Goal: Task Accomplishment & Management: Complete application form

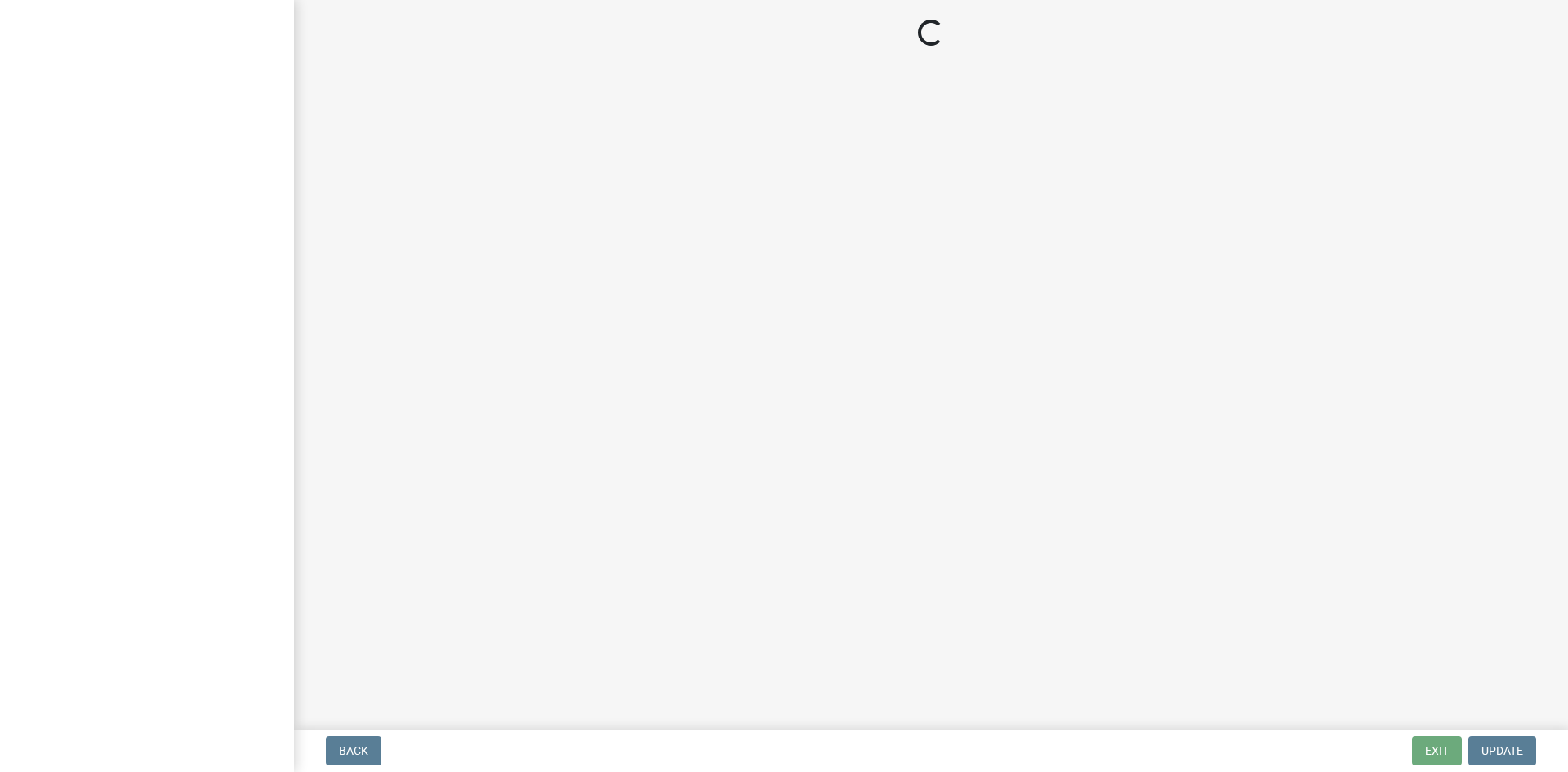
click at [960, 406] on main "Loading..." at bounding box center [932, 361] width 1275 height 723
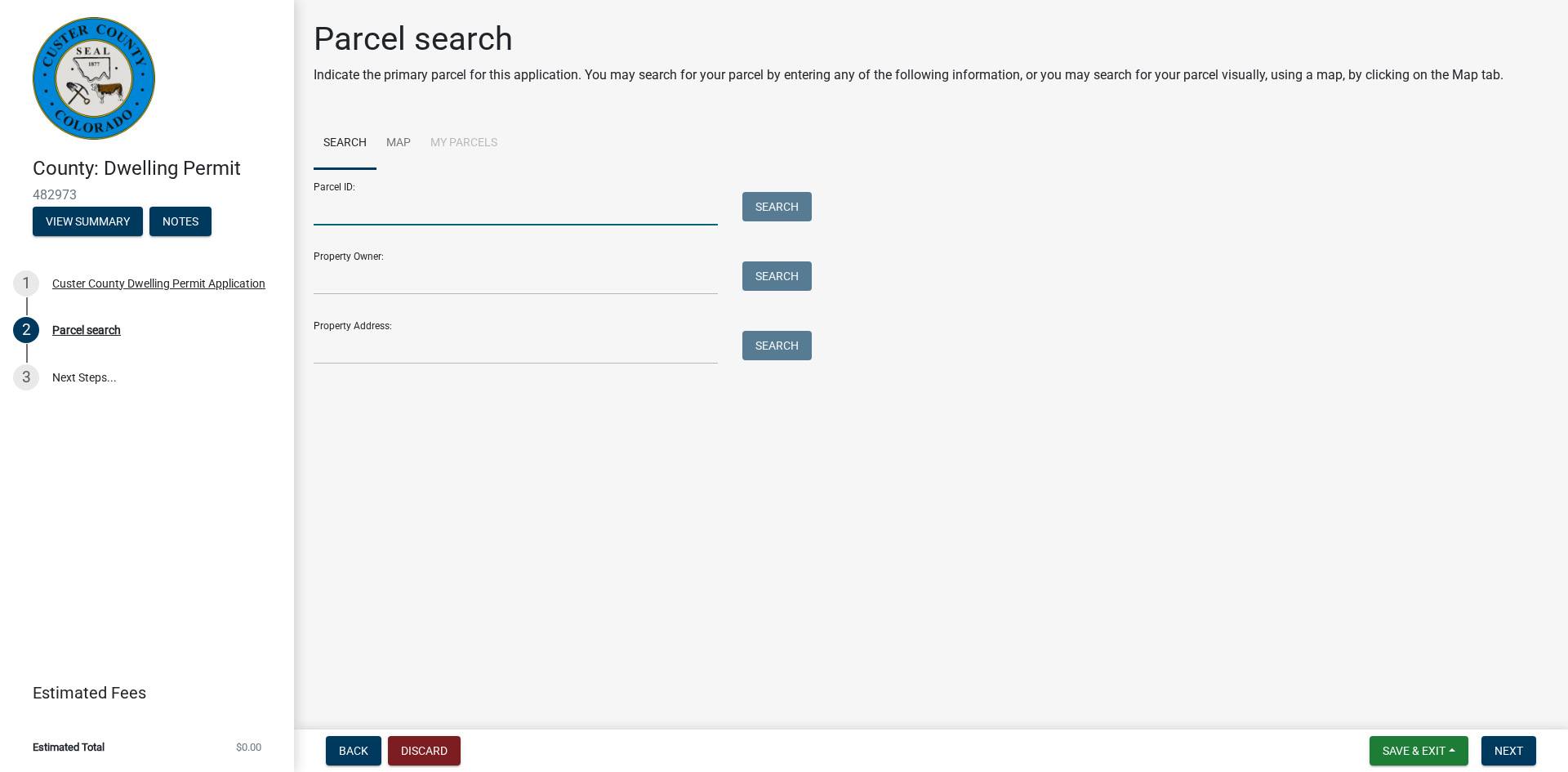
click at [360, 199] on input "Parcel ID:" at bounding box center [516, 208] width 405 height 33
paste input "0010180353"
click at [788, 201] on button "Search" at bounding box center [777, 206] width 69 height 29
click at [343, 207] on input "0010180353" at bounding box center [516, 208] width 405 height 33
type input "0010180353"
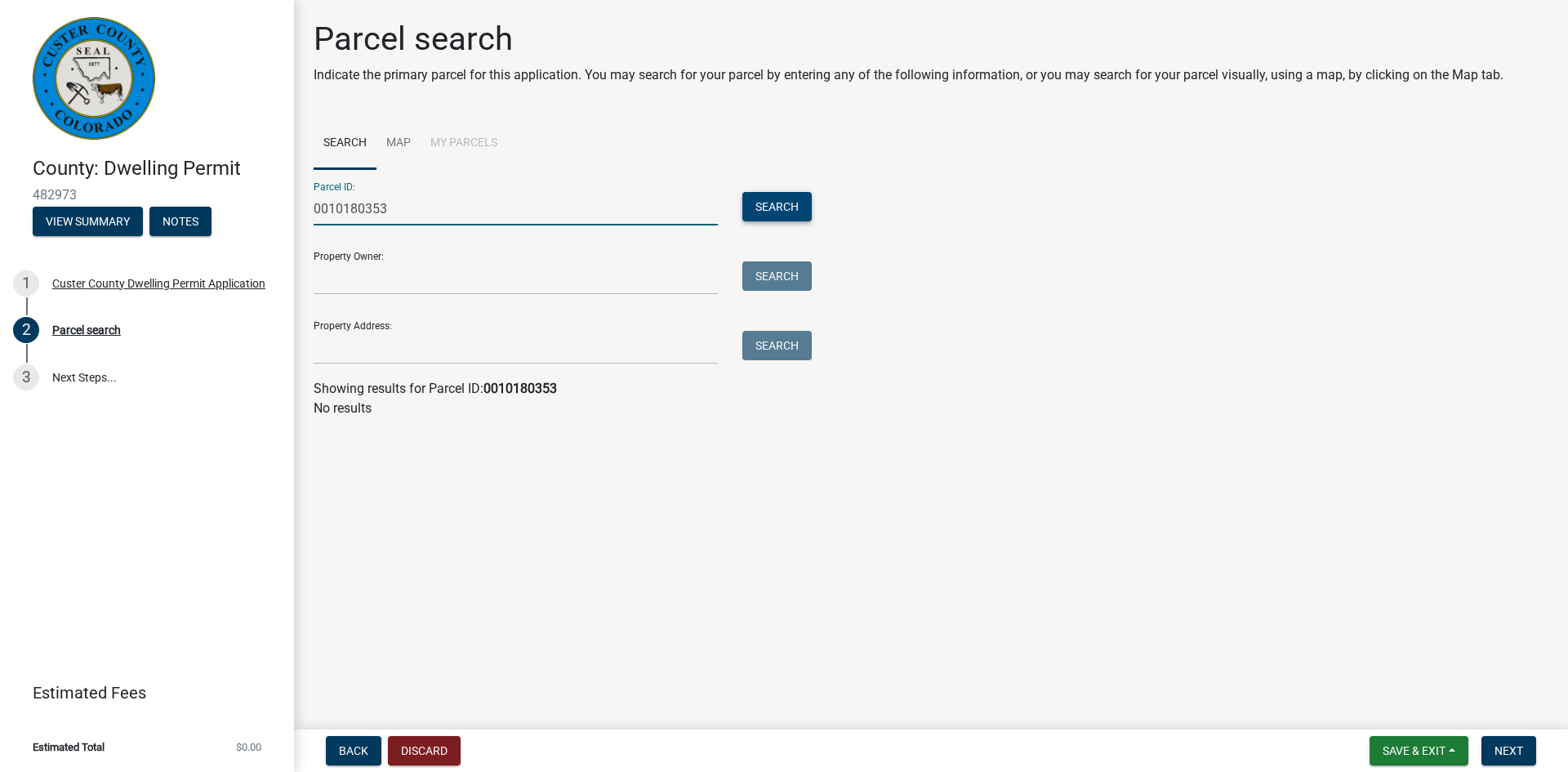
click at [777, 214] on button "Search" at bounding box center [777, 206] width 69 height 29
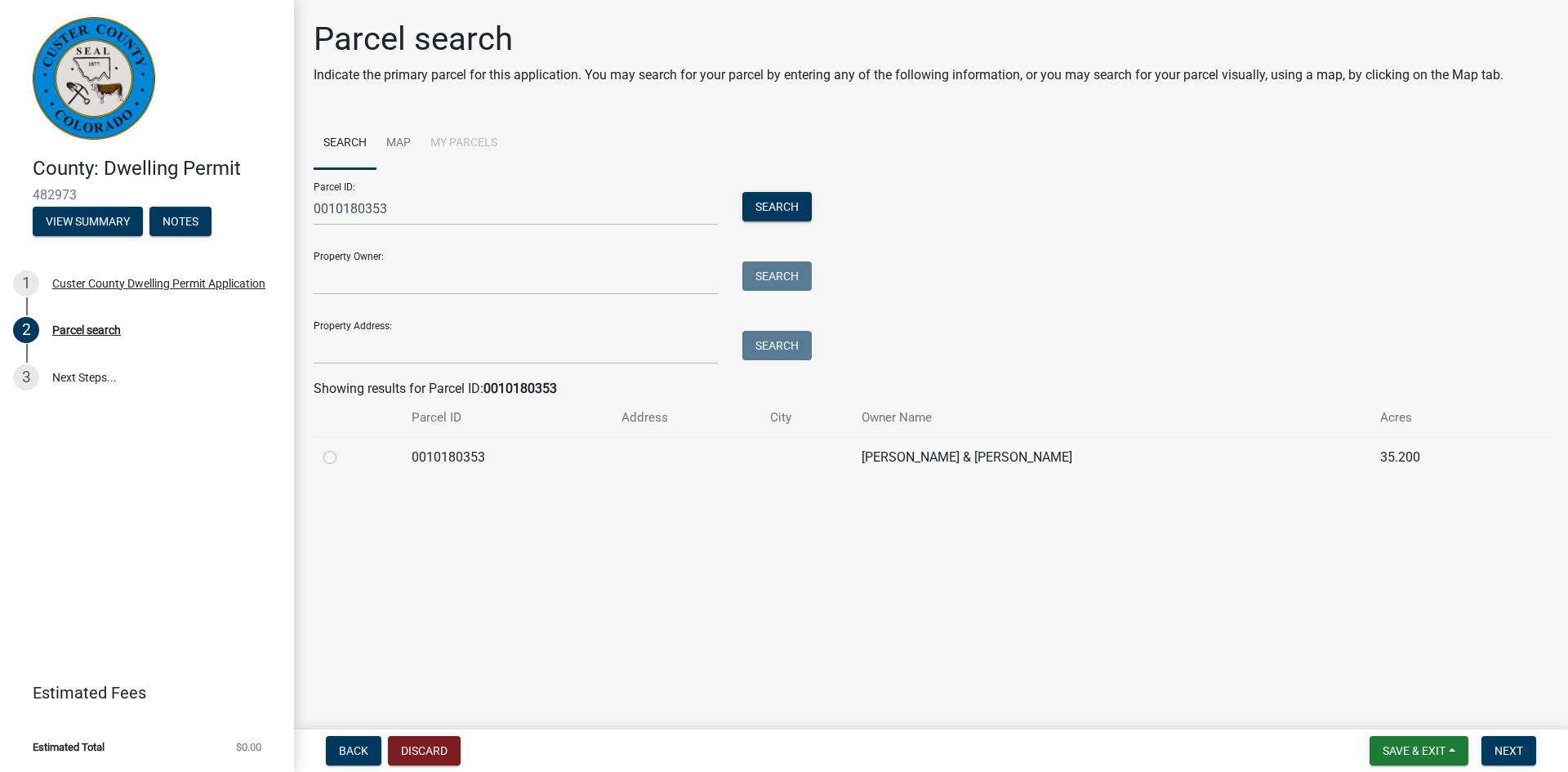
click at [343, 447] on label at bounding box center [343, 447] width 0 height 0
click at [343, 454] on input "radio" at bounding box center [348, 452] width 10 height 10
radio input "true"
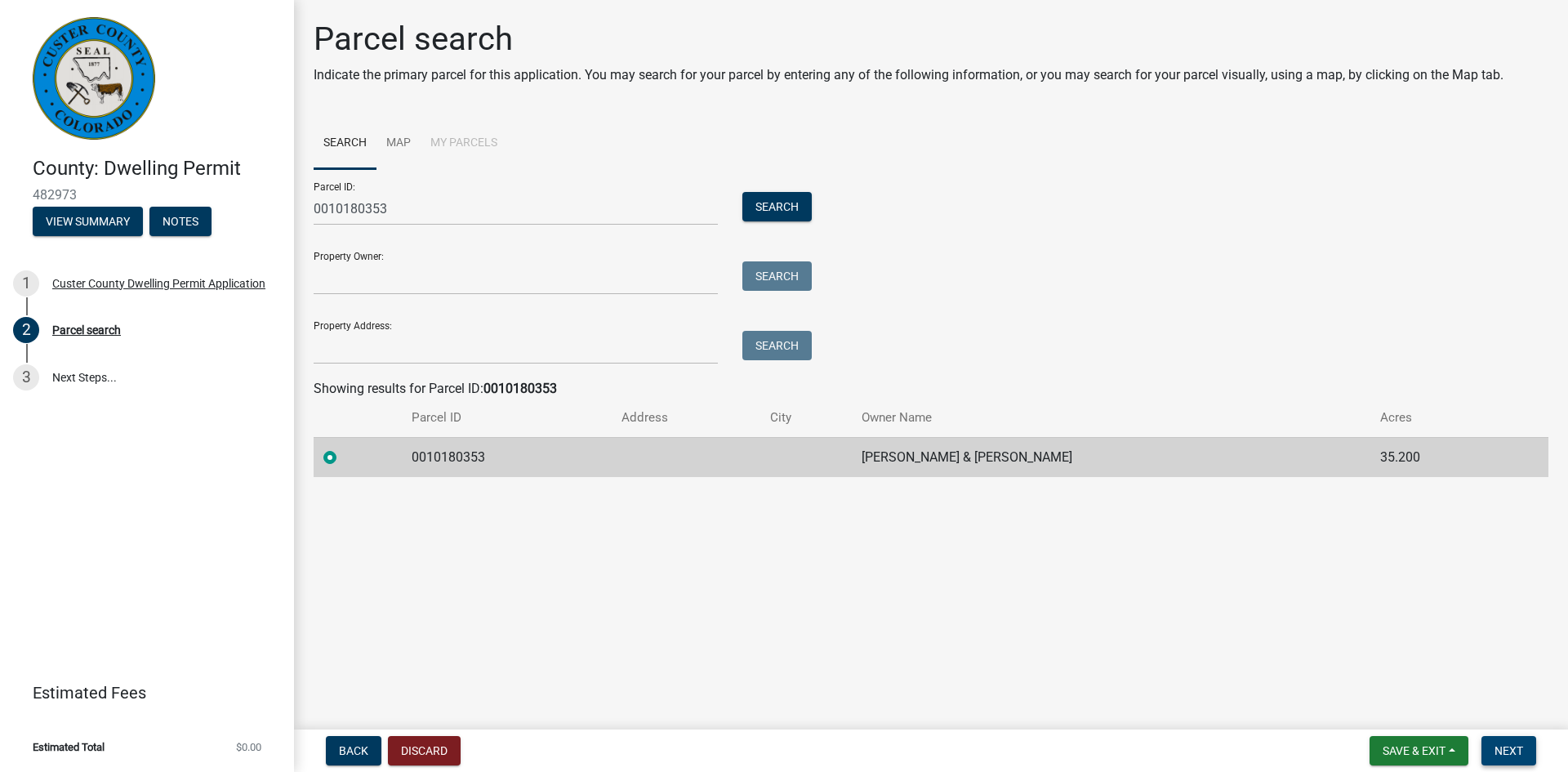
click at [1509, 748] on span "Next" at bounding box center [1509, 750] width 28 height 13
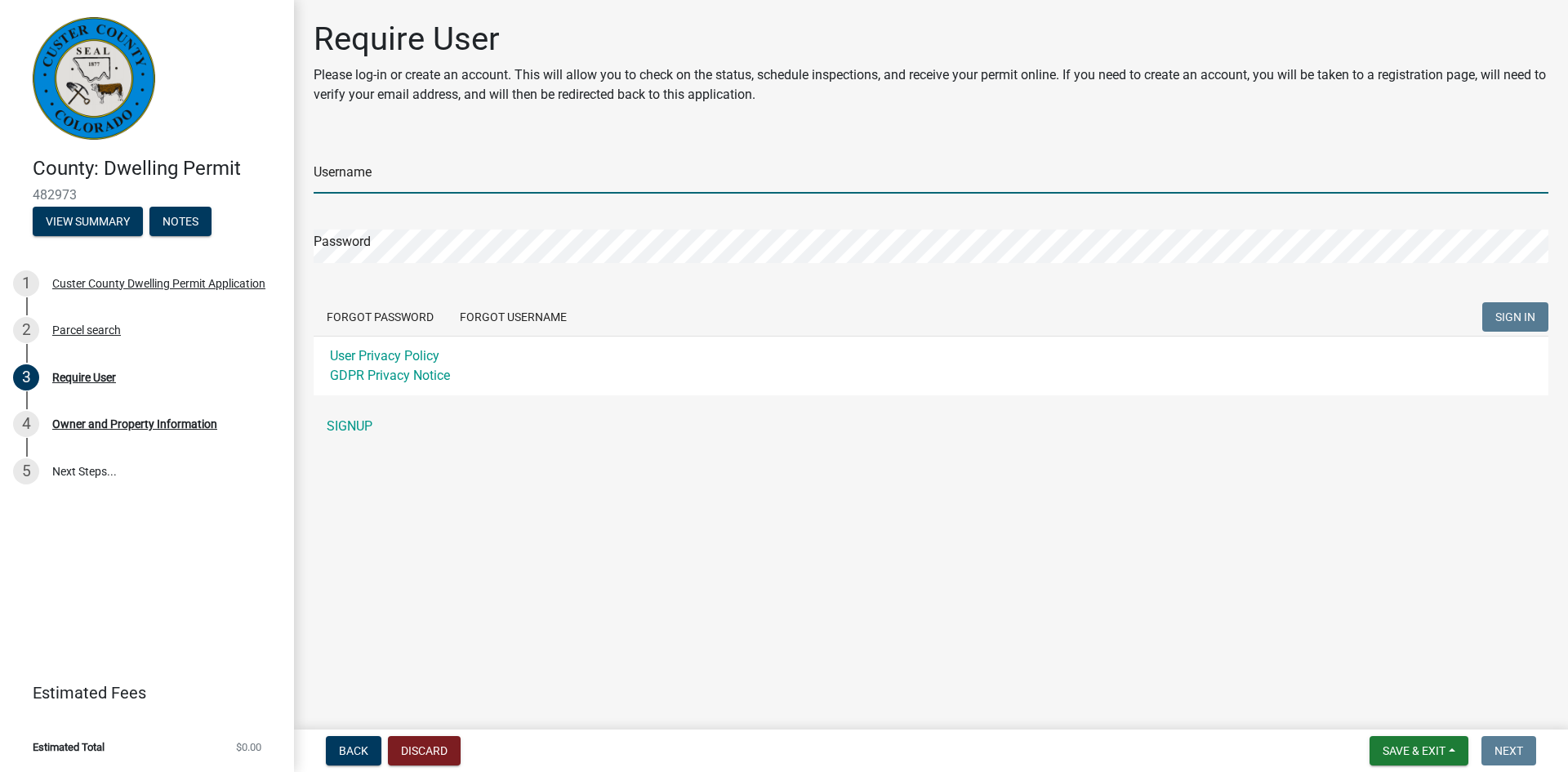
click at [587, 179] on input "Username" at bounding box center [931, 177] width 1235 height 33
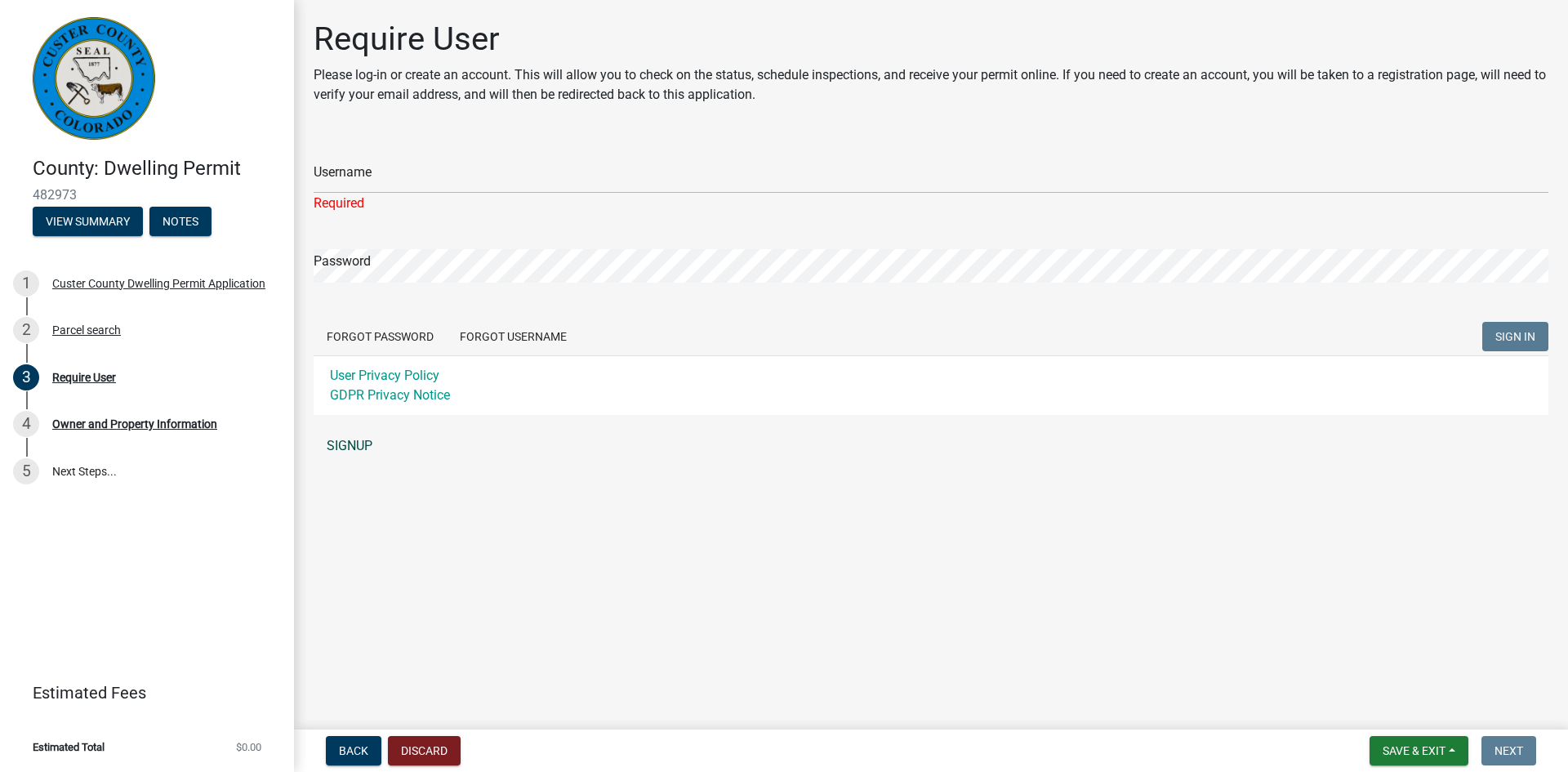
click at [359, 430] on link "SIGNUP" at bounding box center [931, 445] width 1235 height 32
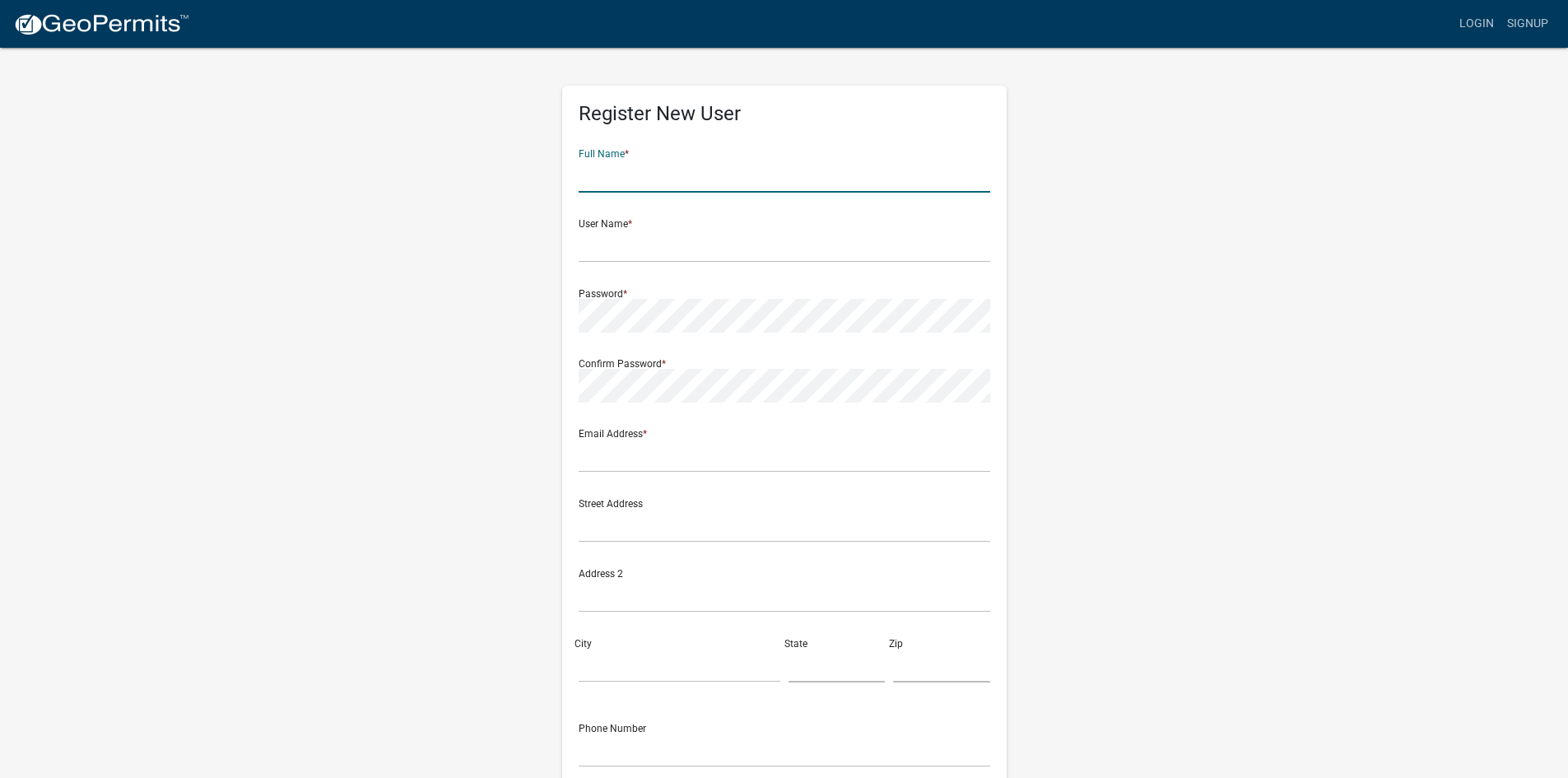
click at [655, 174] on input "text" at bounding box center [785, 175] width 412 height 33
click at [652, 181] on input "Carlos" at bounding box center [785, 175] width 412 height 33
type input "[PERSON_NAME]"
type input "cruzash27"
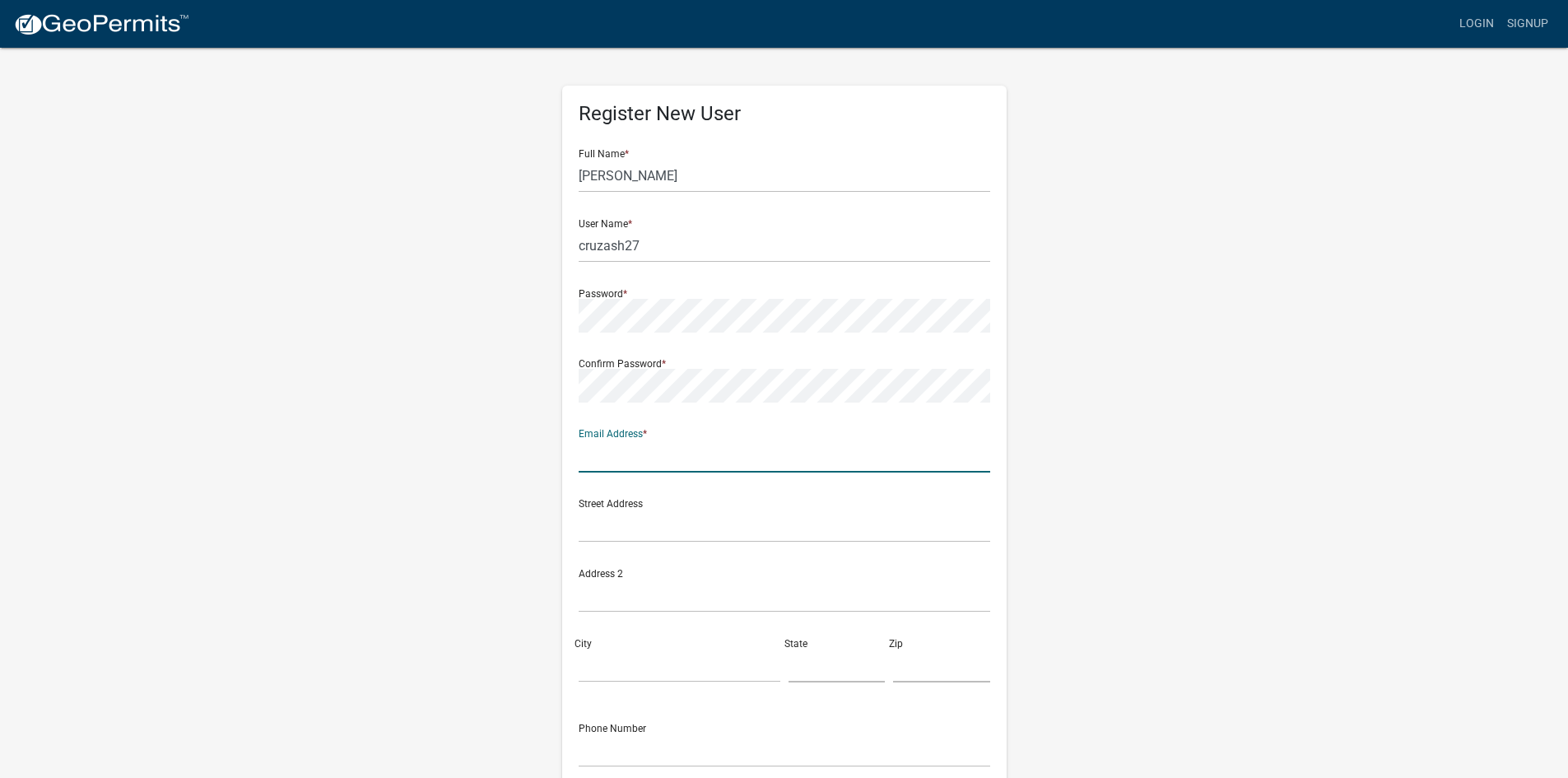
click at [621, 465] on input "text" at bounding box center [785, 455] width 412 height 33
type input "[EMAIL_ADDRESS][DOMAIN_NAME]"
type input "228 w 2nd st"
type input "florence"
type input "[US_STATE]"
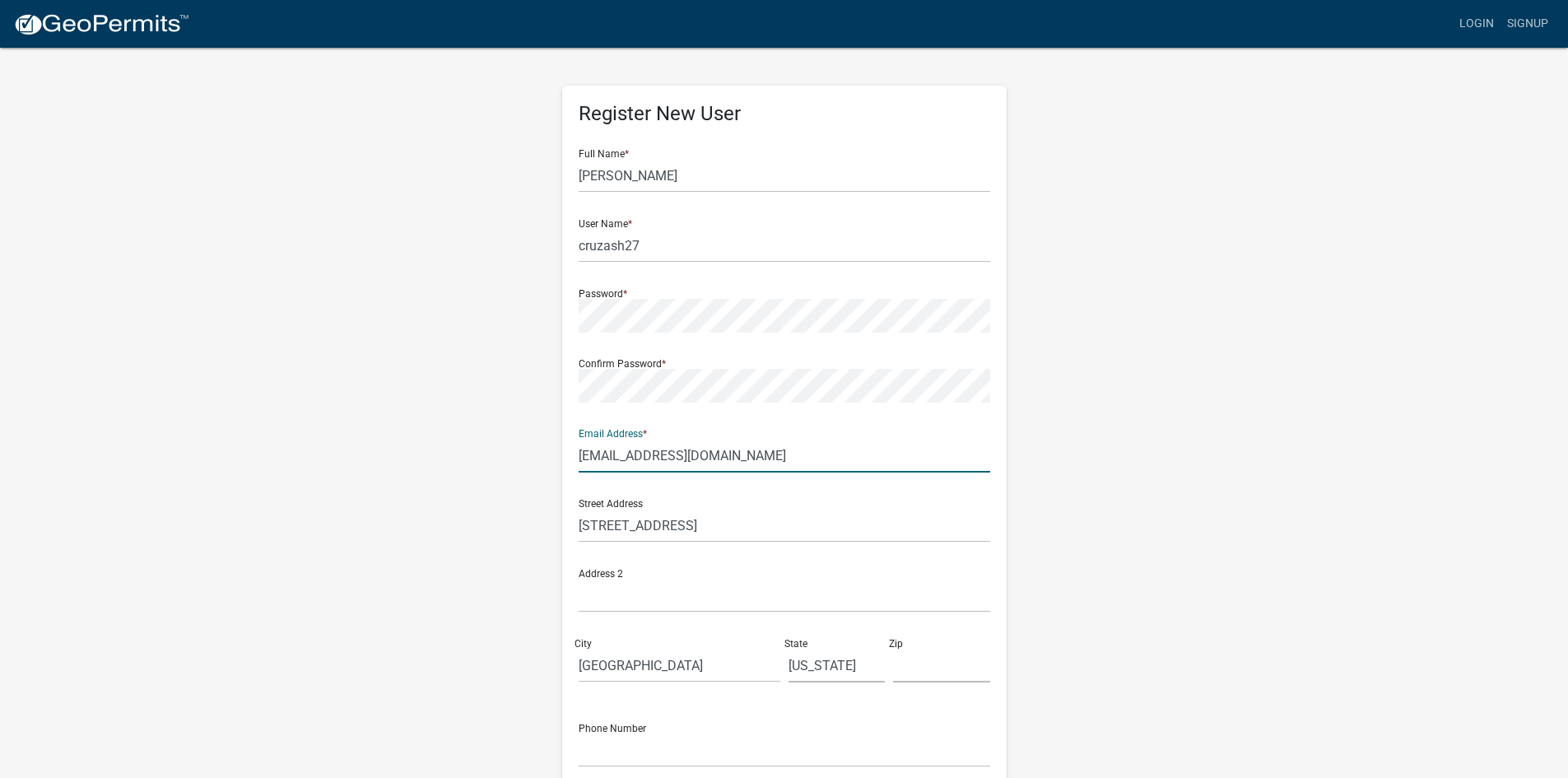
type input "81226"
type input "3038186986"
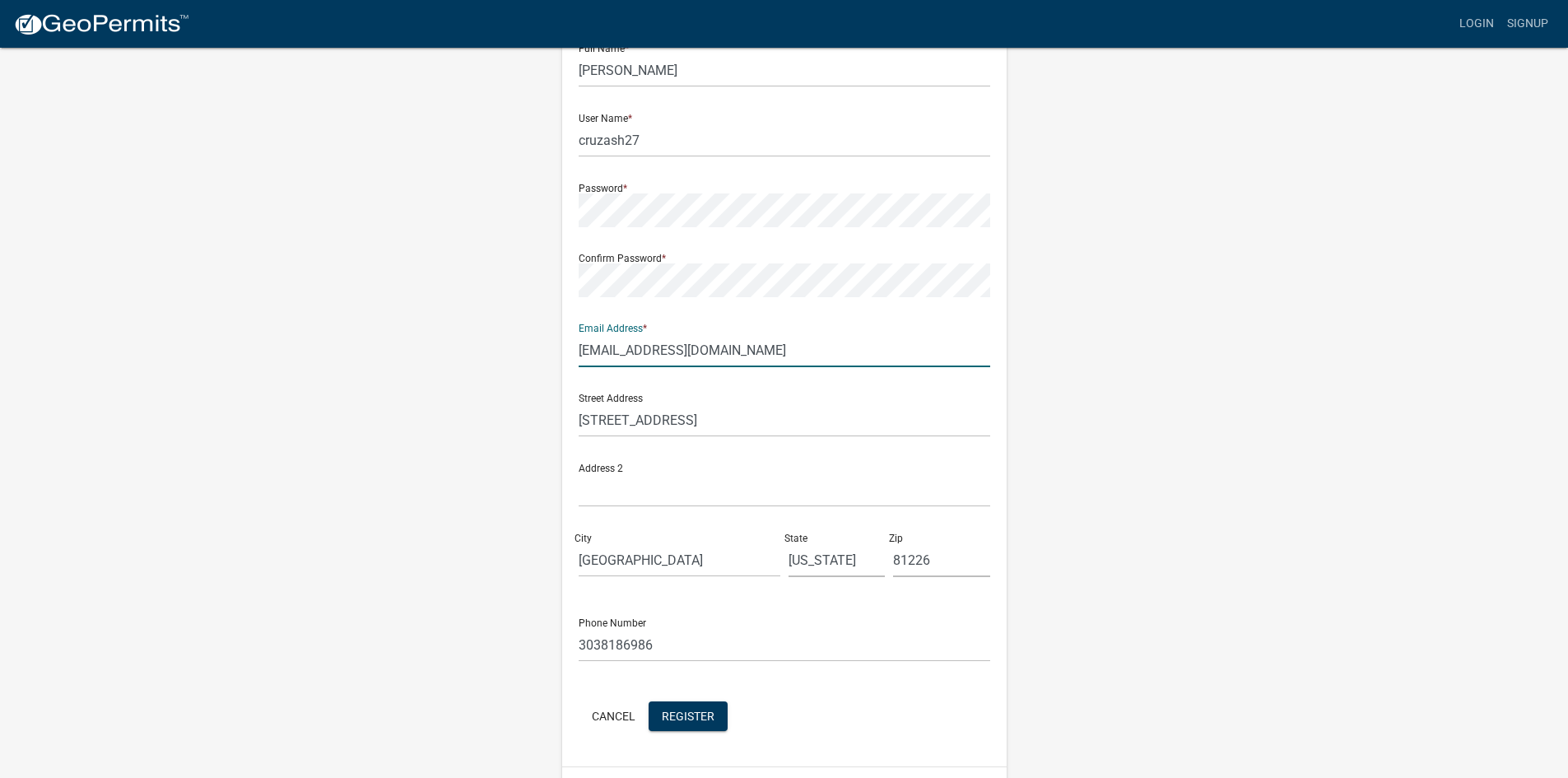
scroll to position [149, 0]
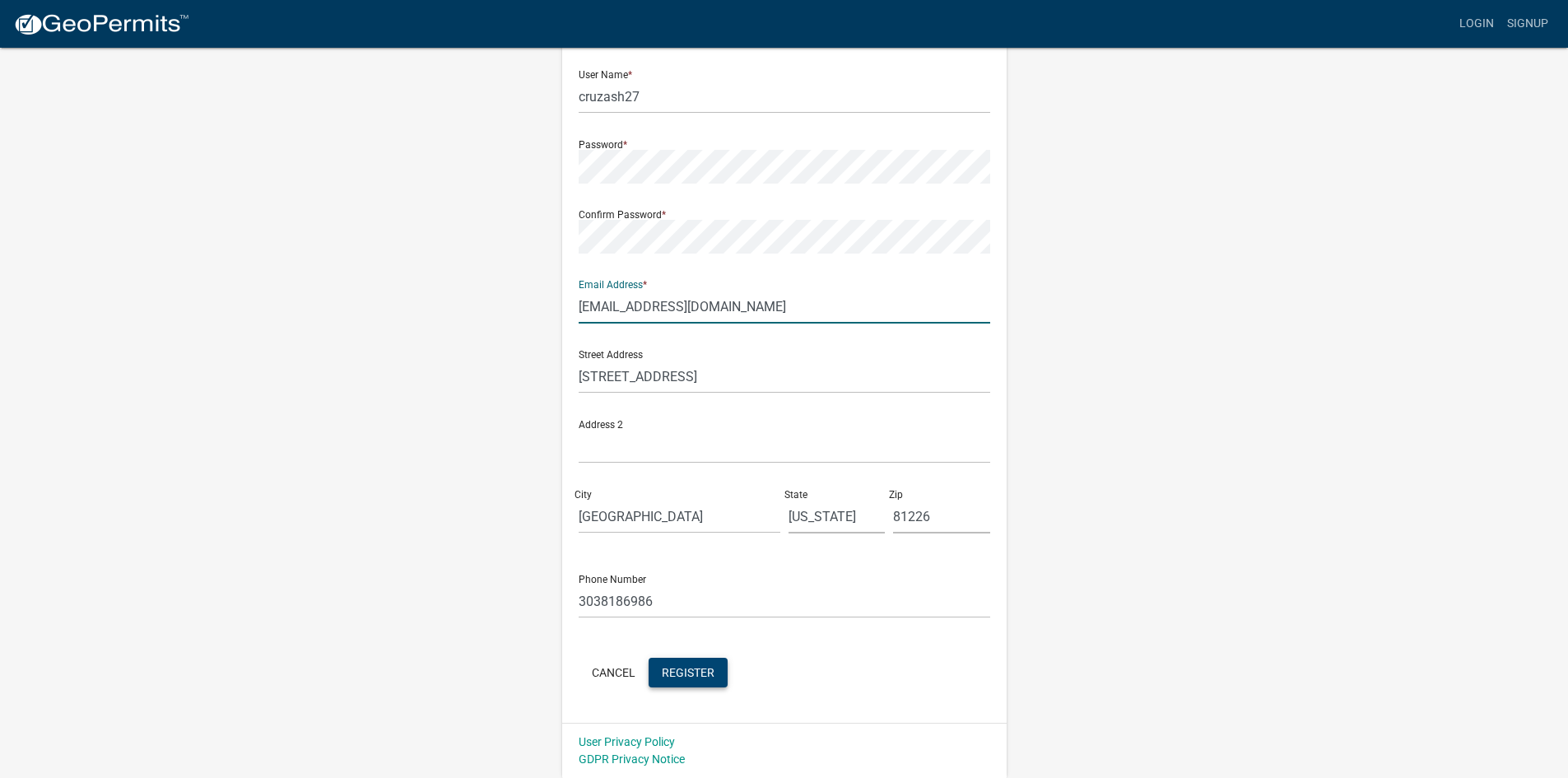
click at [691, 674] on span "Register" at bounding box center [687, 672] width 53 height 13
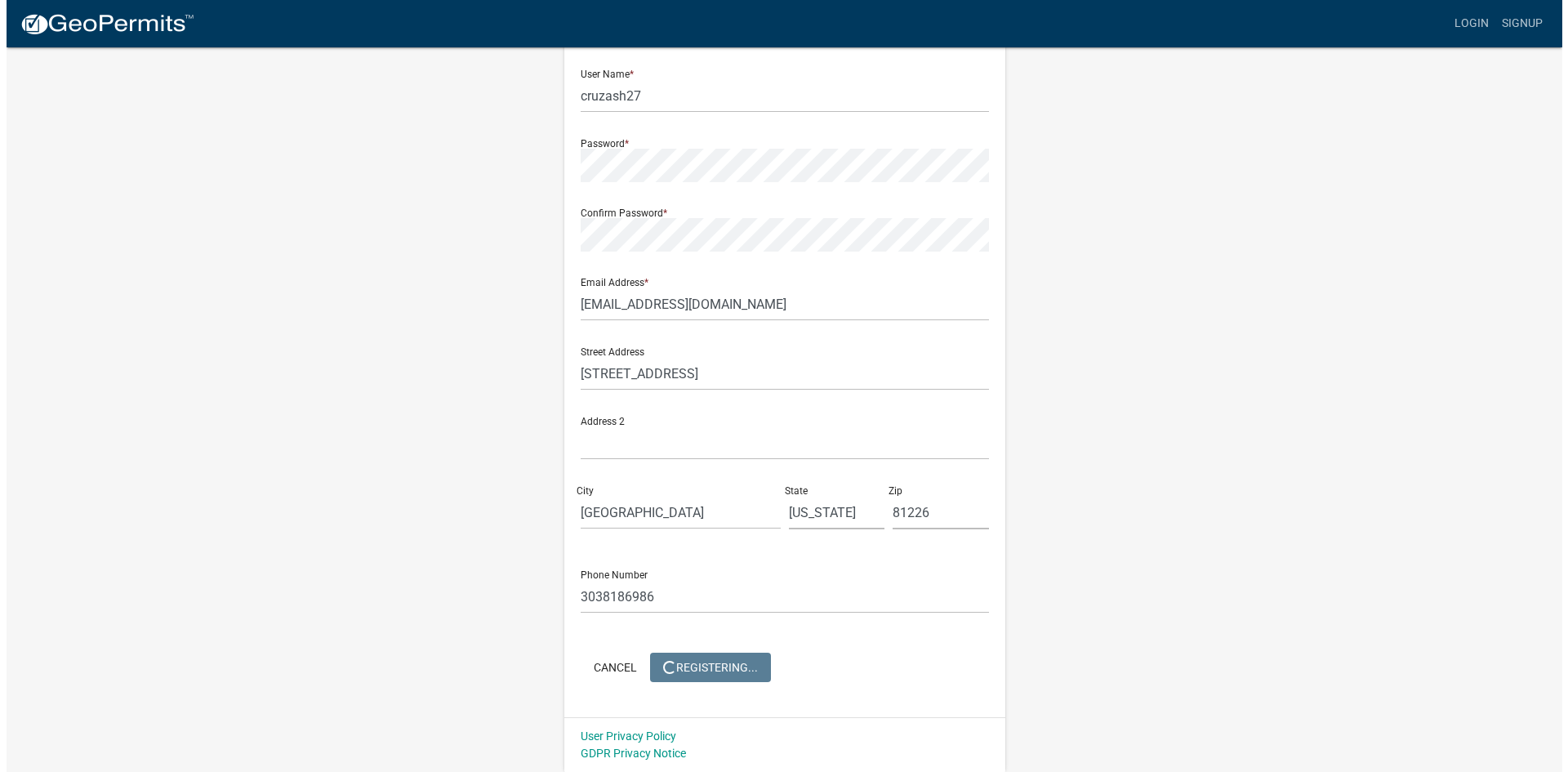
scroll to position [0, 0]
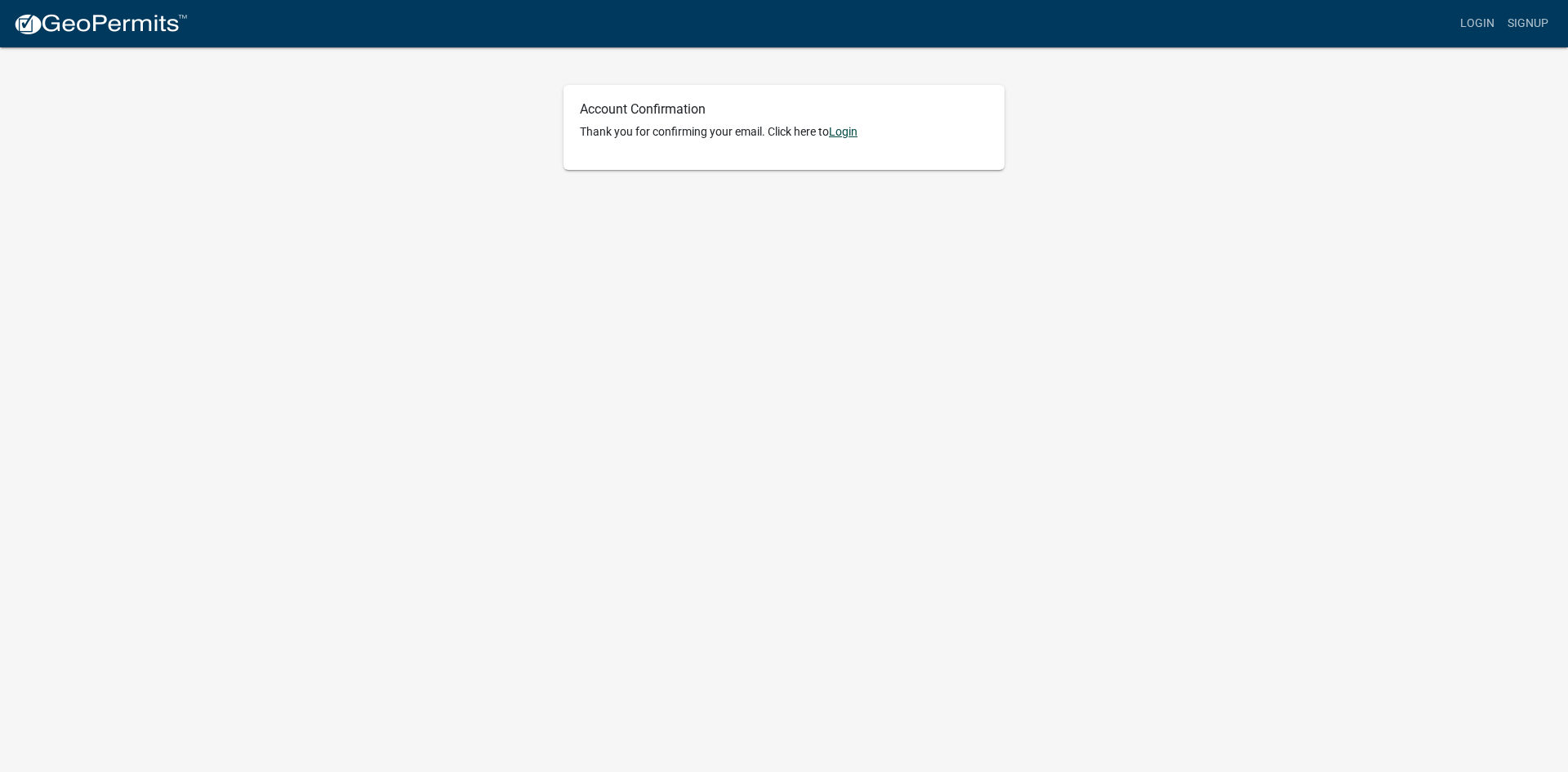
click at [852, 131] on link "Login" at bounding box center [843, 132] width 28 height 13
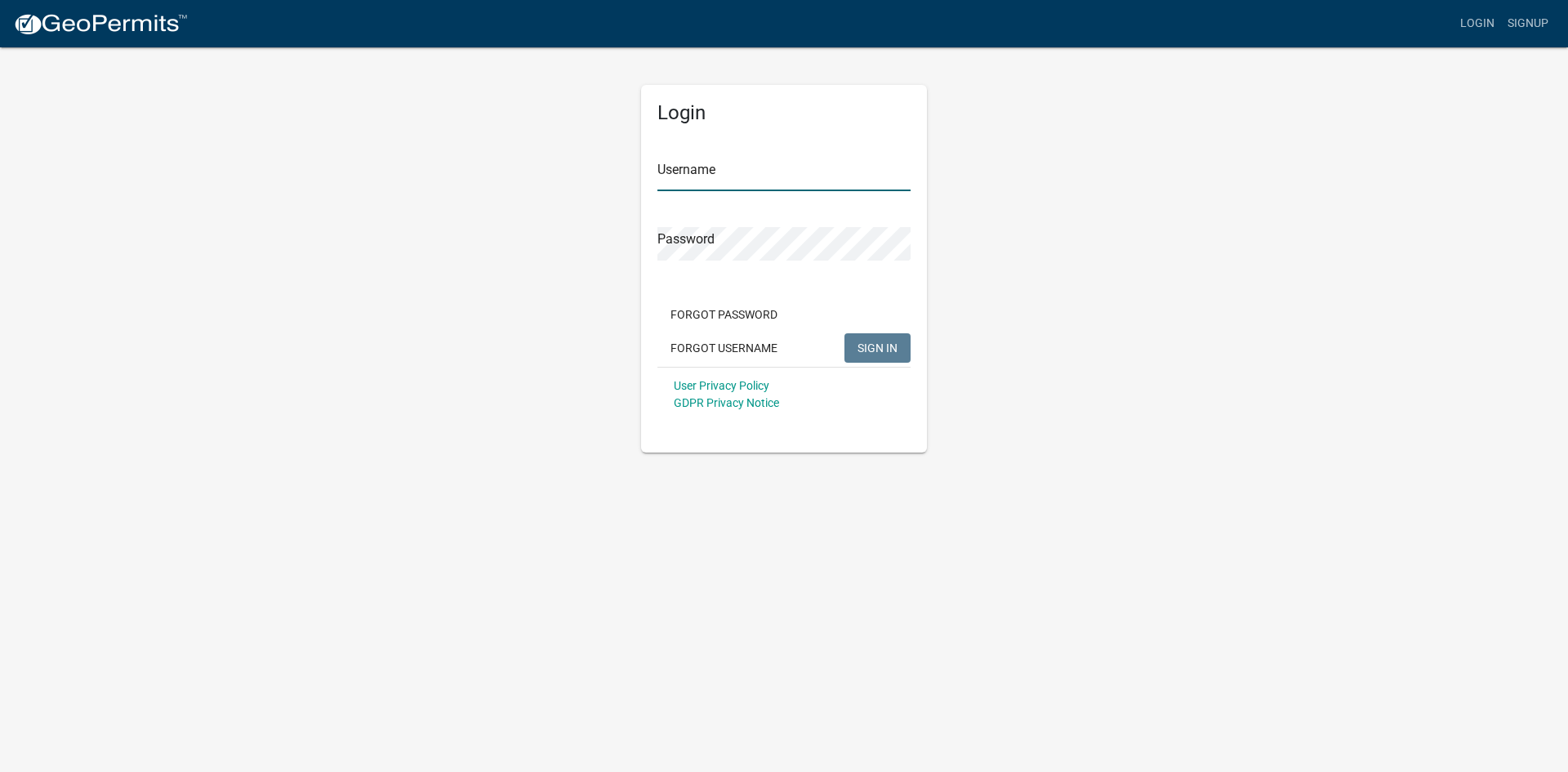
type input "cruzash27"
click at [882, 338] on button "SIGN IN" at bounding box center [878, 348] width 66 height 29
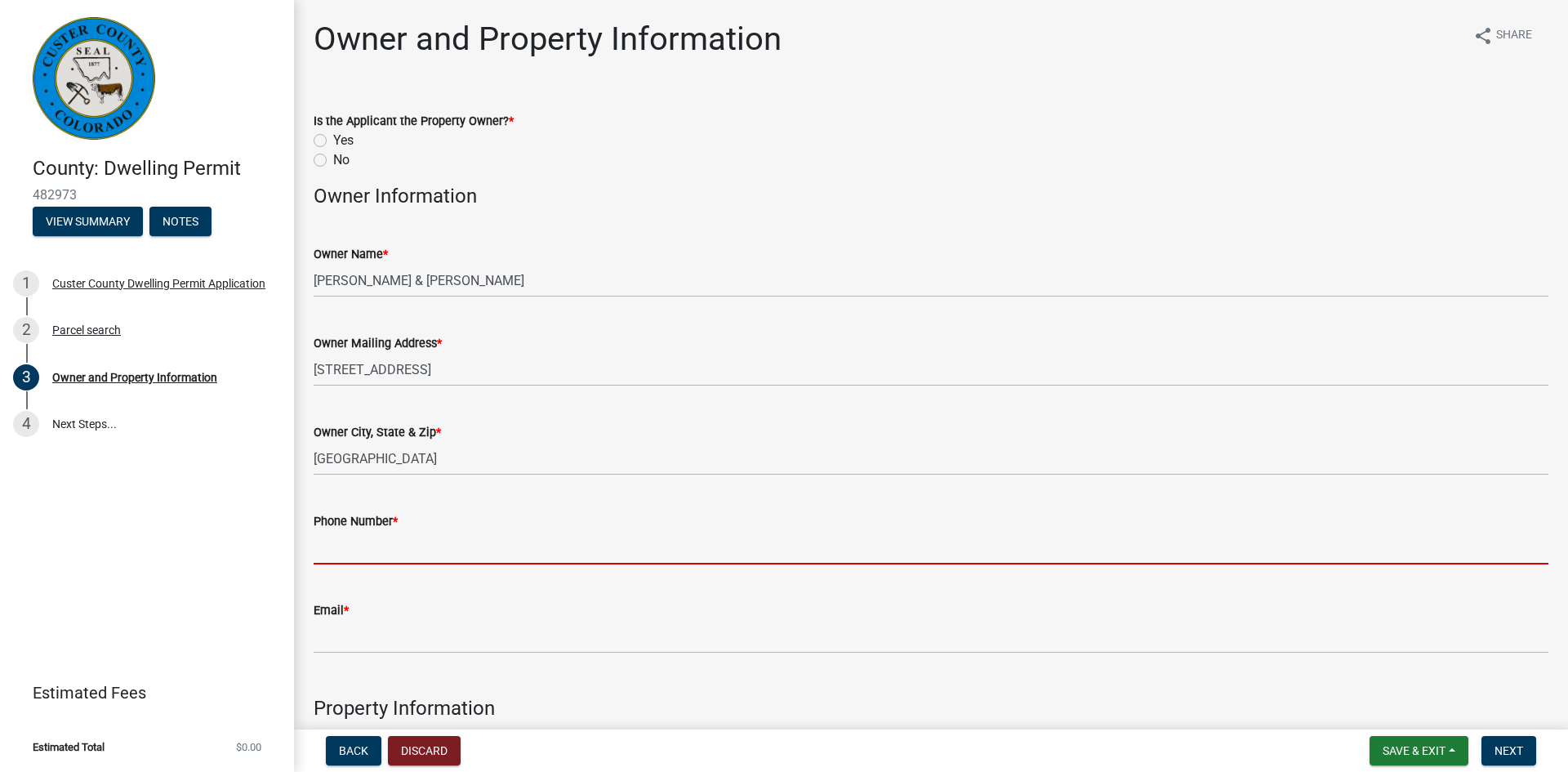
click at [554, 553] on input "Phone Number *" at bounding box center [931, 547] width 1235 height 33
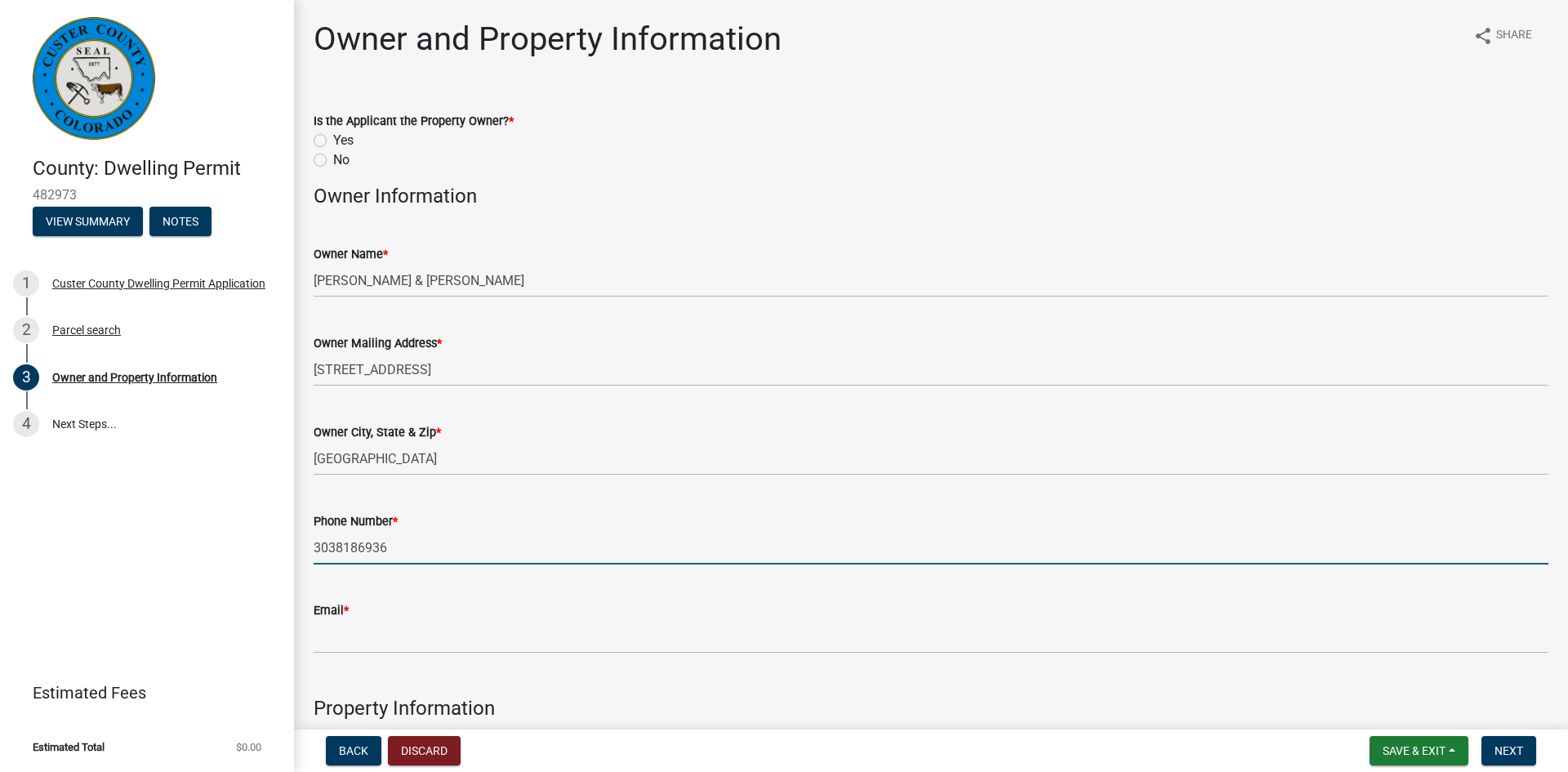
type input "3038186936"
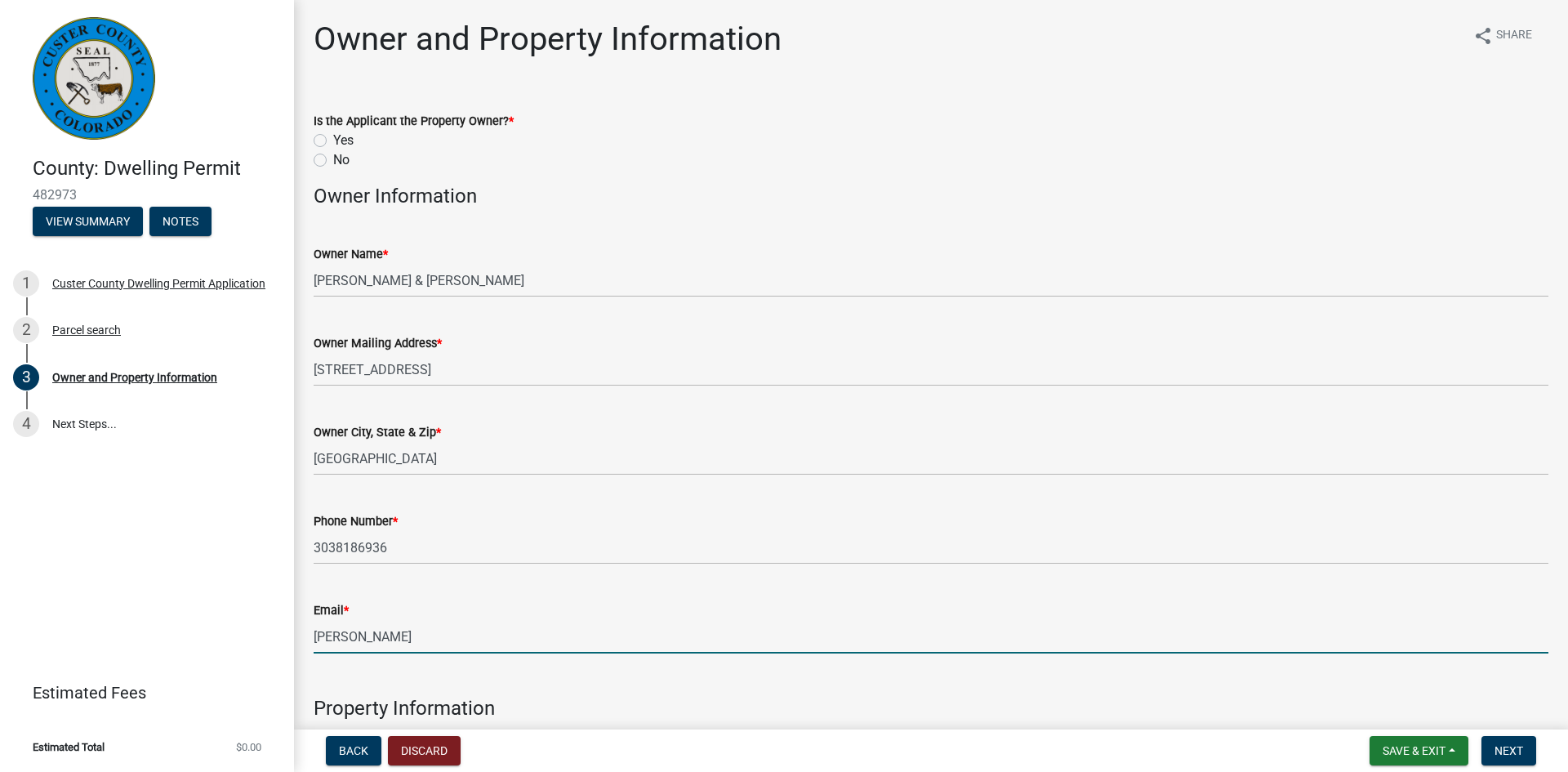
type input "[EMAIL_ADDRESS][DOMAIN_NAME]"
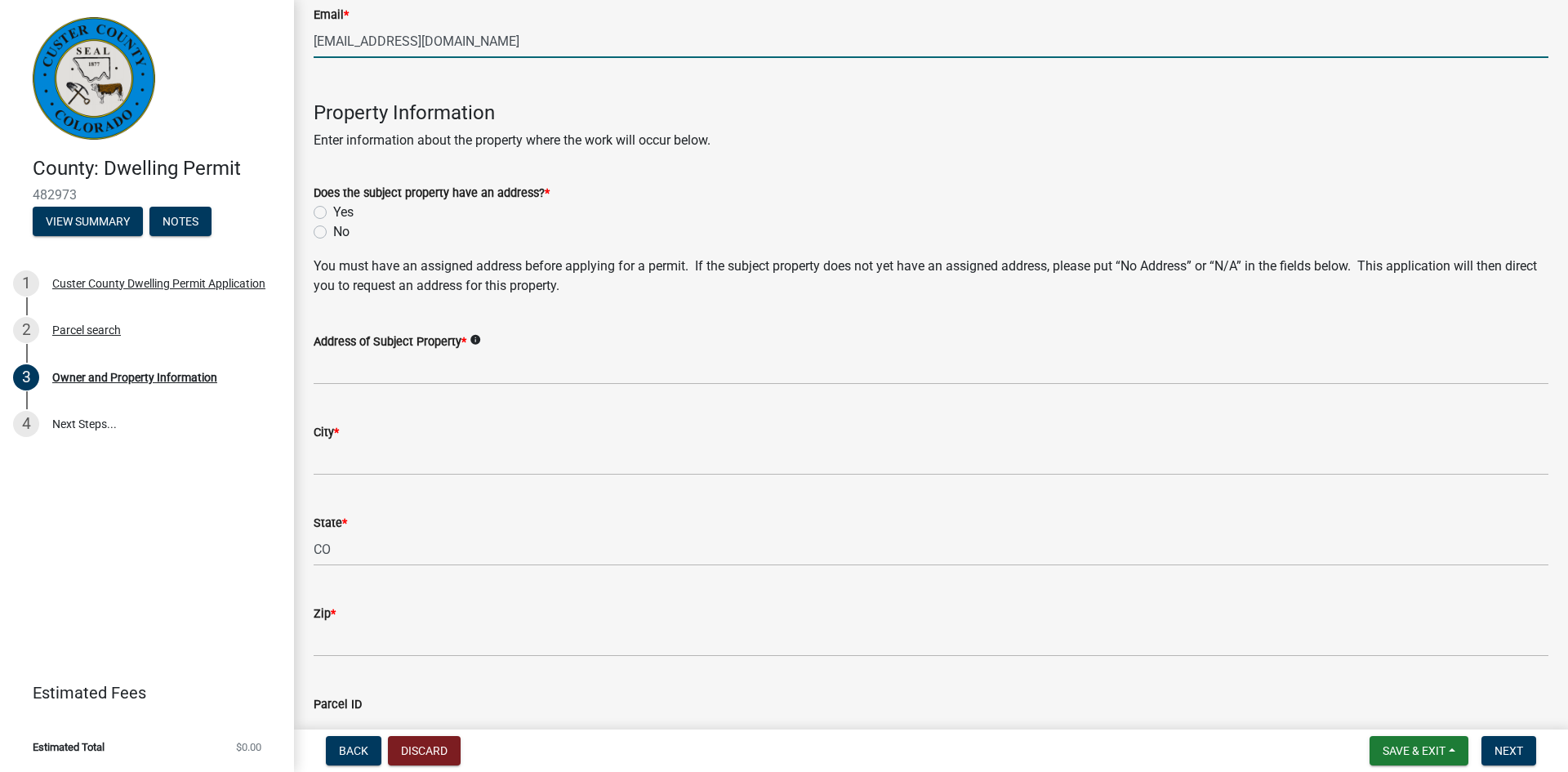
scroll to position [605, 0]
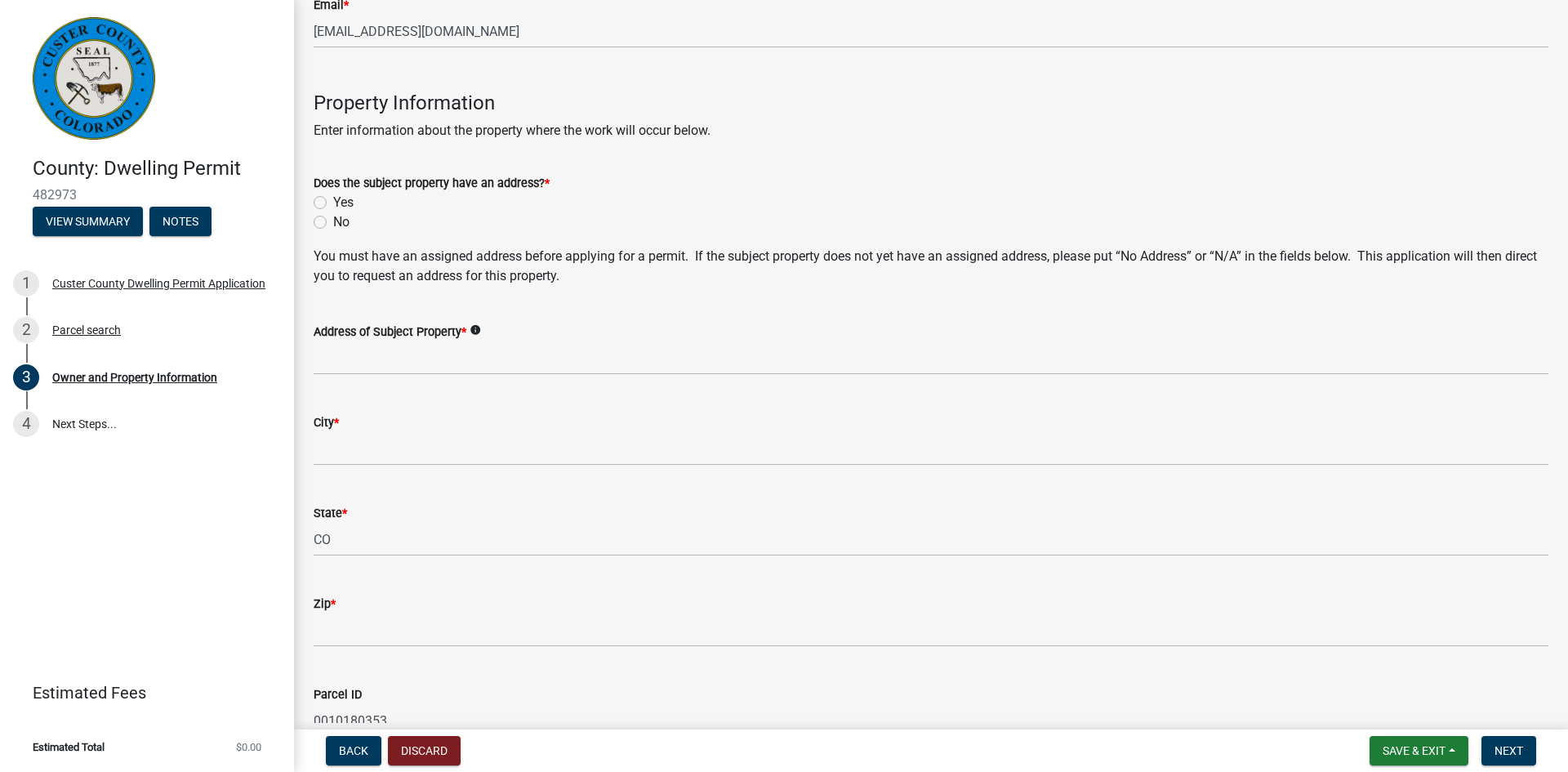
click at [333, 225] on label "No" at bounding box center [341, 222] width 16 height 20
click at [333, 223] on input "No" at bounding box center [338, 217] width 10 height 10
radio input "true"
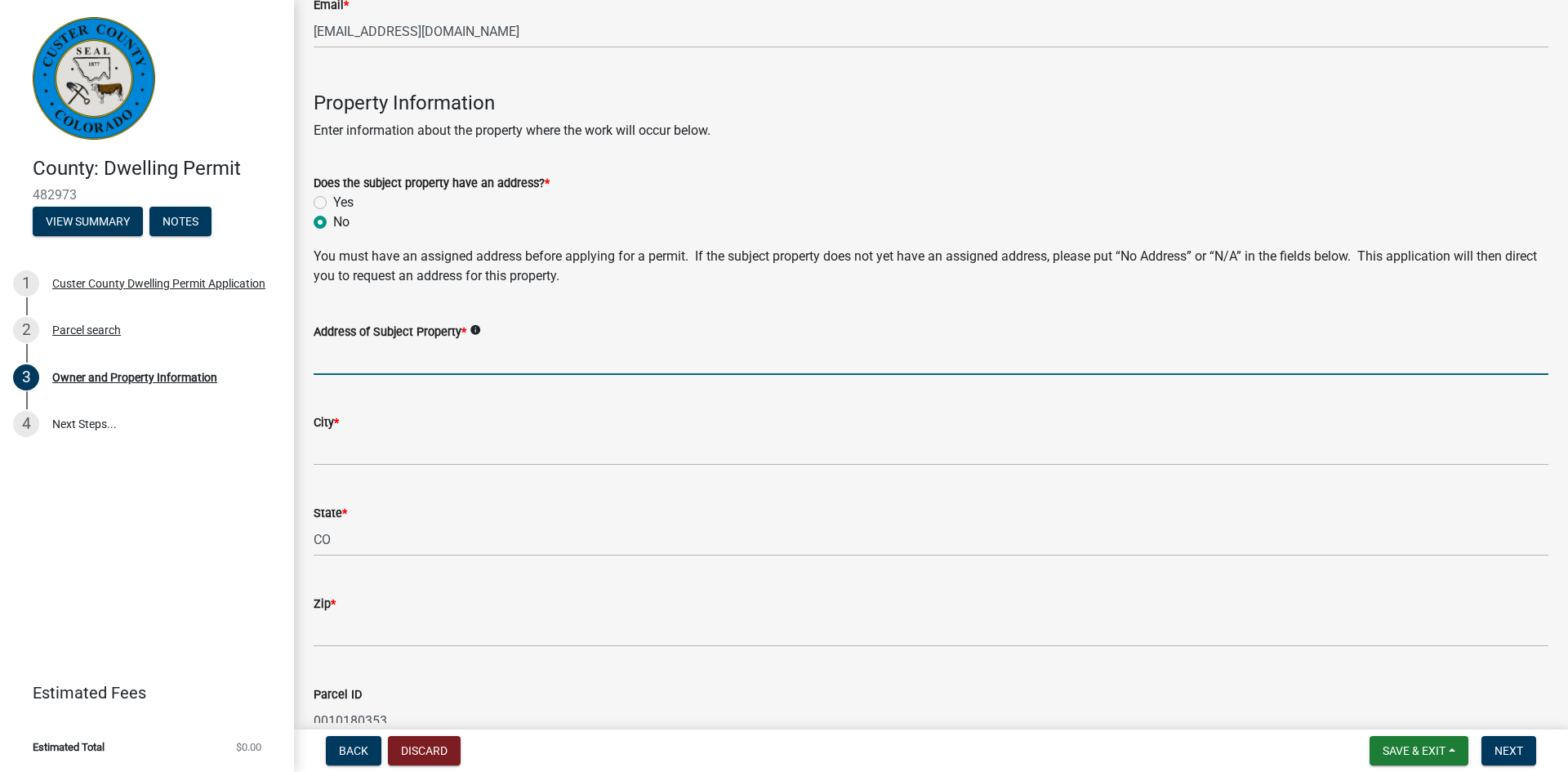
click at [419, 364] on input "Address of Subject Property *" at bounding box center [931, 357] width 1235 height 33
type input "[GEOGRAPHIC_DATA] lot 38"
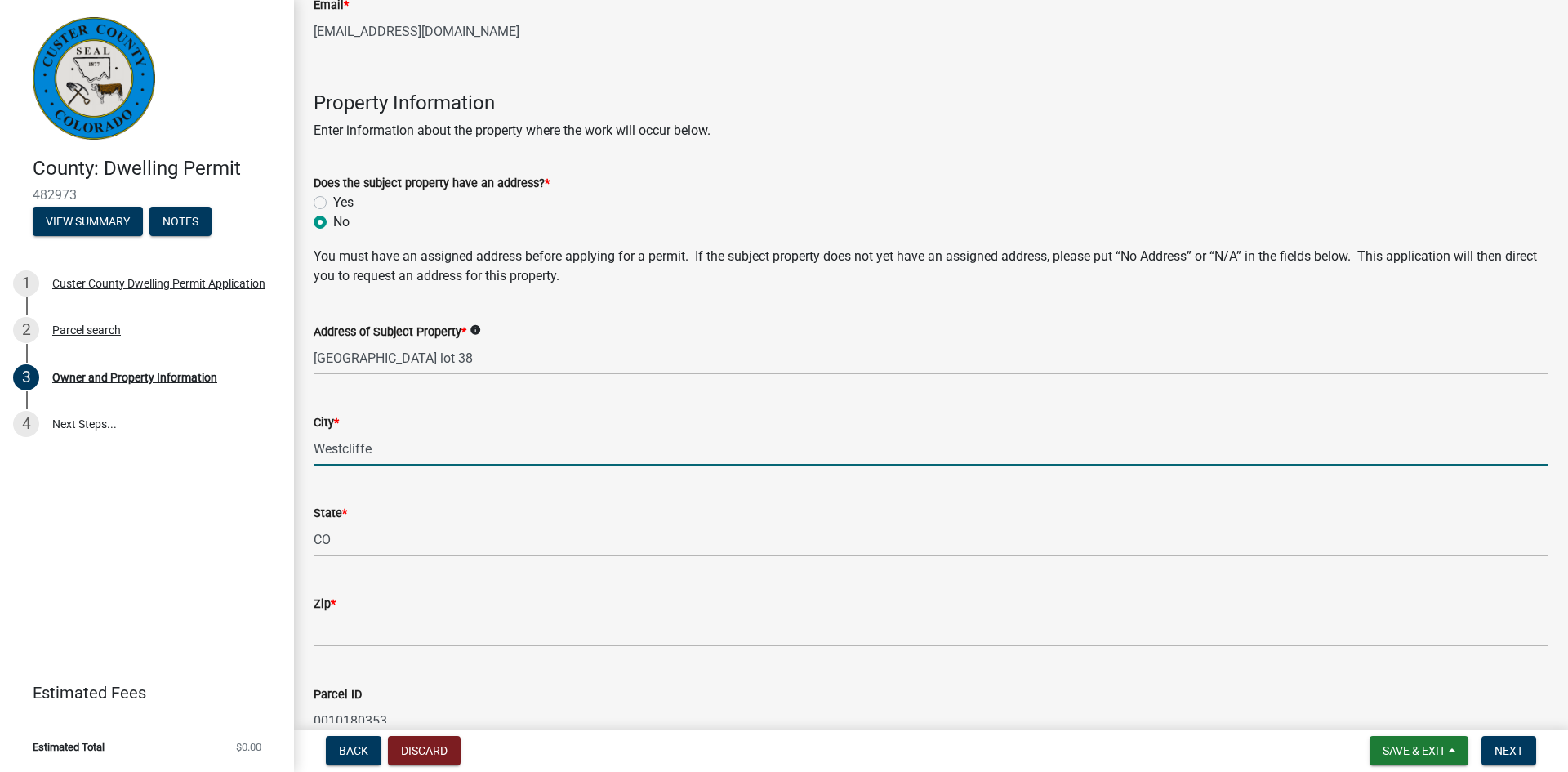
type input "Westcliffe"
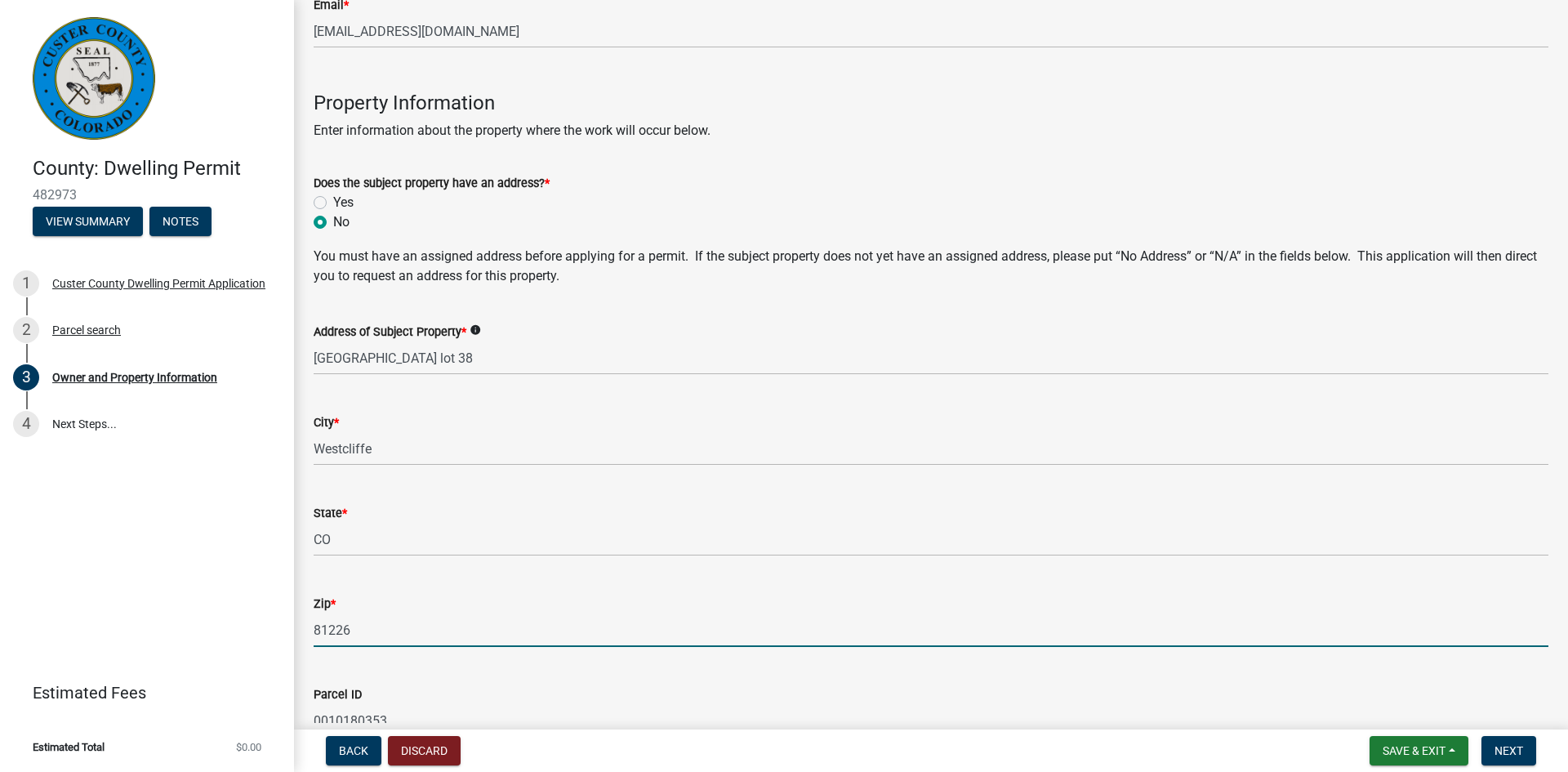
type input "81226"
click at [905, 705] on input "0010180353" at bounding box center [931, 720] width 1235 height 33
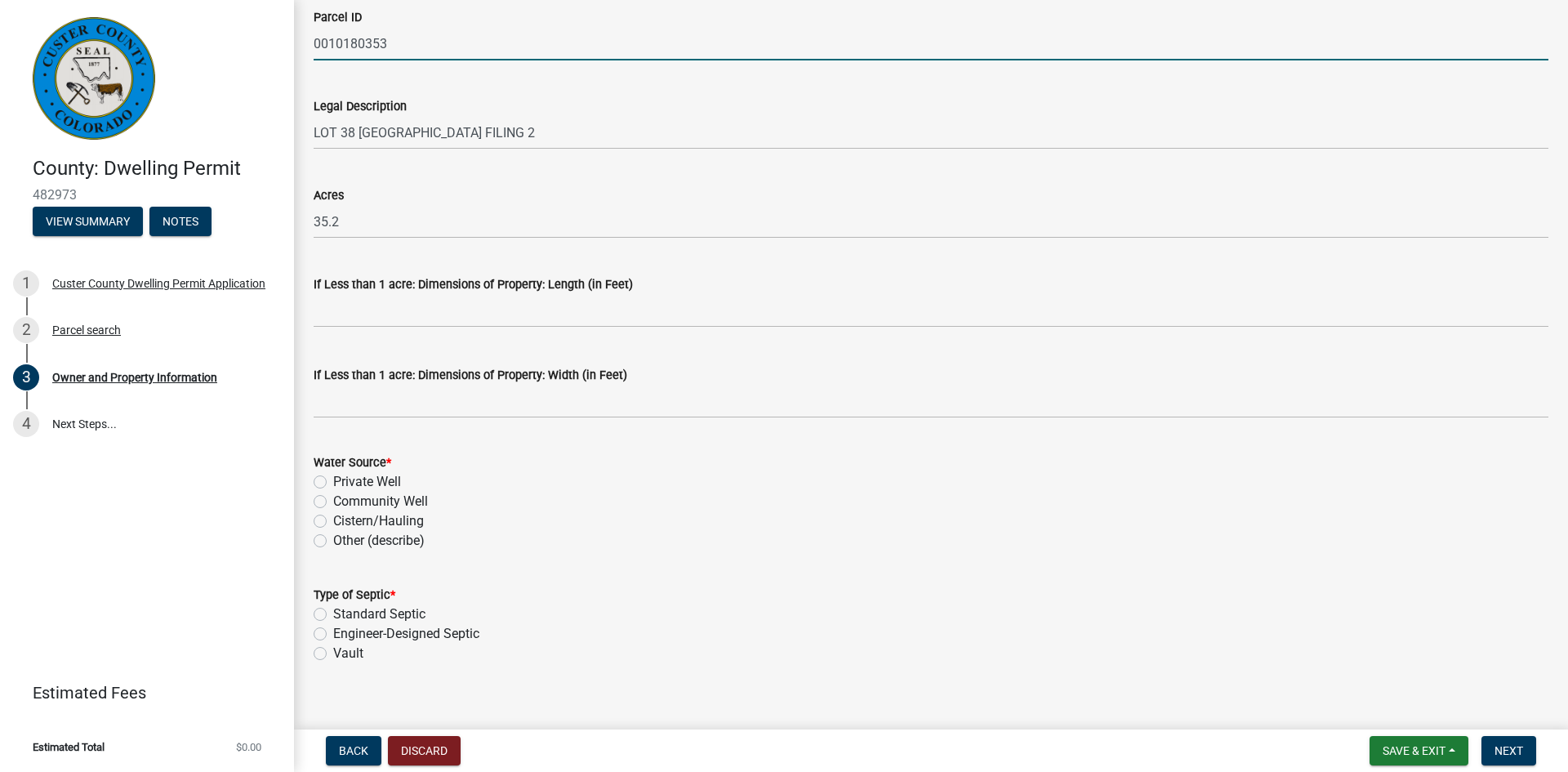
scroll to position [1287, 0]
click at [333, 476] on label "Private Well" at bounding box center [367, 478] width 67 height 20
click at [333, 476] on input "Private Well" at bounding box center [338, 473] width 10 height 10
radio input "true"
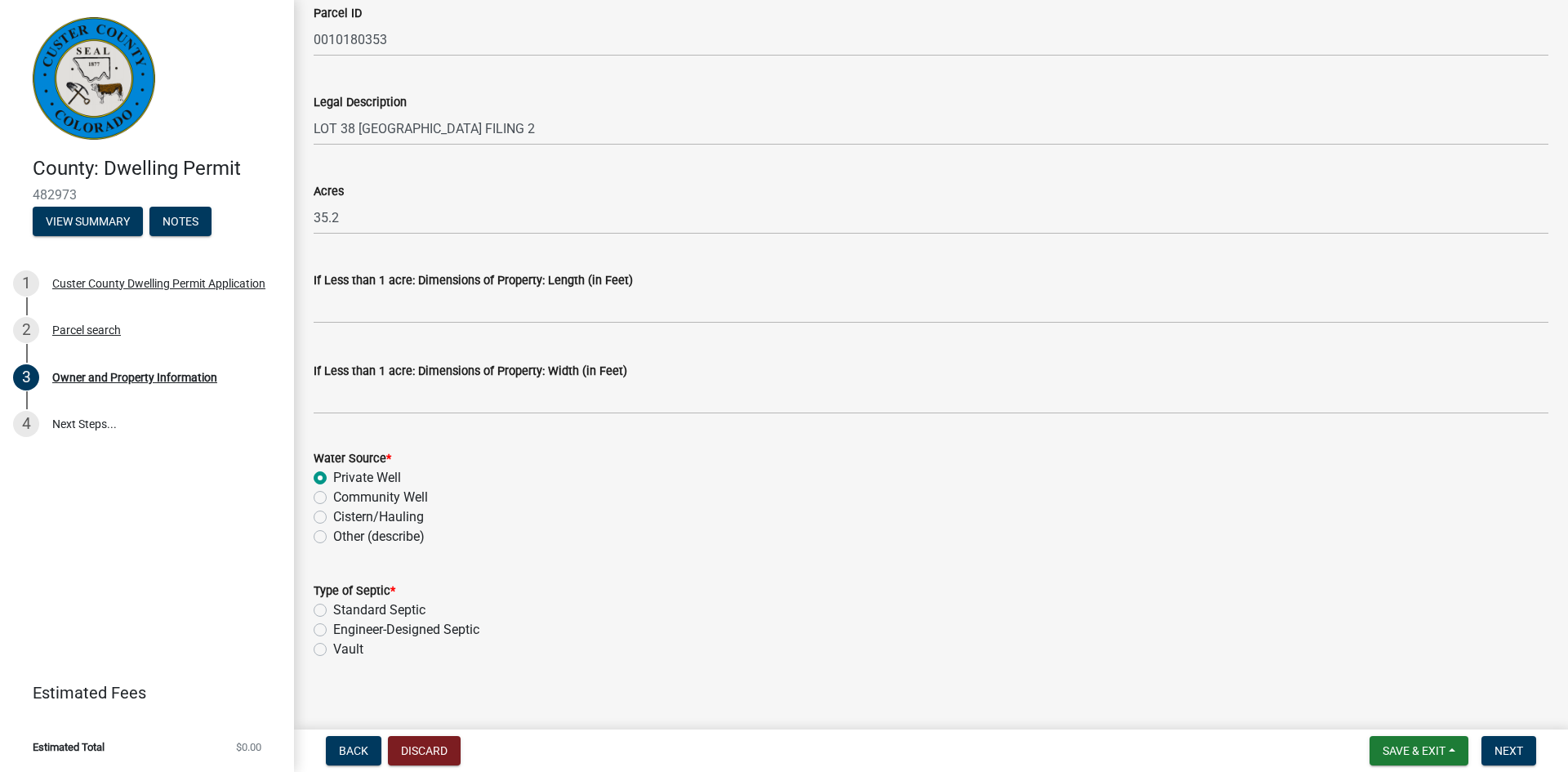
click at [333, 614] on label "Standard Septic" at bounding box center [379, 610] width 92 height 20
click at [333, 611] on input "Standard Septic" at bounding box center [338, 605] width 10 height 10
radio input "true"
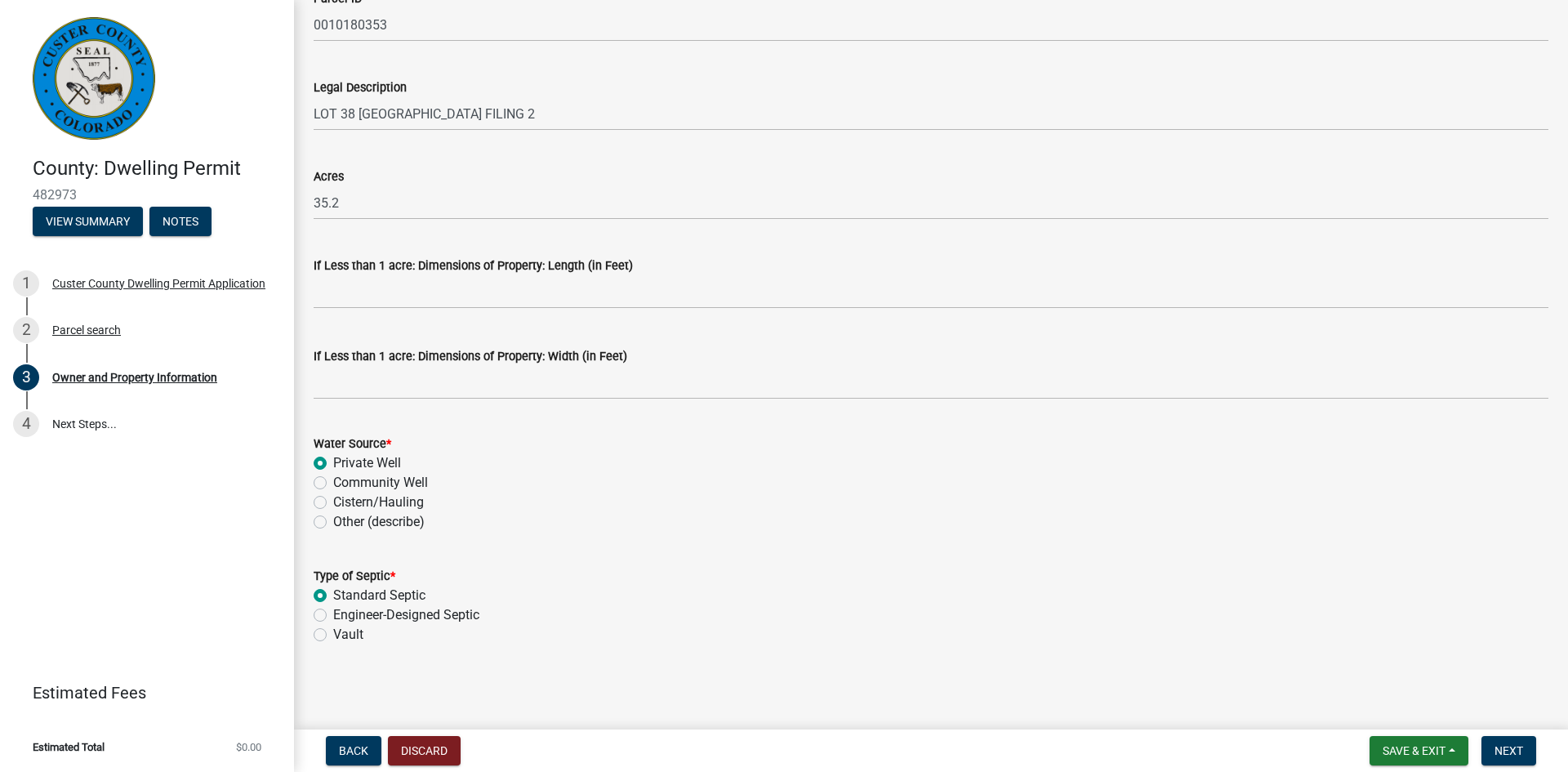
scroll to position [592, 0]
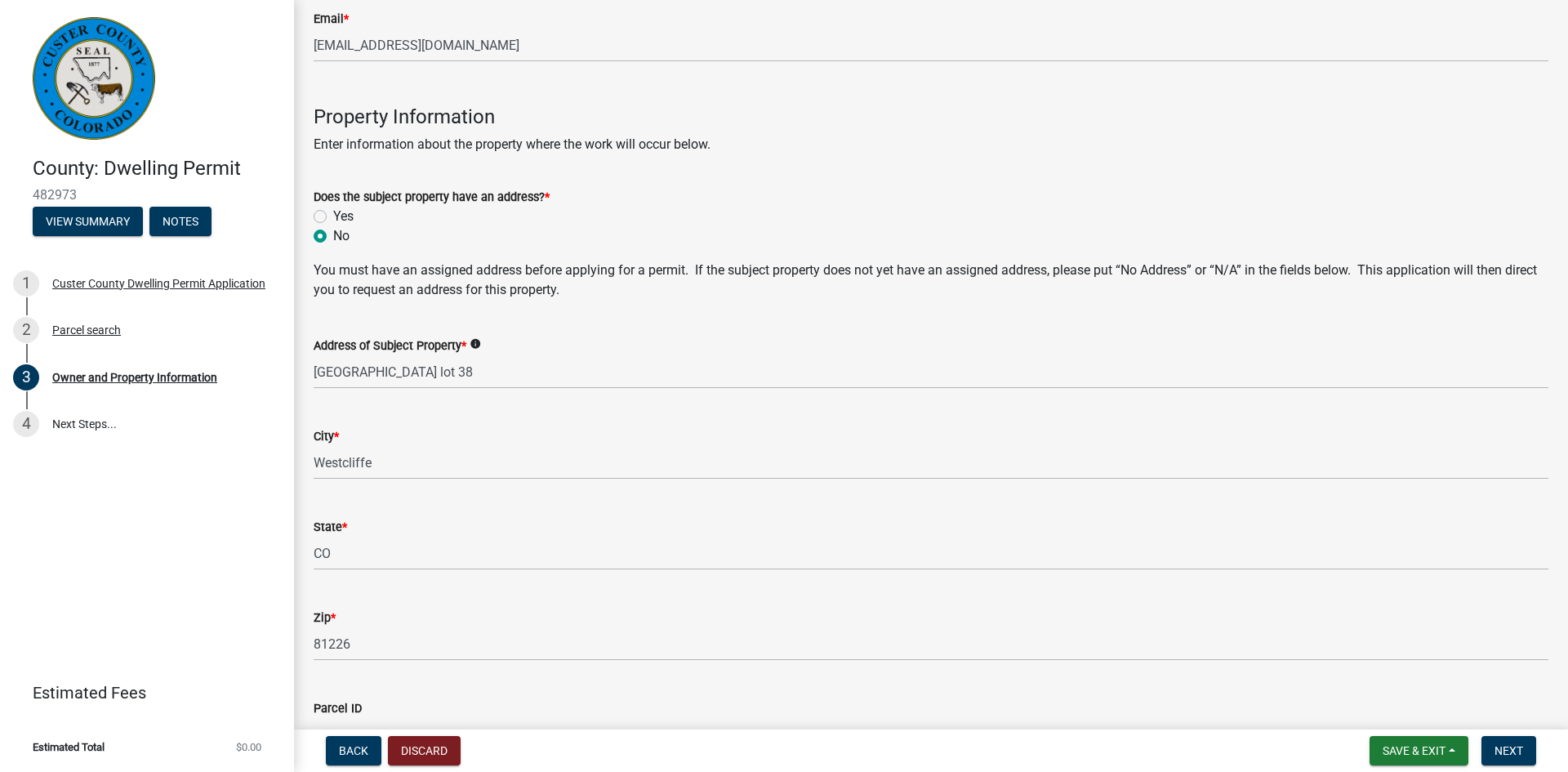
click at [476, 344] on icon "info" at bounding box center [476, 344] width 11 height 11
click at [436, 316] on div "Address of Subject Property * info [STREET_ADDRESS]" at bounding box center [931, 350] width 1235 height 76
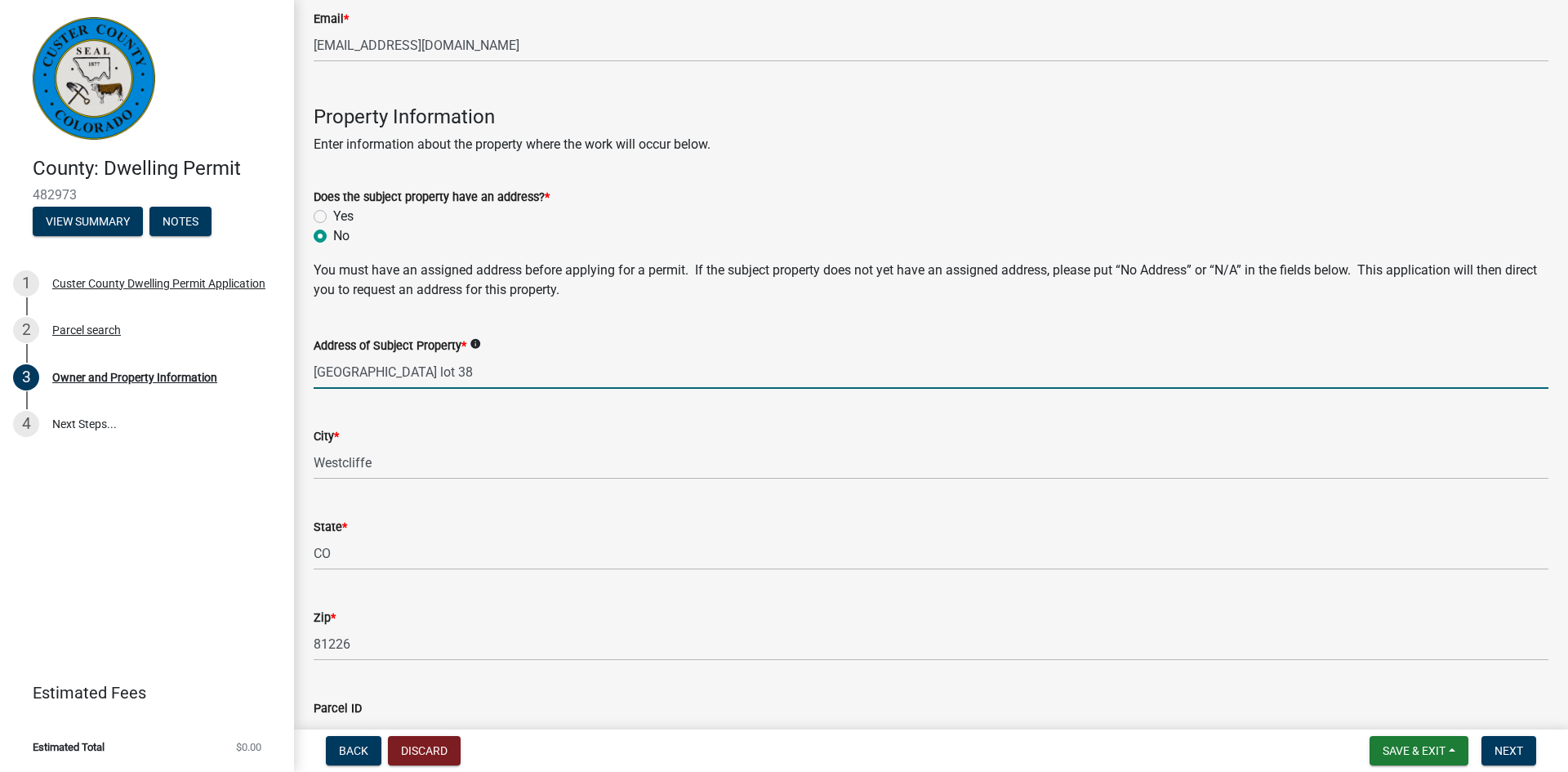
click at [482, 365] on input "[GEOGRAPHIC_DATA] lot 38" at bounding box center [931, 371] width 1235 height 33
type input "E"
type input "No Address"
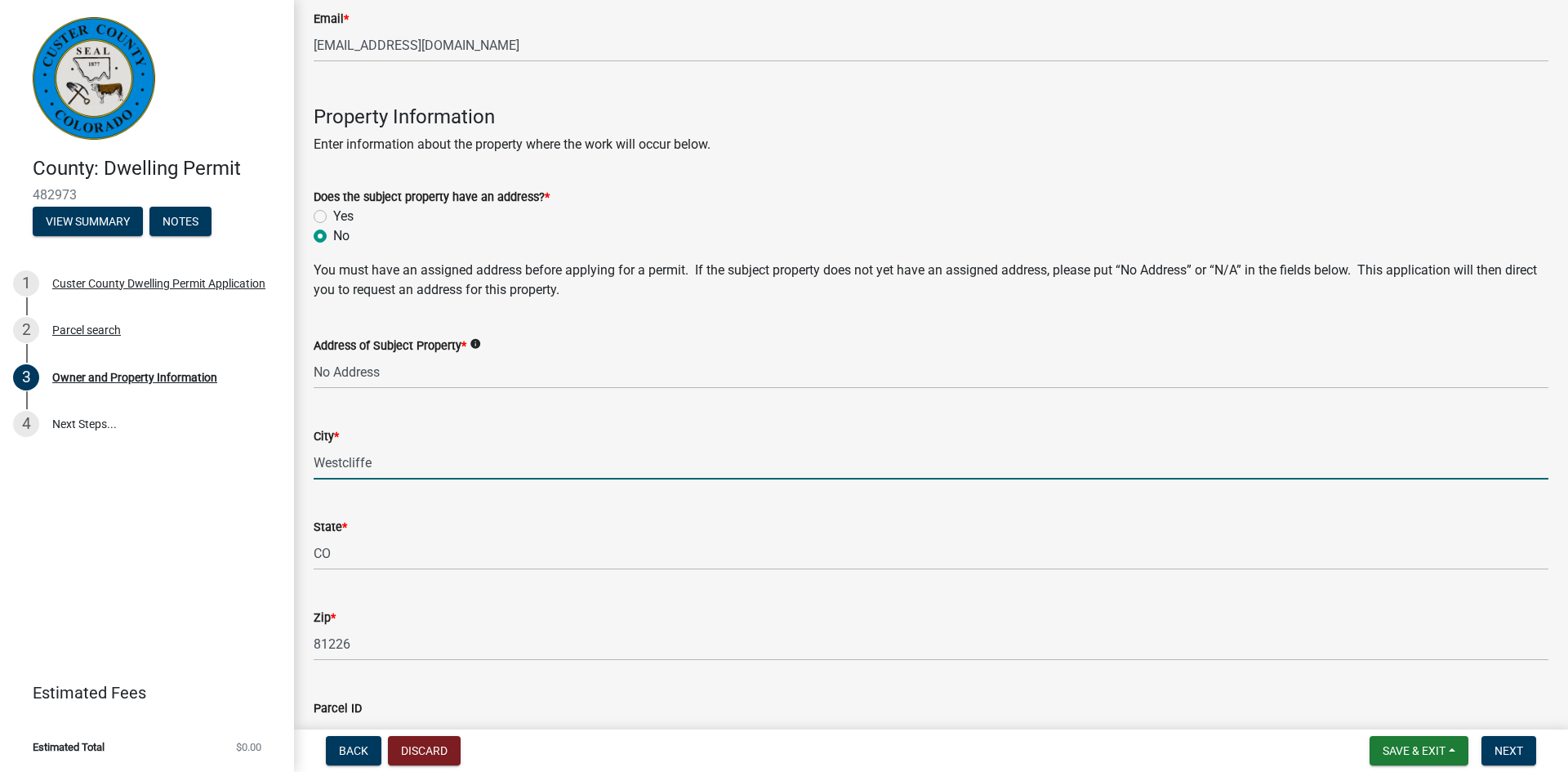
drag, startPoint x: 325, startPoint y: 467, endPoint x: 303, endPoint y: 468, distance: 22.0
click at [303, 468] on div "City * [GEOGRAPHIC_DATA]" at bounding box center [931, 442] width 1259 height 76
click at [393, 475] on input "Westcliffe" at bounding box center [931, 462] width 1235 height 33
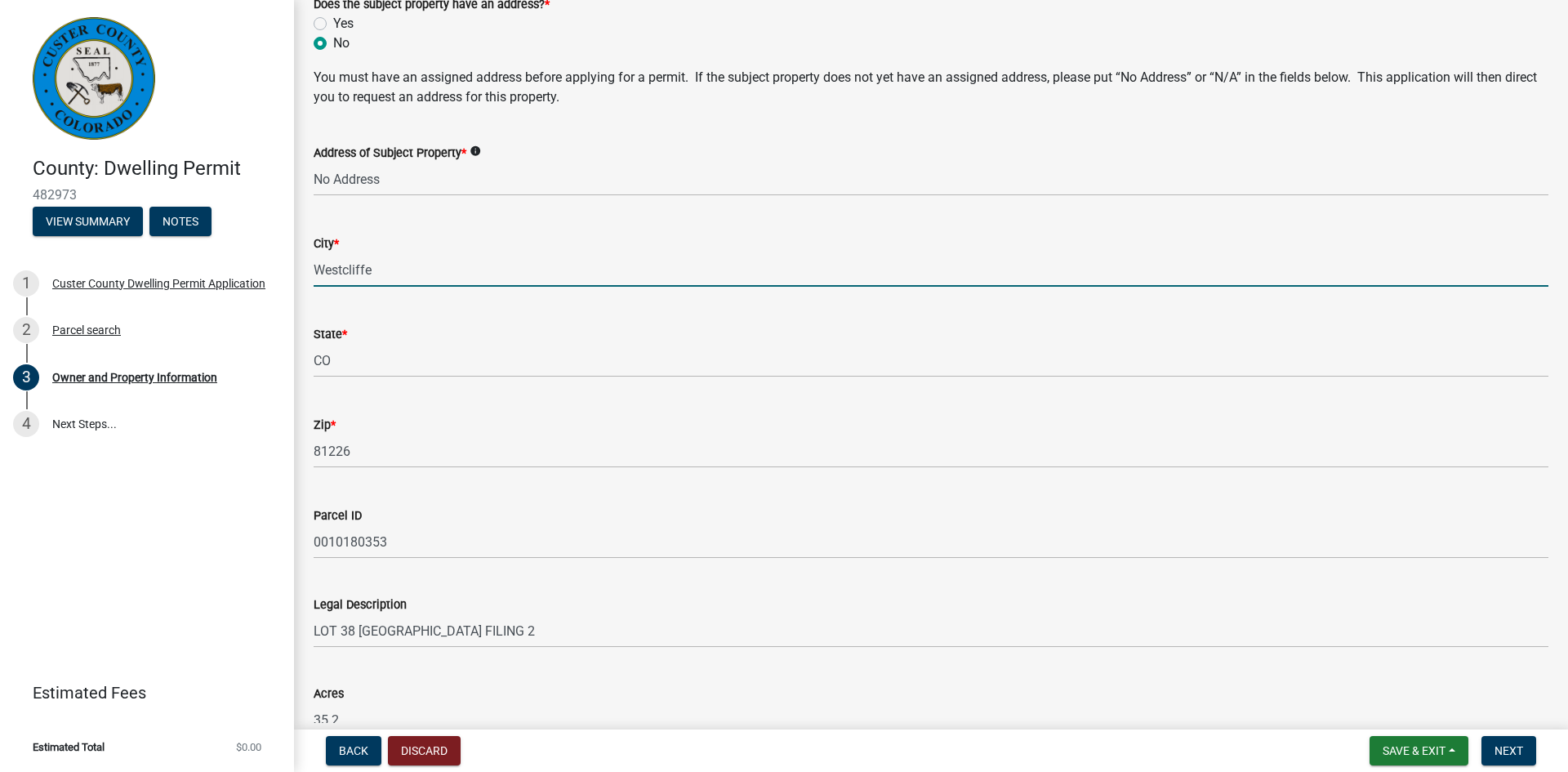
scroll to position [781, 0]
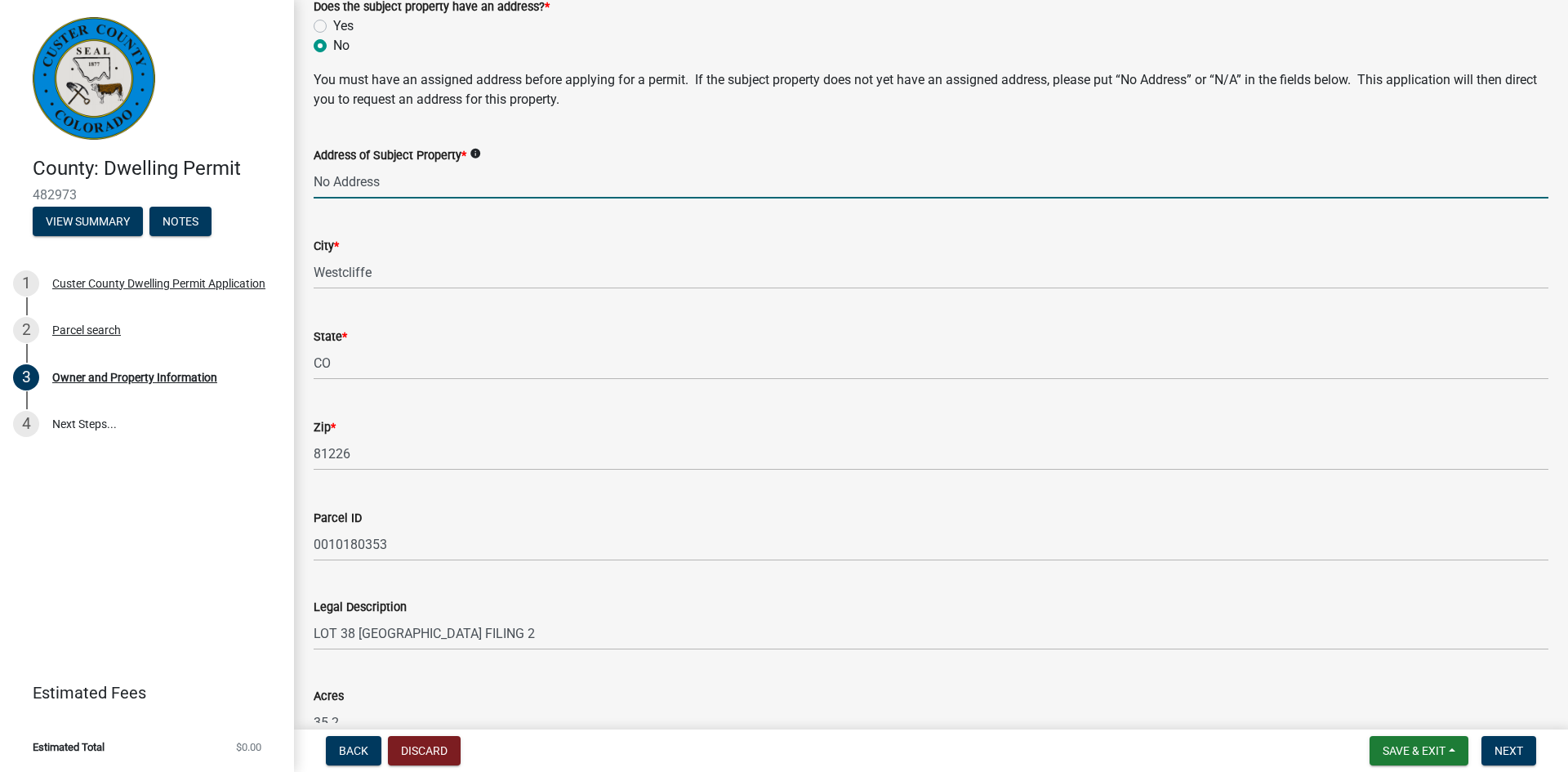
drag, startPoint x: 398, startPoint y: 195, endPoint x: 310, endPoint y: 196, distance: 88.0
click at [310, 196] on div "Address of Subject Property * info No Address" at bounding box center [931, 160] width 1259 height 76
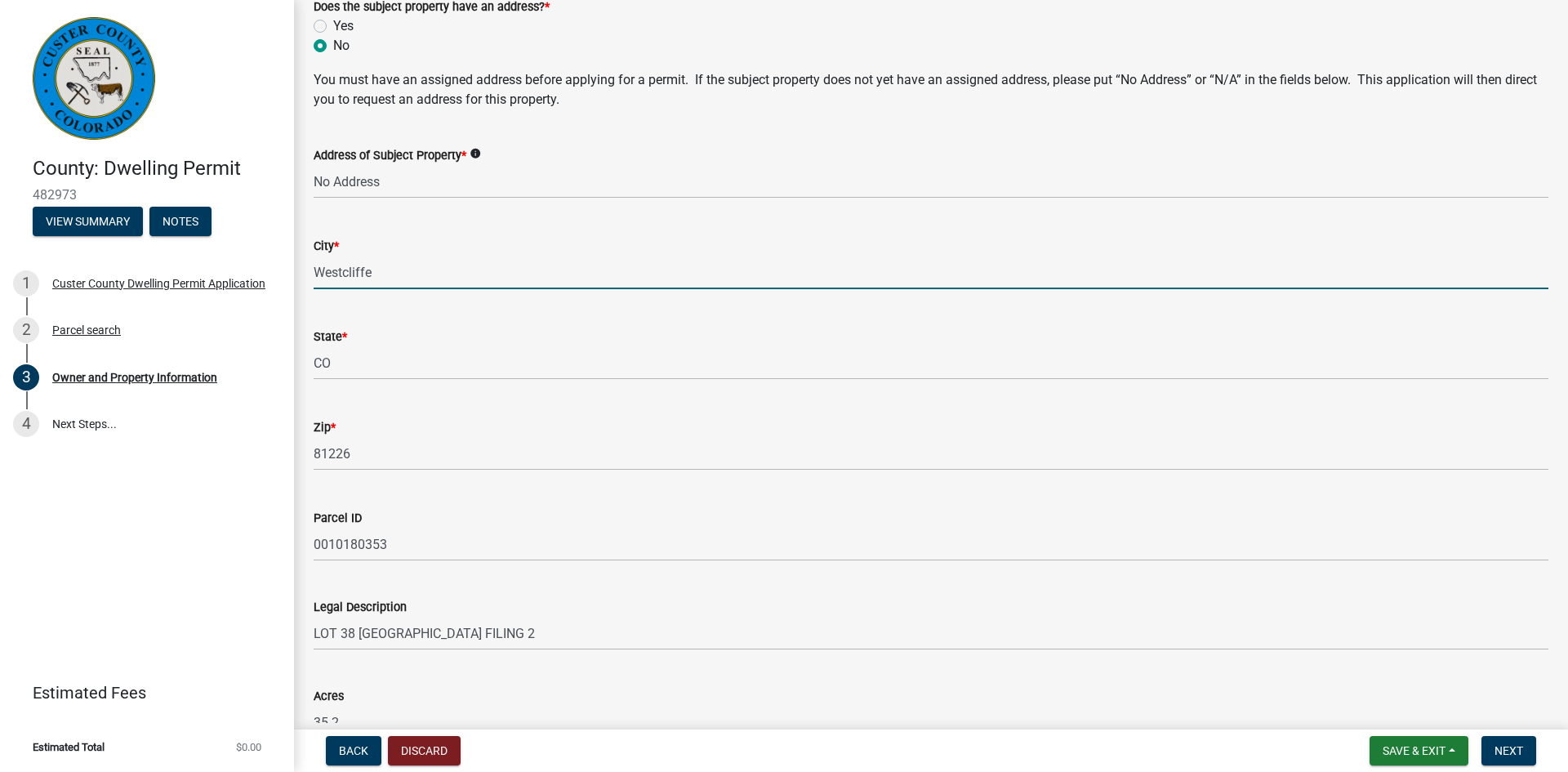
drag, startPoint x: 367, startPoint y: 274, endPoint x: 316, endPoint y: 272, distance: 51.0
click at [316, 272] on input "Westcliffe" at bounding box center [931, 272] width 1235 height 33
drag, startPoint x: 394, startPoint y: 271, endPoint x: 299, endPoint y: 277, distance: 95.2
click at [299, 277] on div "Owner and Property Information share Share Is the Applicant the Property Owner?…" at bounding box center [932, 216] width 1275 height 1955
paste input "No Address"
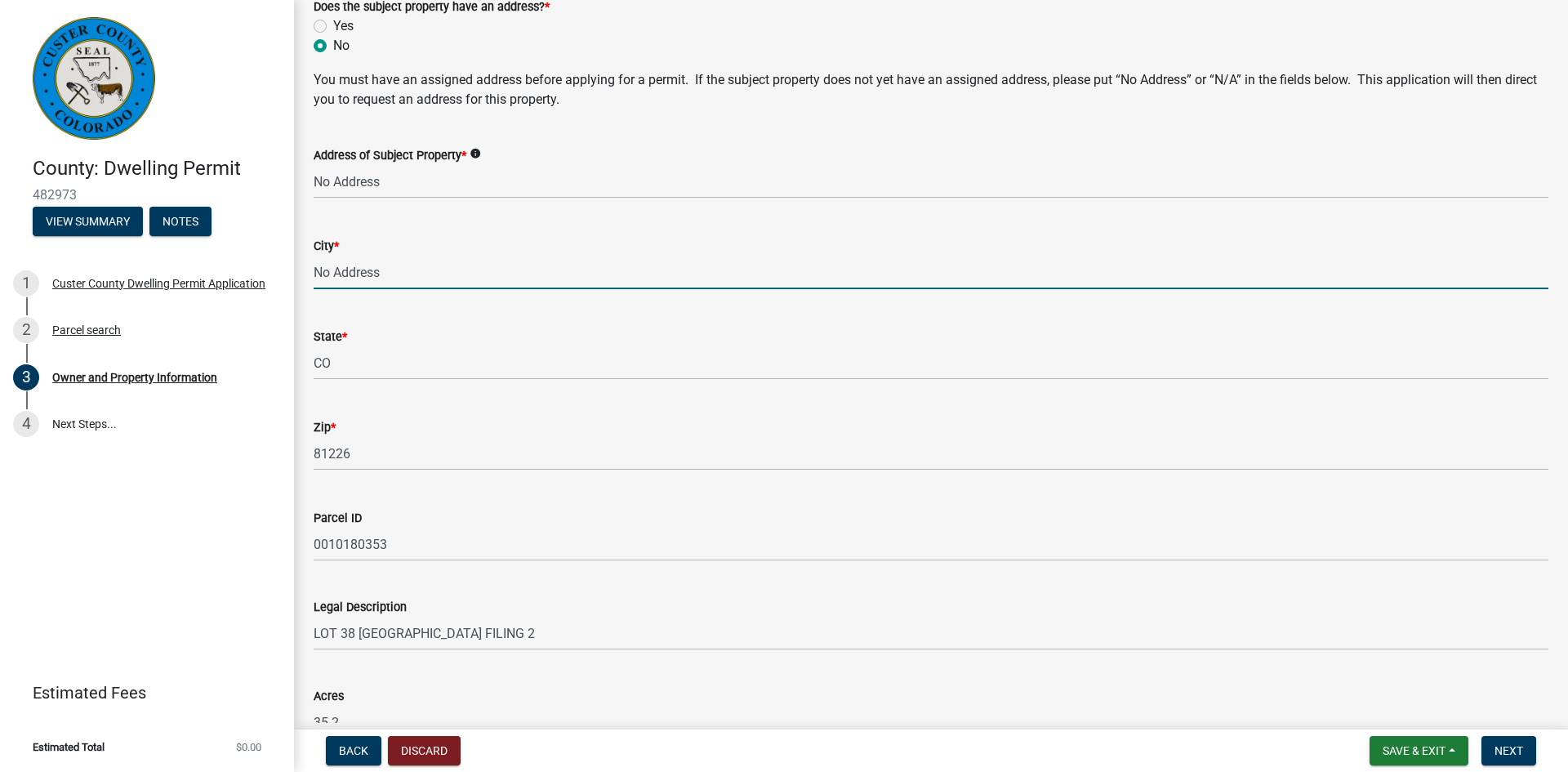
type input "No Address"
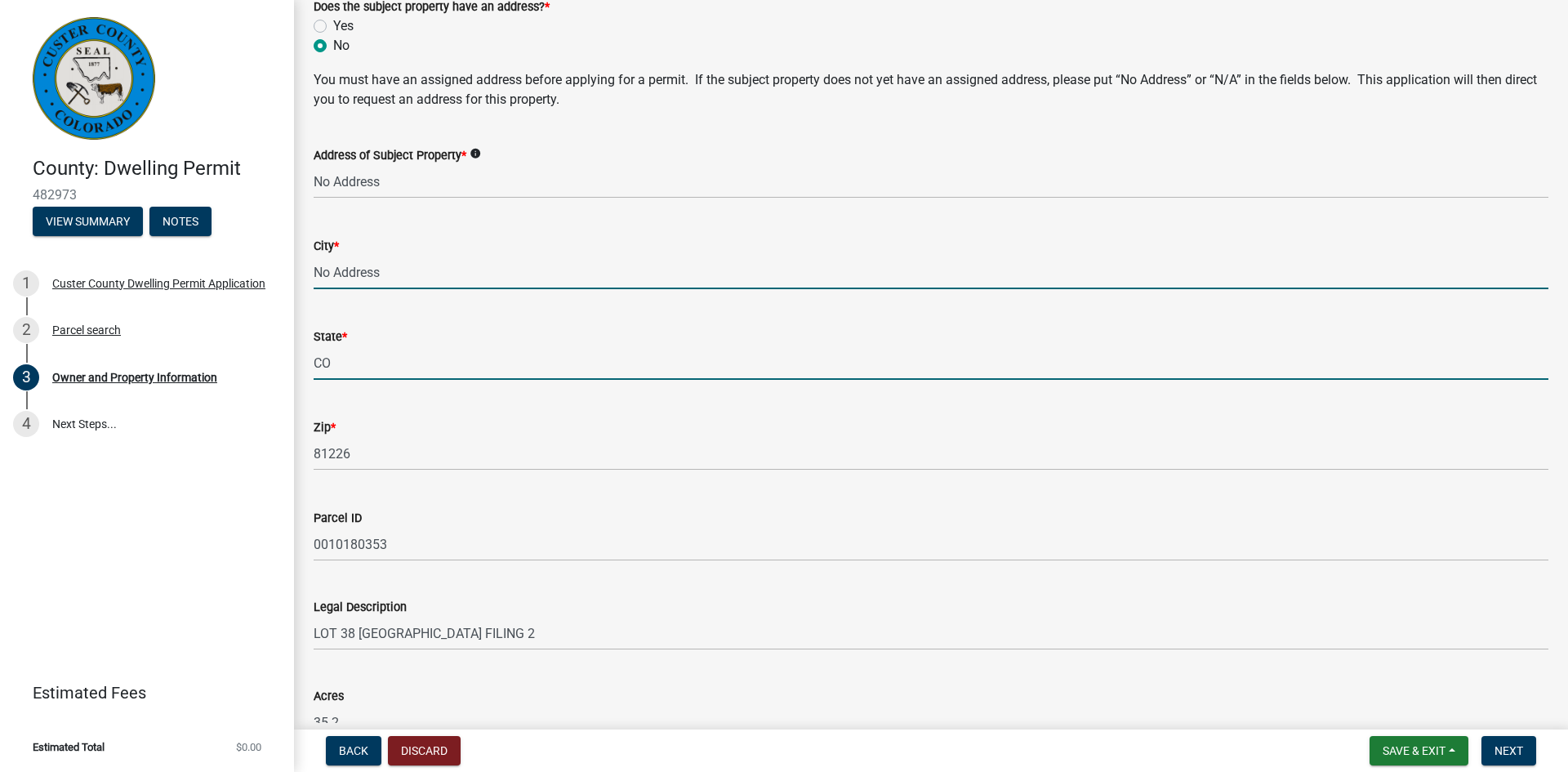
click at [339, 363] on input "CO" at bounding box center [931, 363] width 1235 height 33
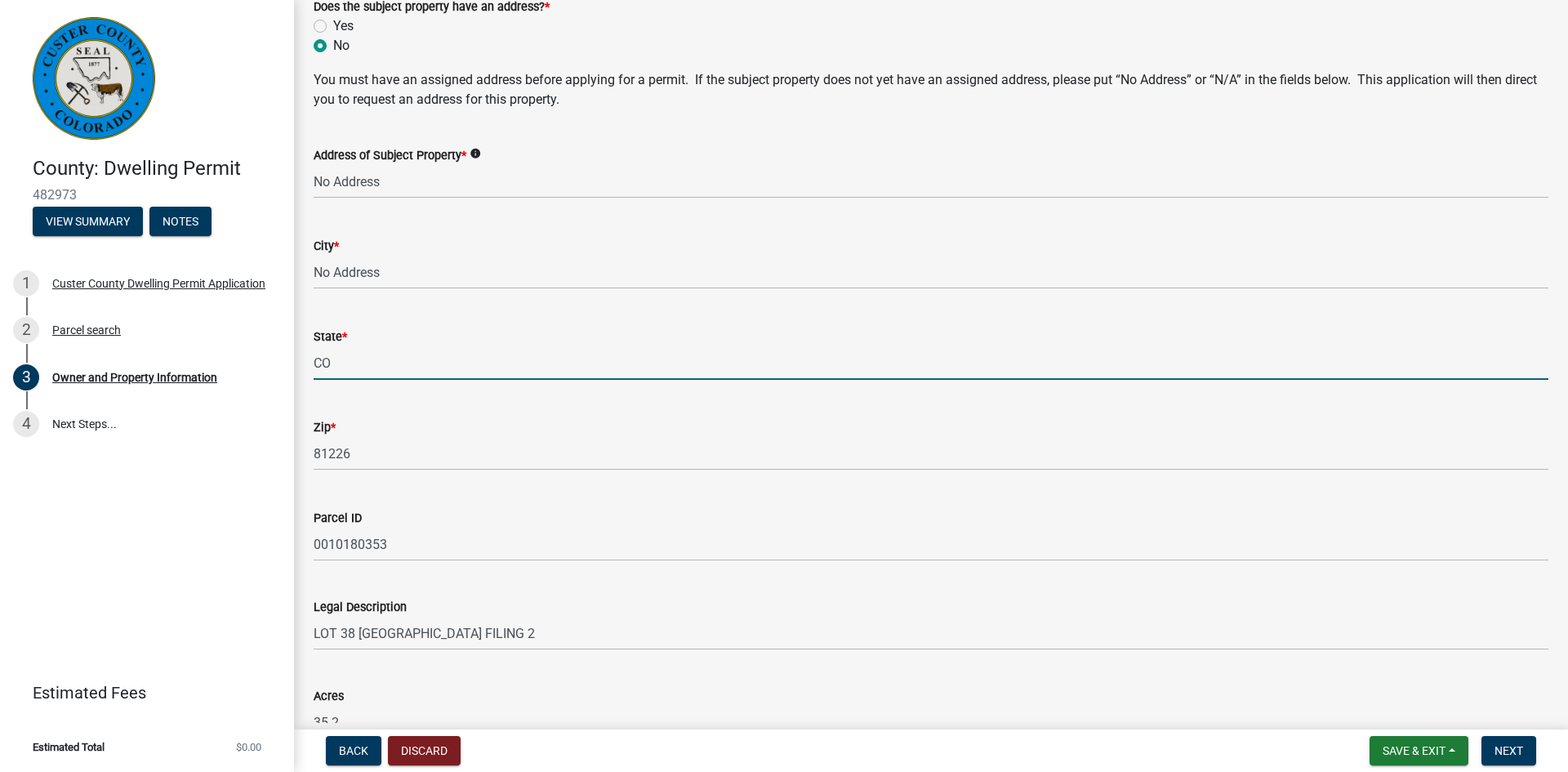
type input "C"
paste input "No Address"
type input "No Address"
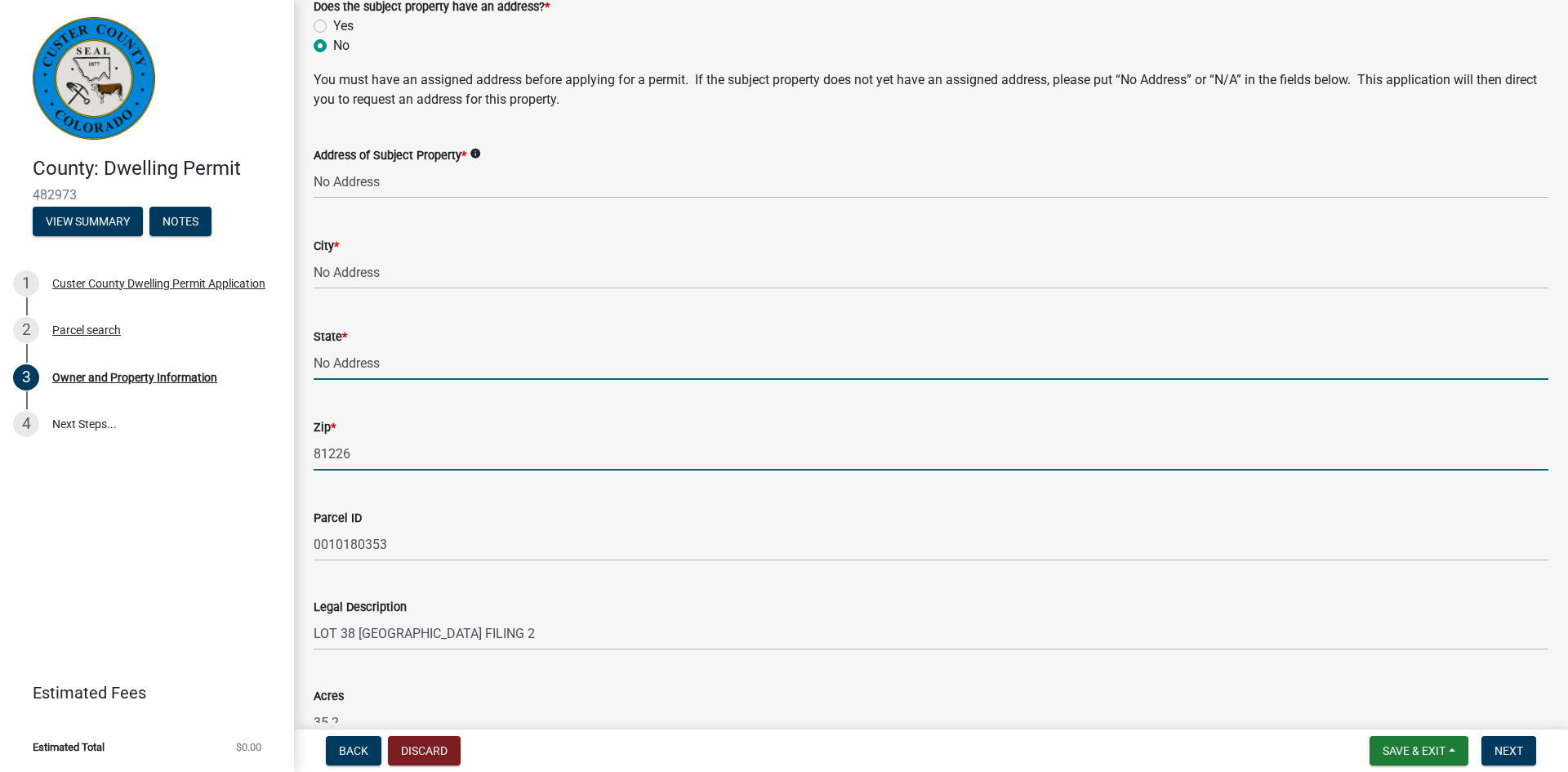
click at [368, 452] on input "81226" at bounding box center [931, 453] width 1235 height 33
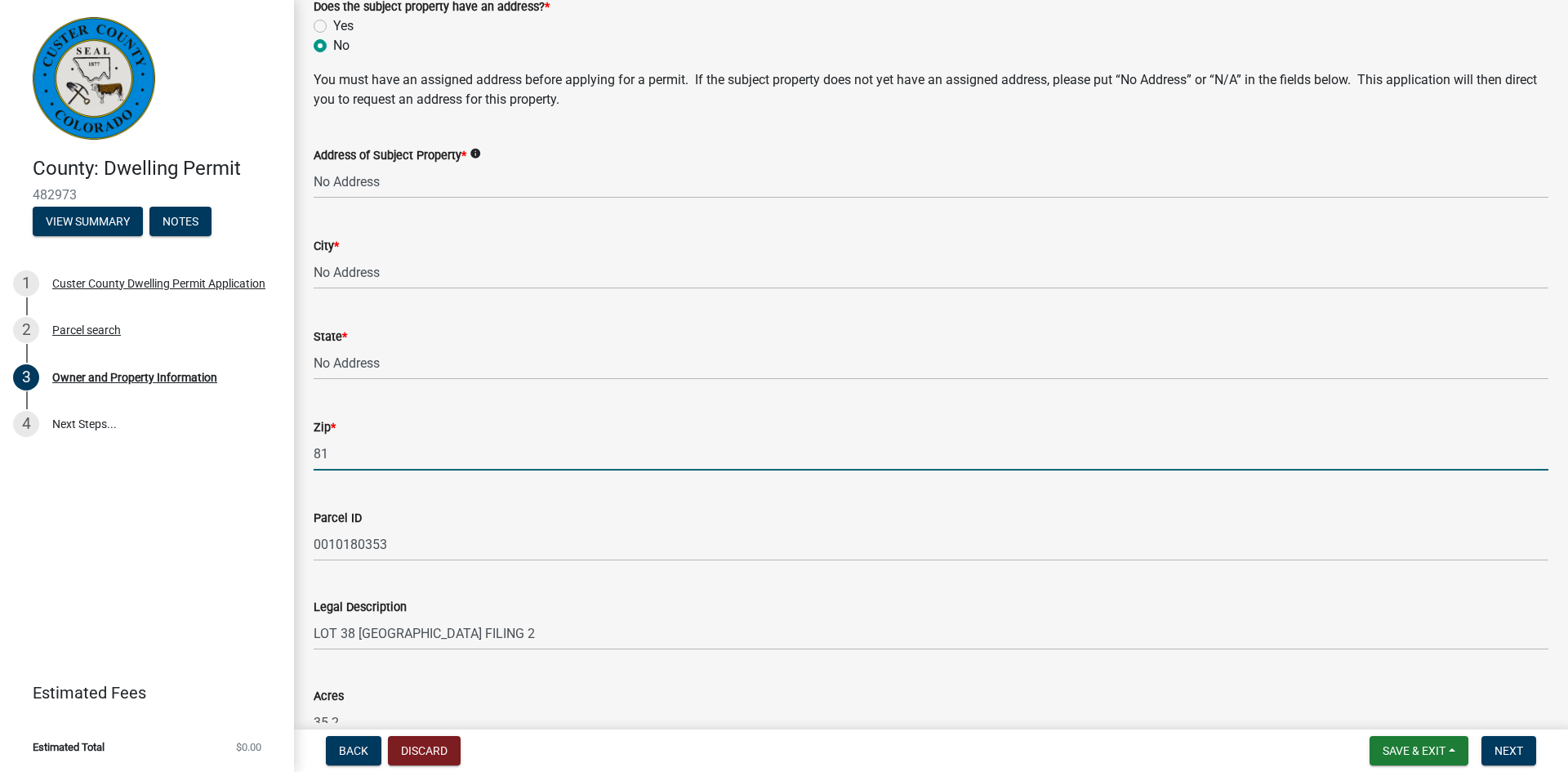
type input "8"
paste input "No Address"
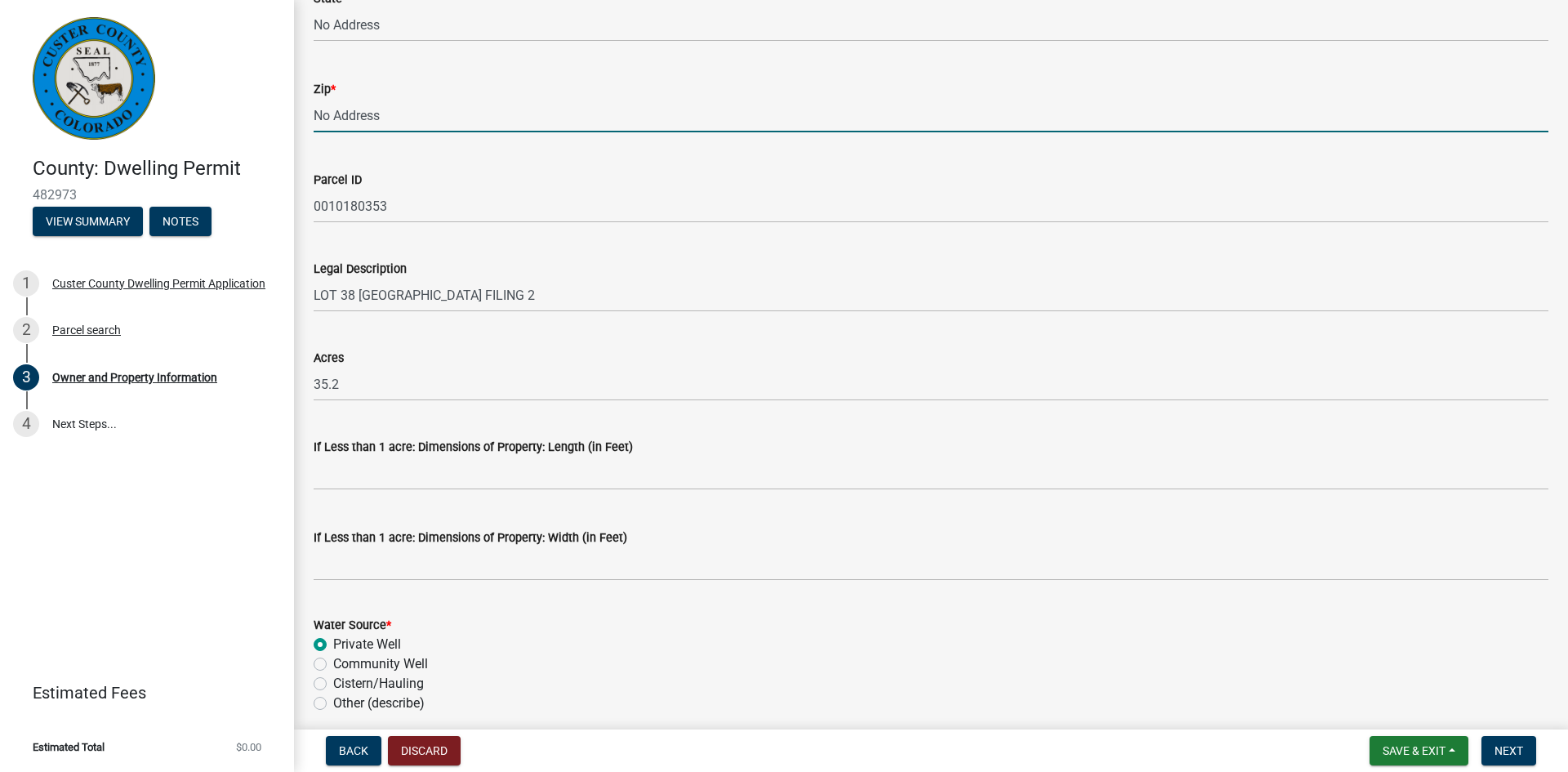
scroll to position [1301, 0]
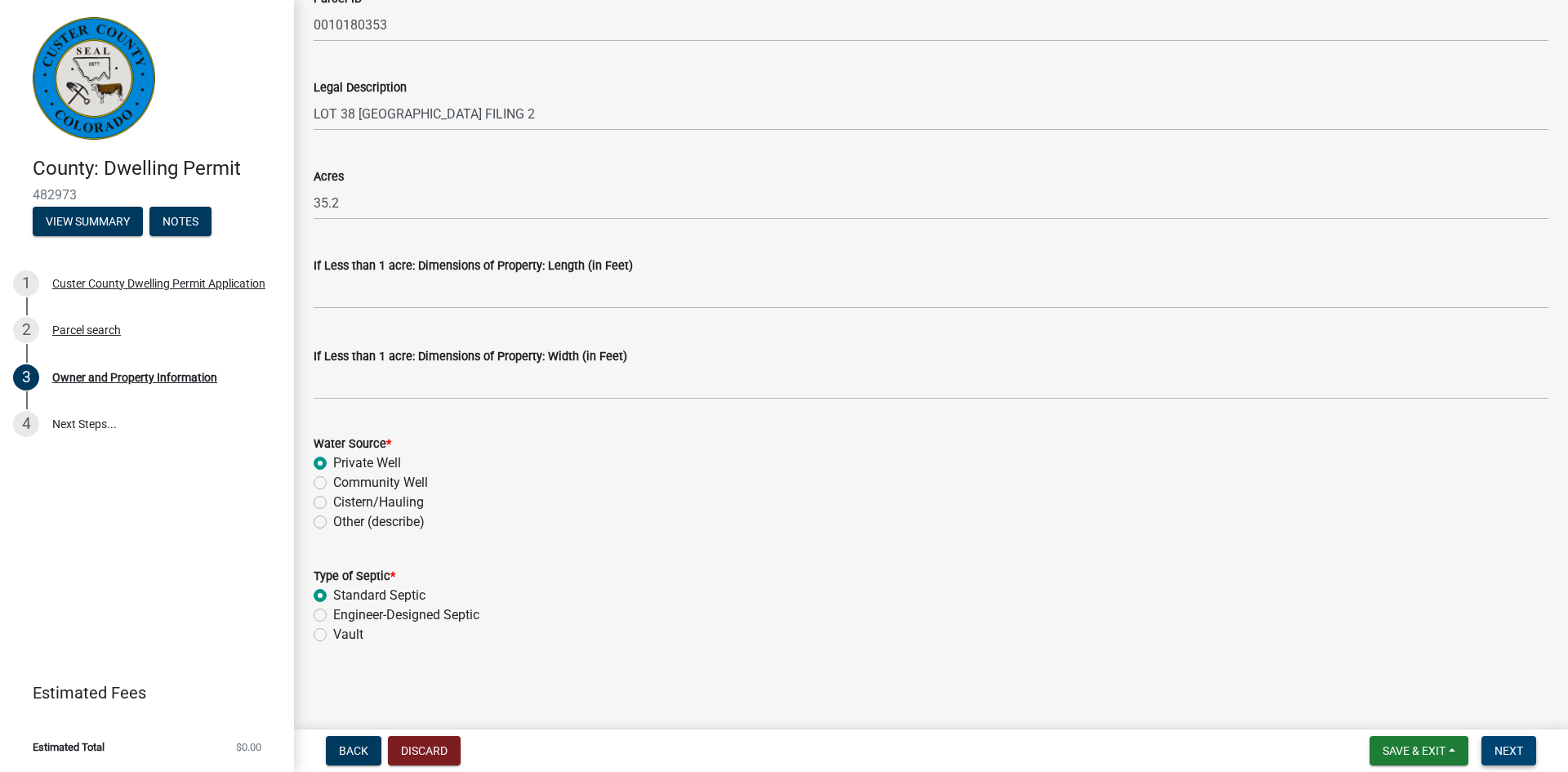
type input "No Address"
click at [1504, 750] on span "Next" at bounding box center [1509, 750] width 28 height 13
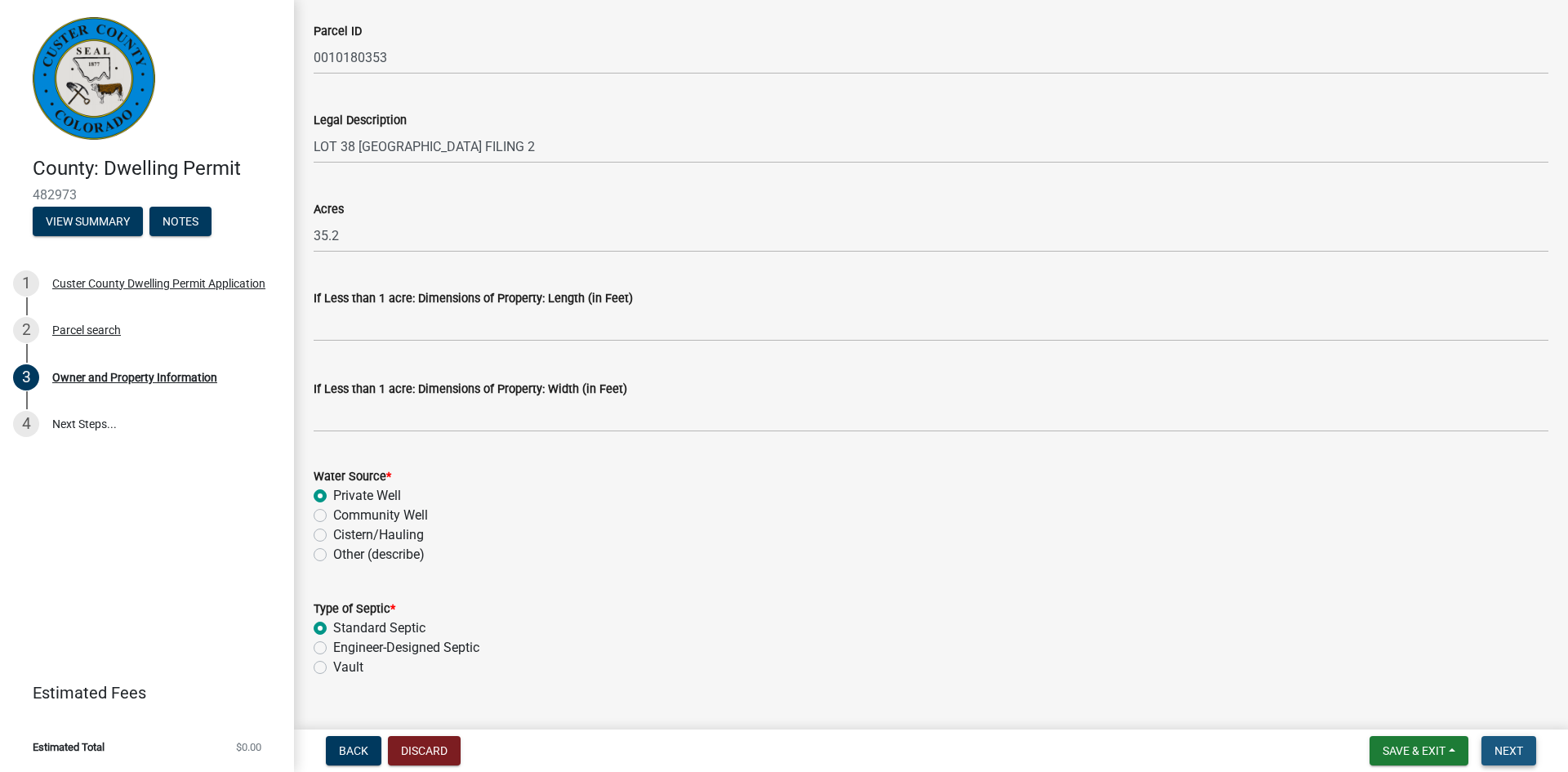
scroll to position [1333, 0]
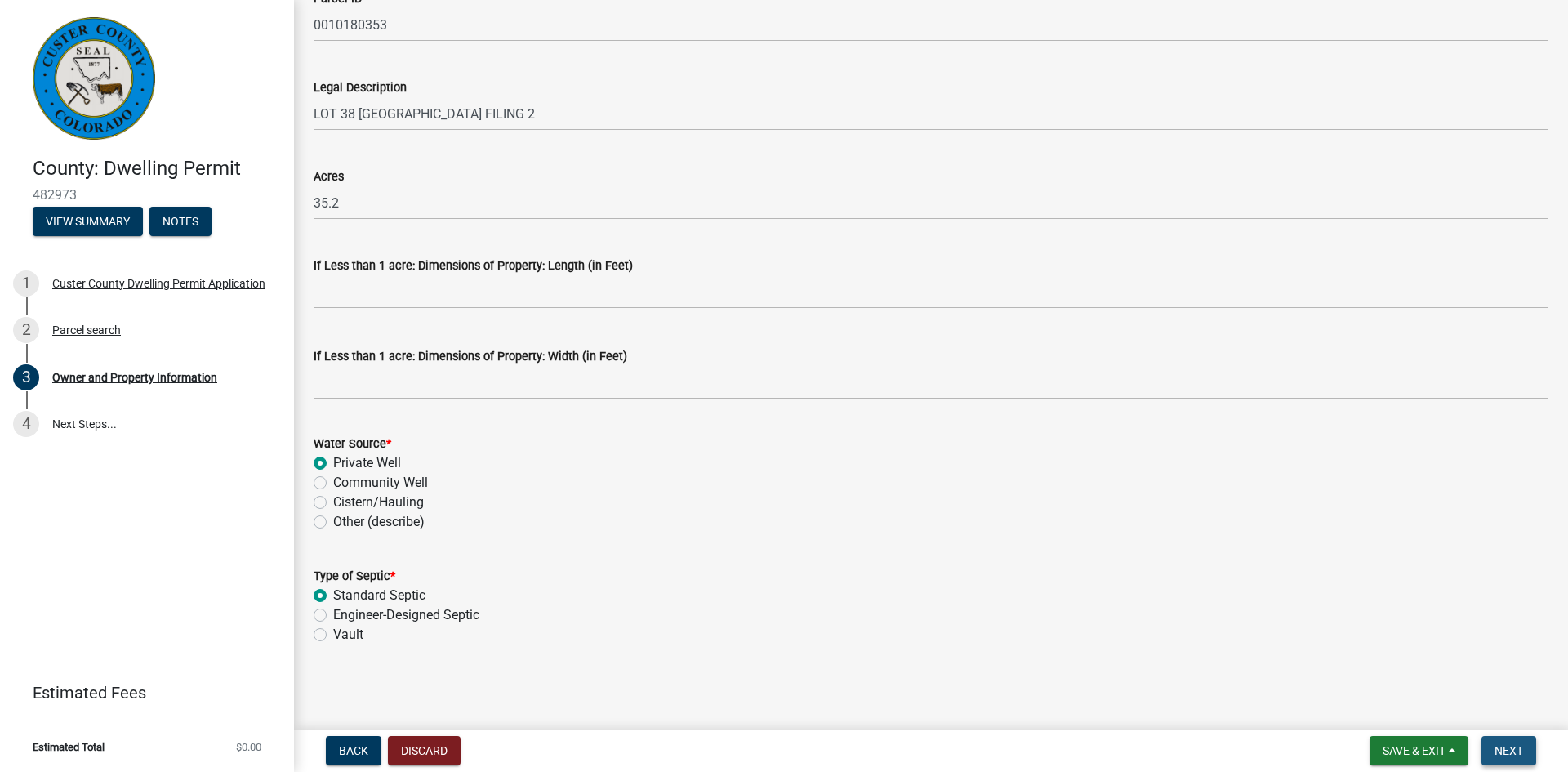
click at [1504, 750] on span "Next" at bounding box center [1509, 750] width 28 height 13
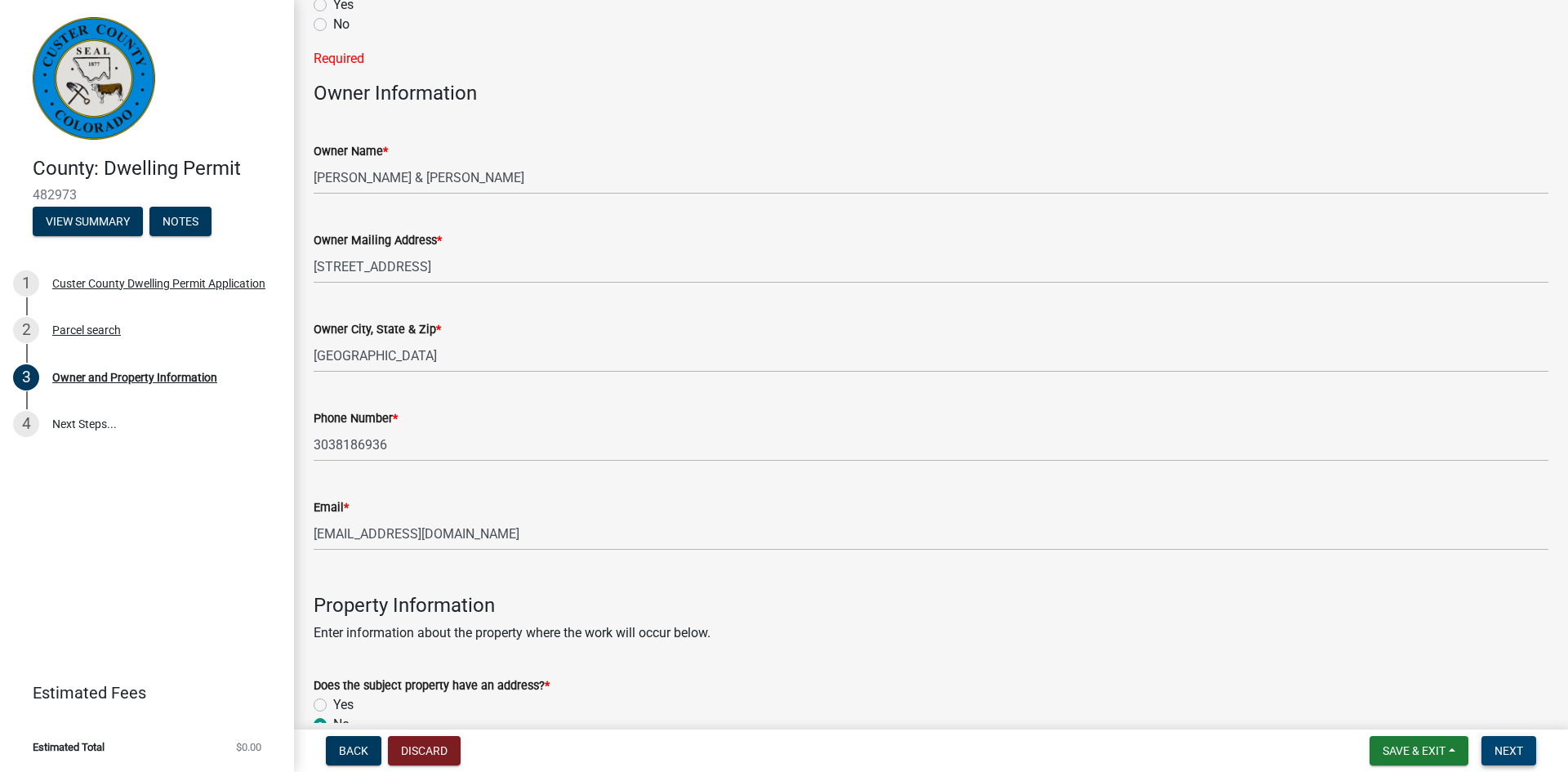
scroll to position [0, 0]
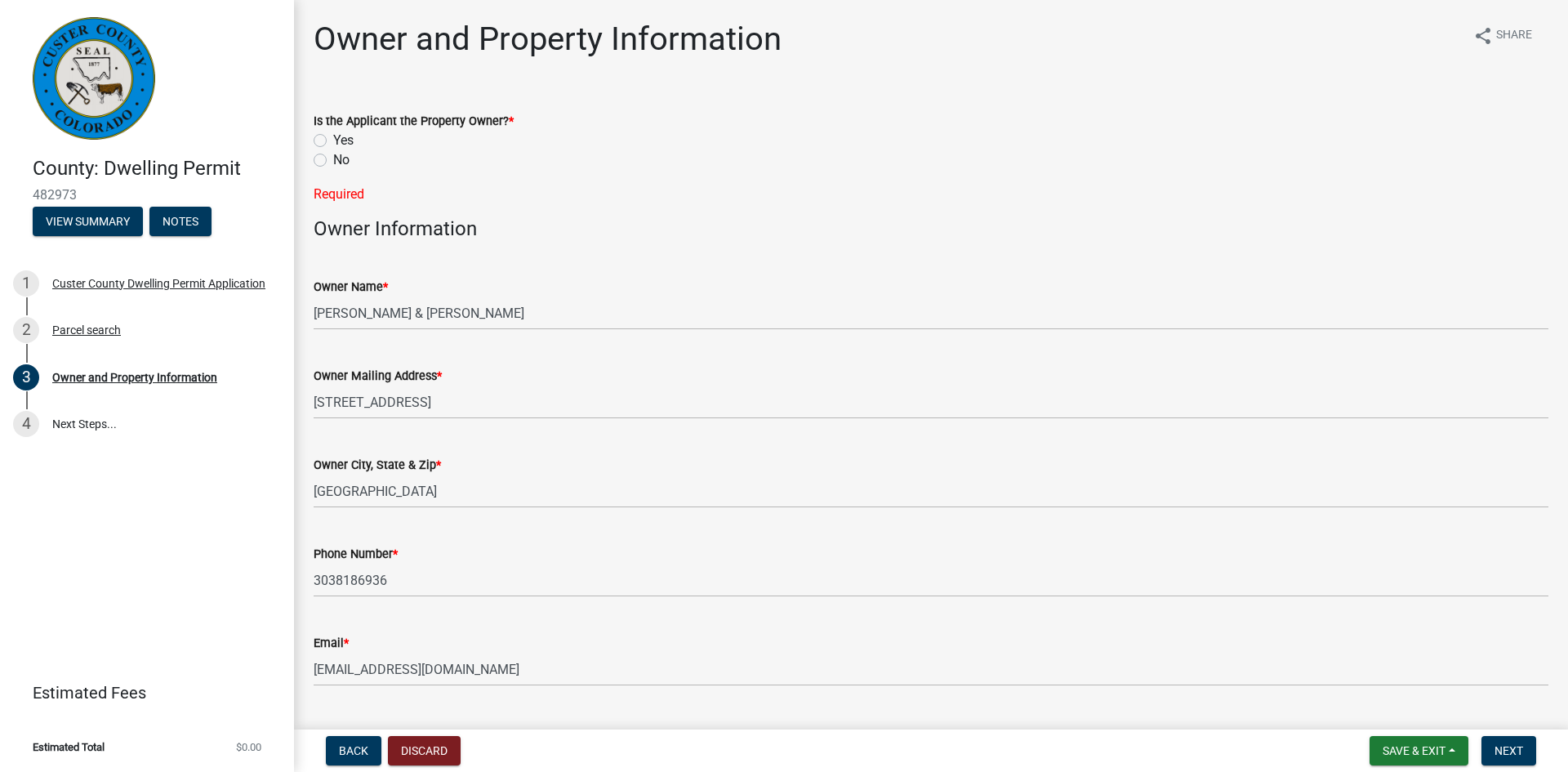
click at [333, 139] on label "Yes" at bounding box center [344, 141] width 21 height 20
click at [333, 139] on input "Yes" at bounding box center [338, 136] width 10 height 10
radio input "true"
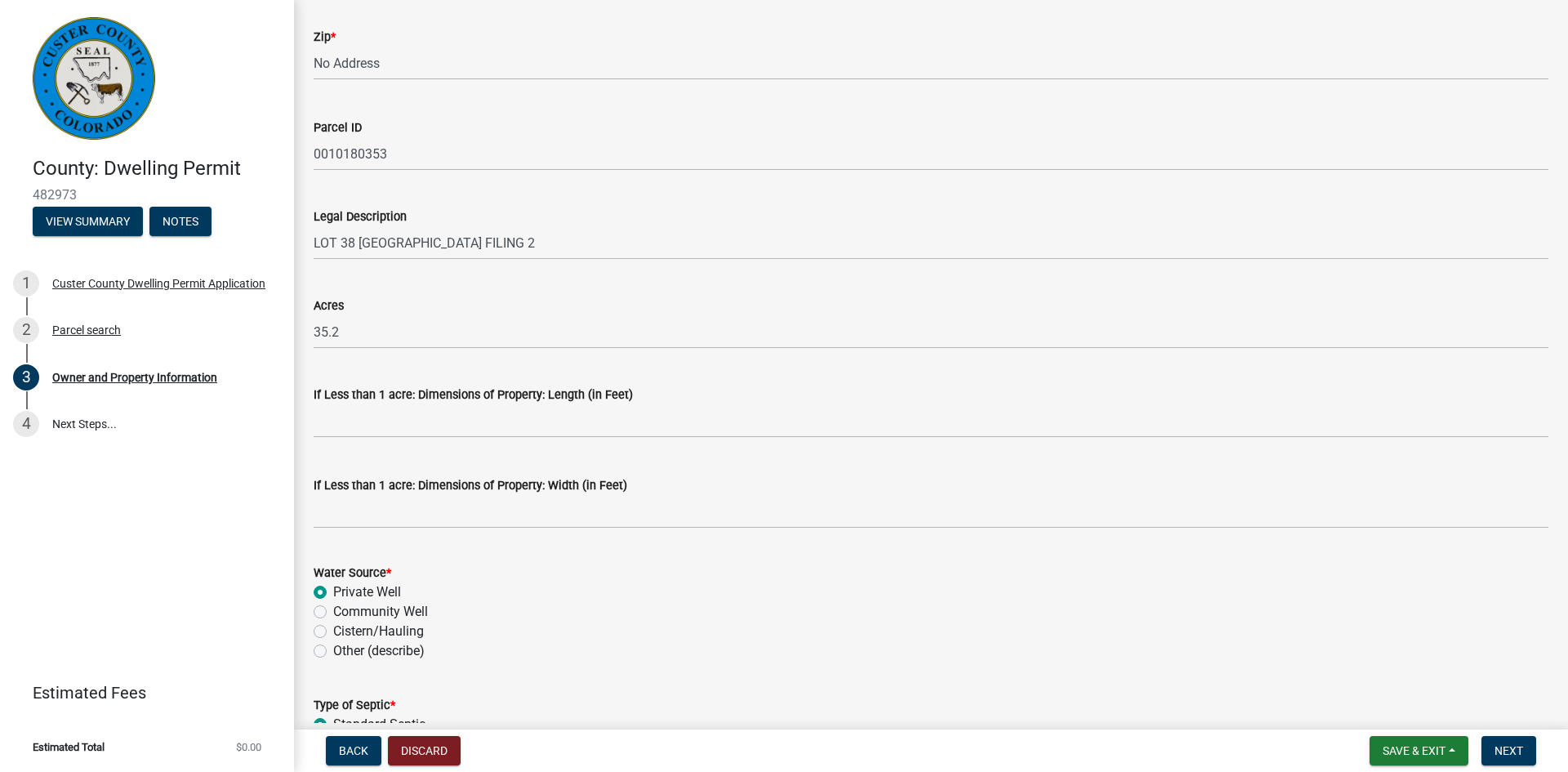
scroll to position [1301, 0]
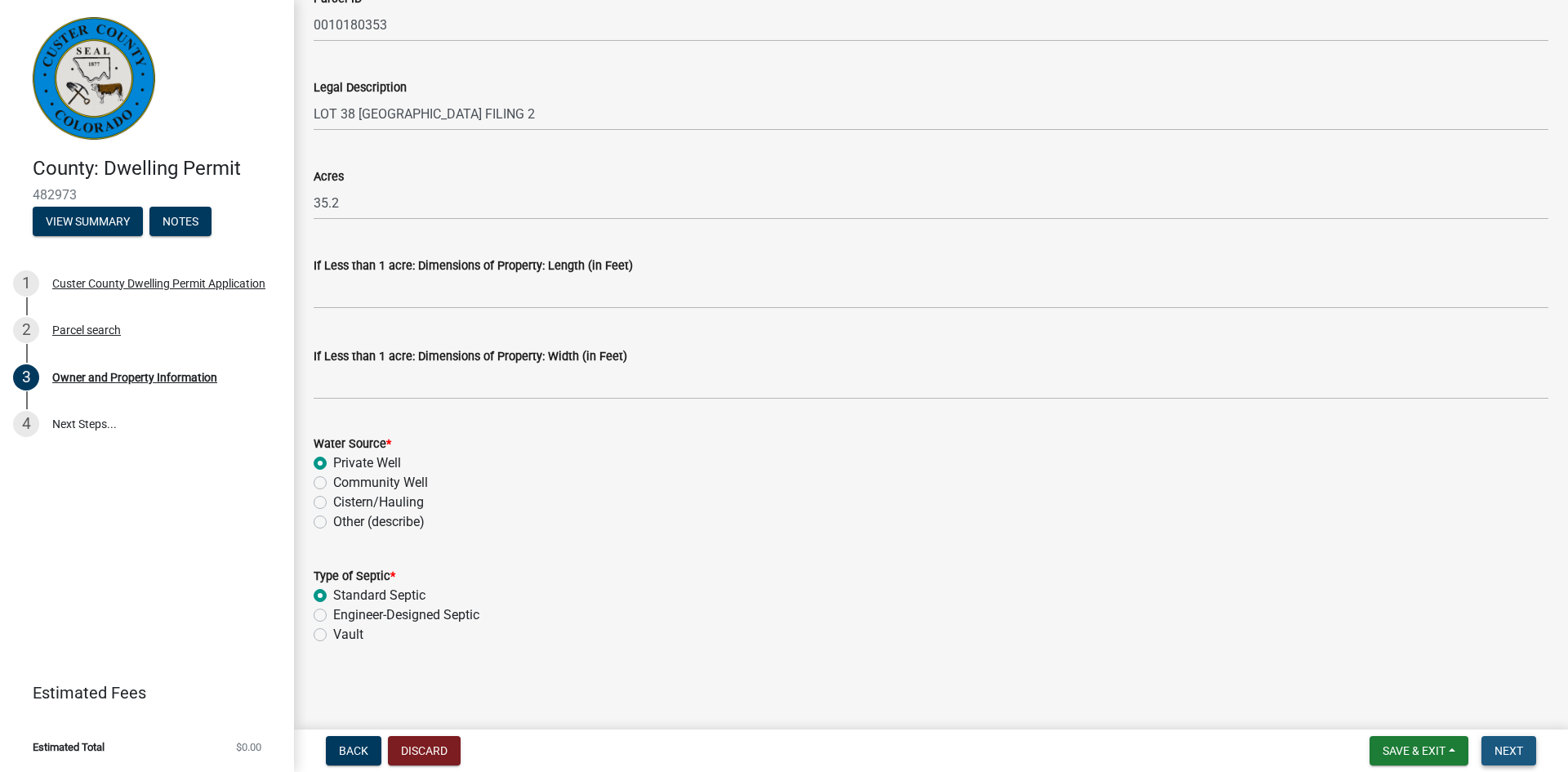
click at [1511, 752] on span "Next" at bounding box center [1509, 750] width 28 height 13
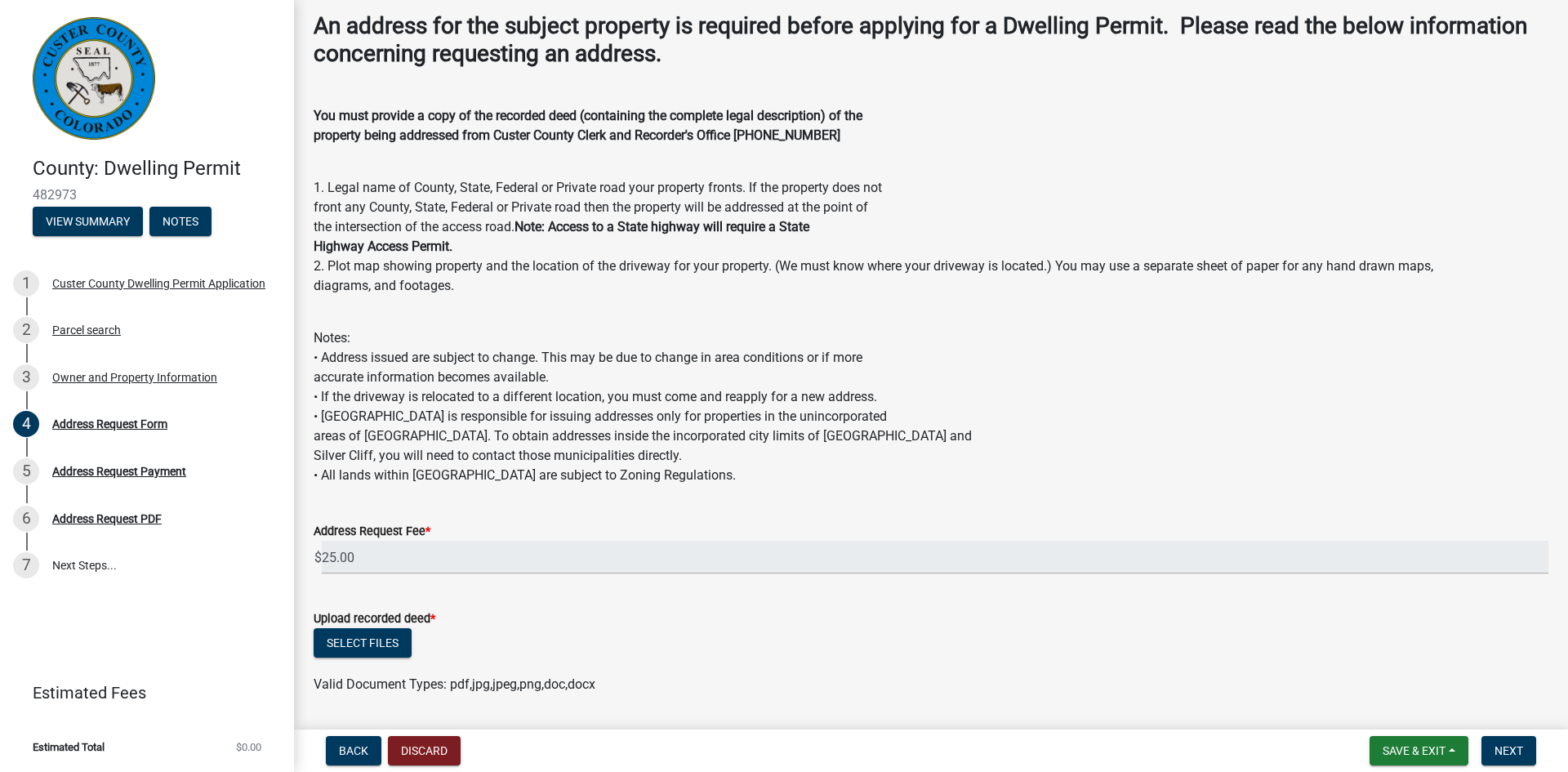
scroll to position [84, 0]
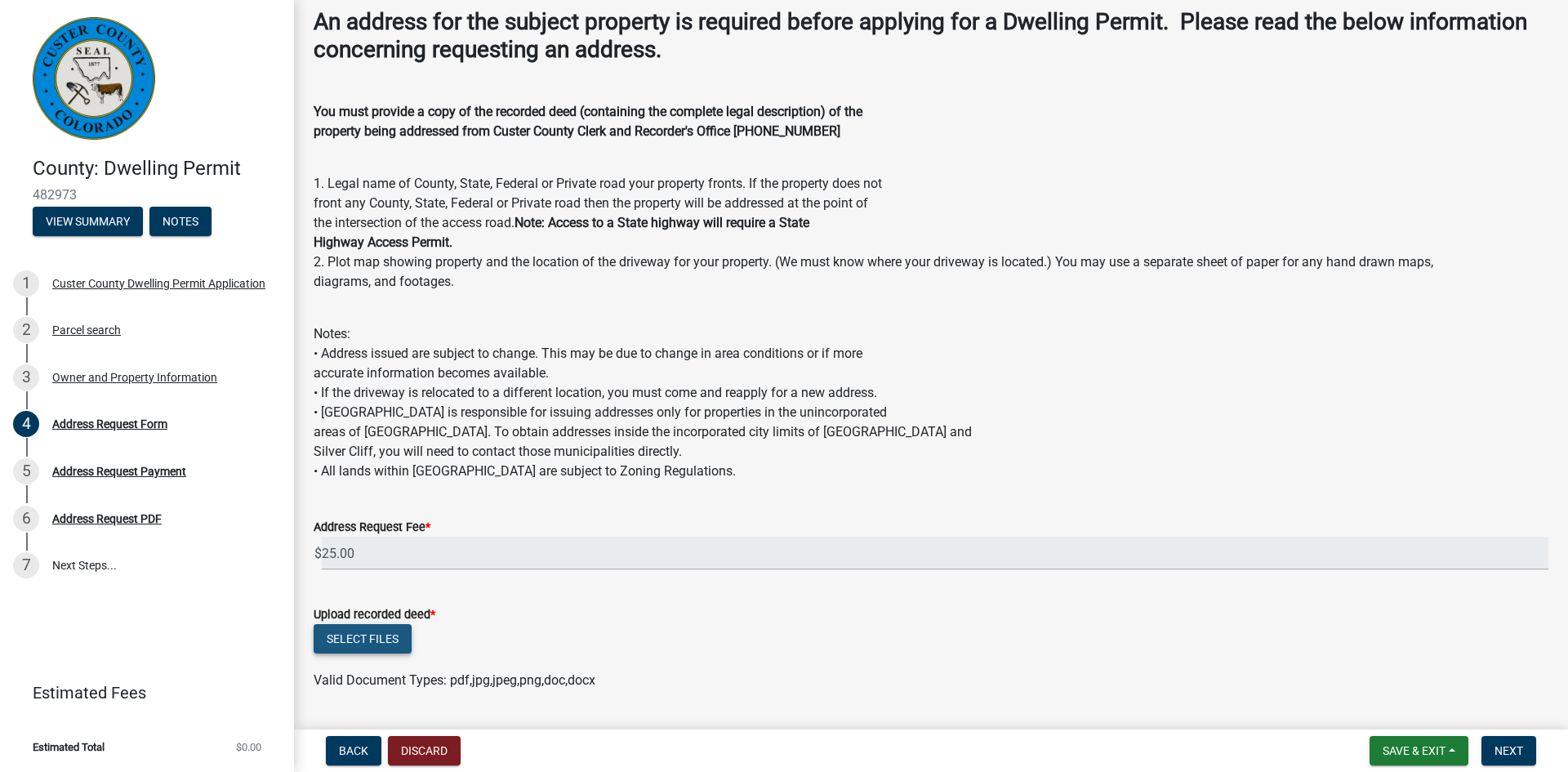
click at [348, 636] on button "Select files" at bounding box center [362, 638] width 98 height 29
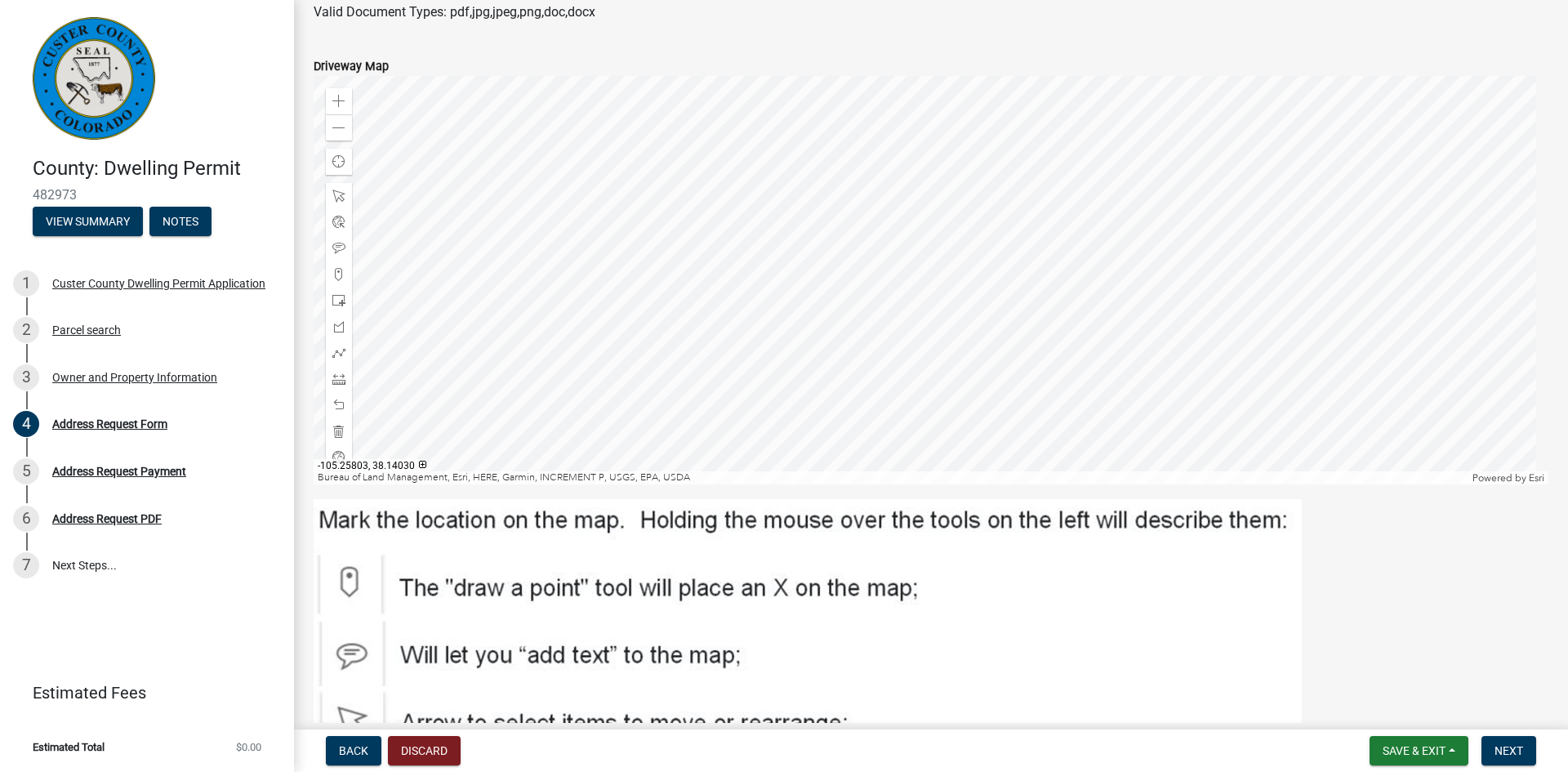
scroll to position [1117, 0]
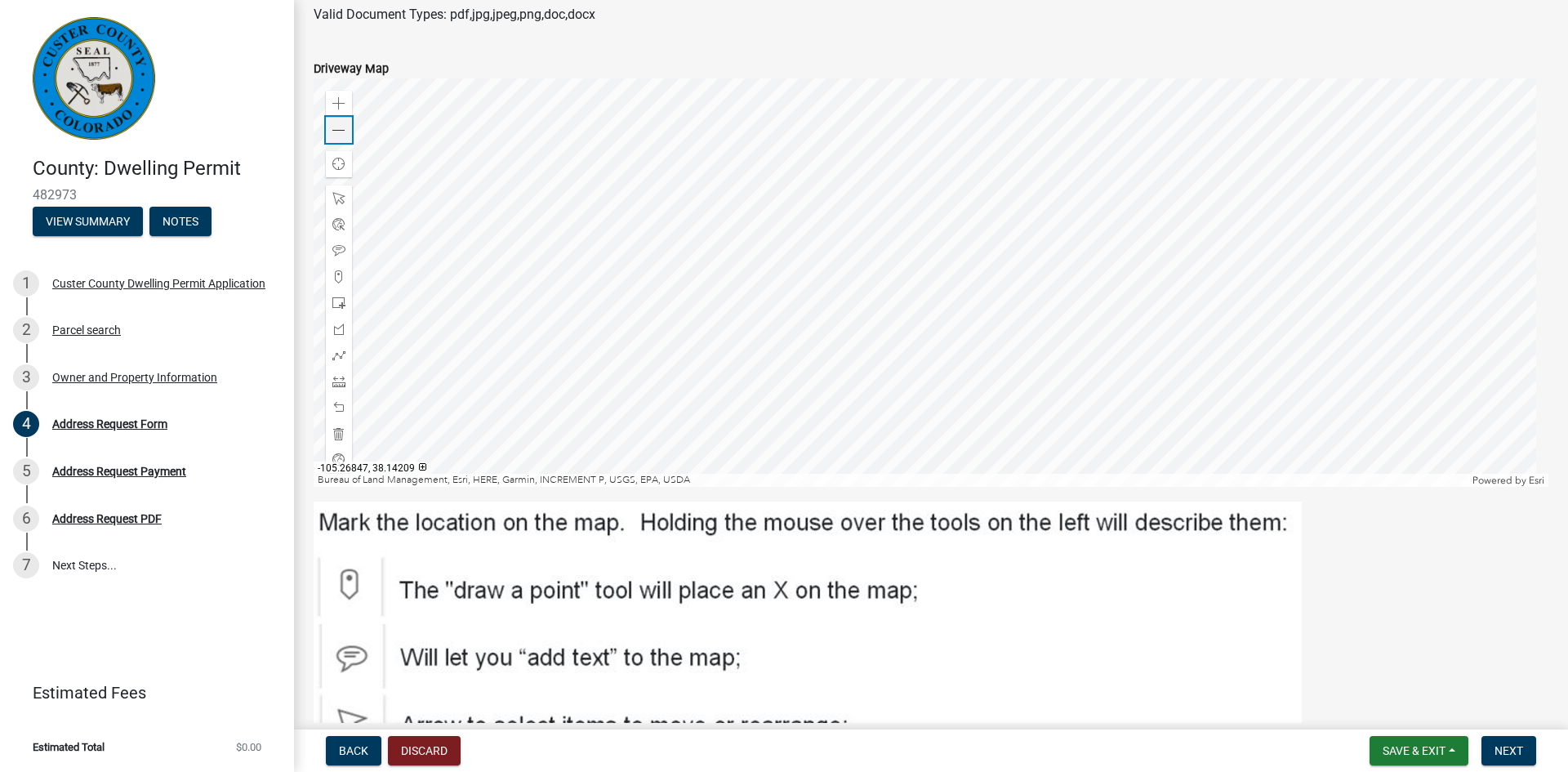
click at [339, 131] on span at bounding box center [339, 131] width 13 height 13
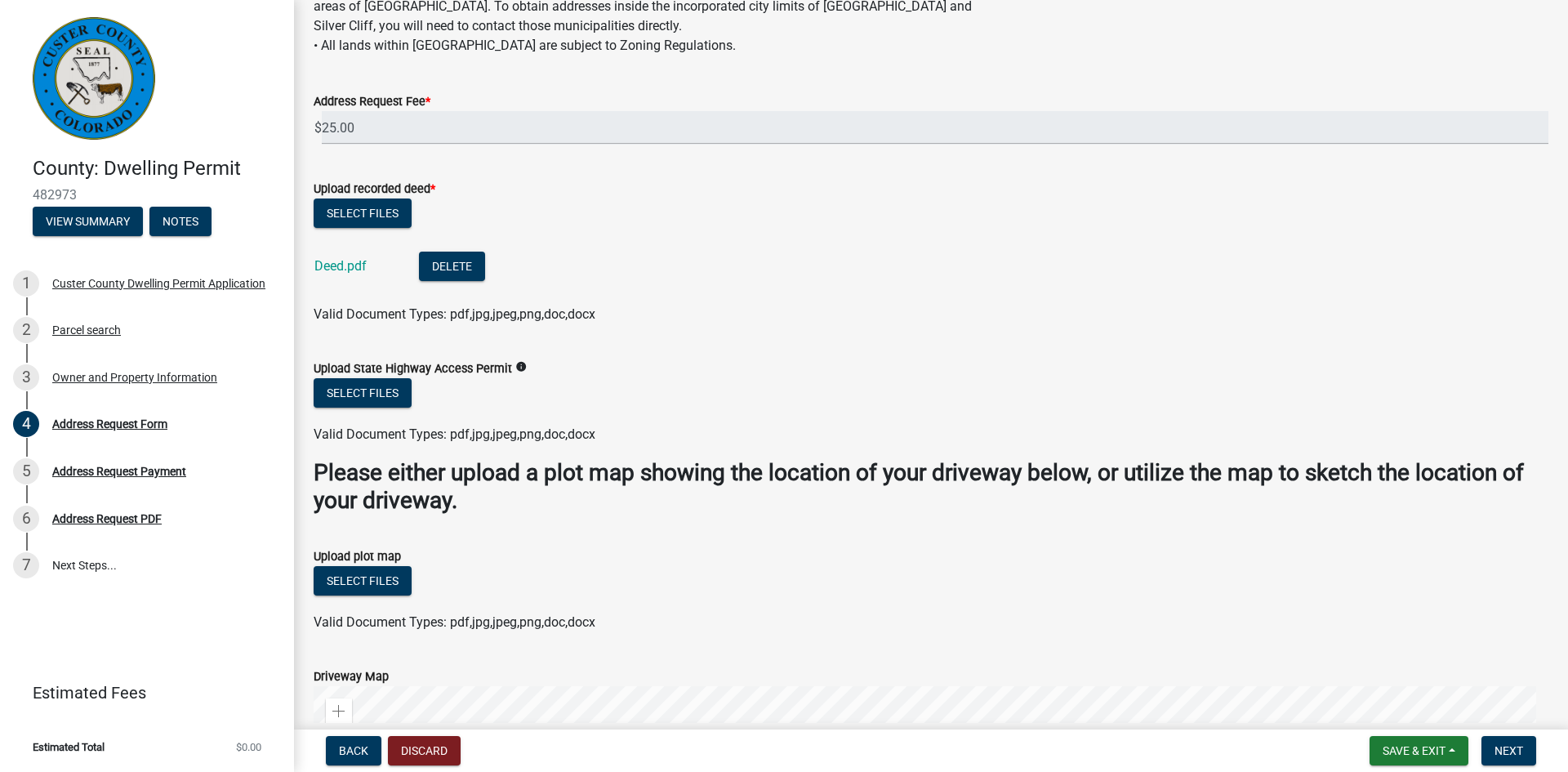
scroll to position [504, 0]
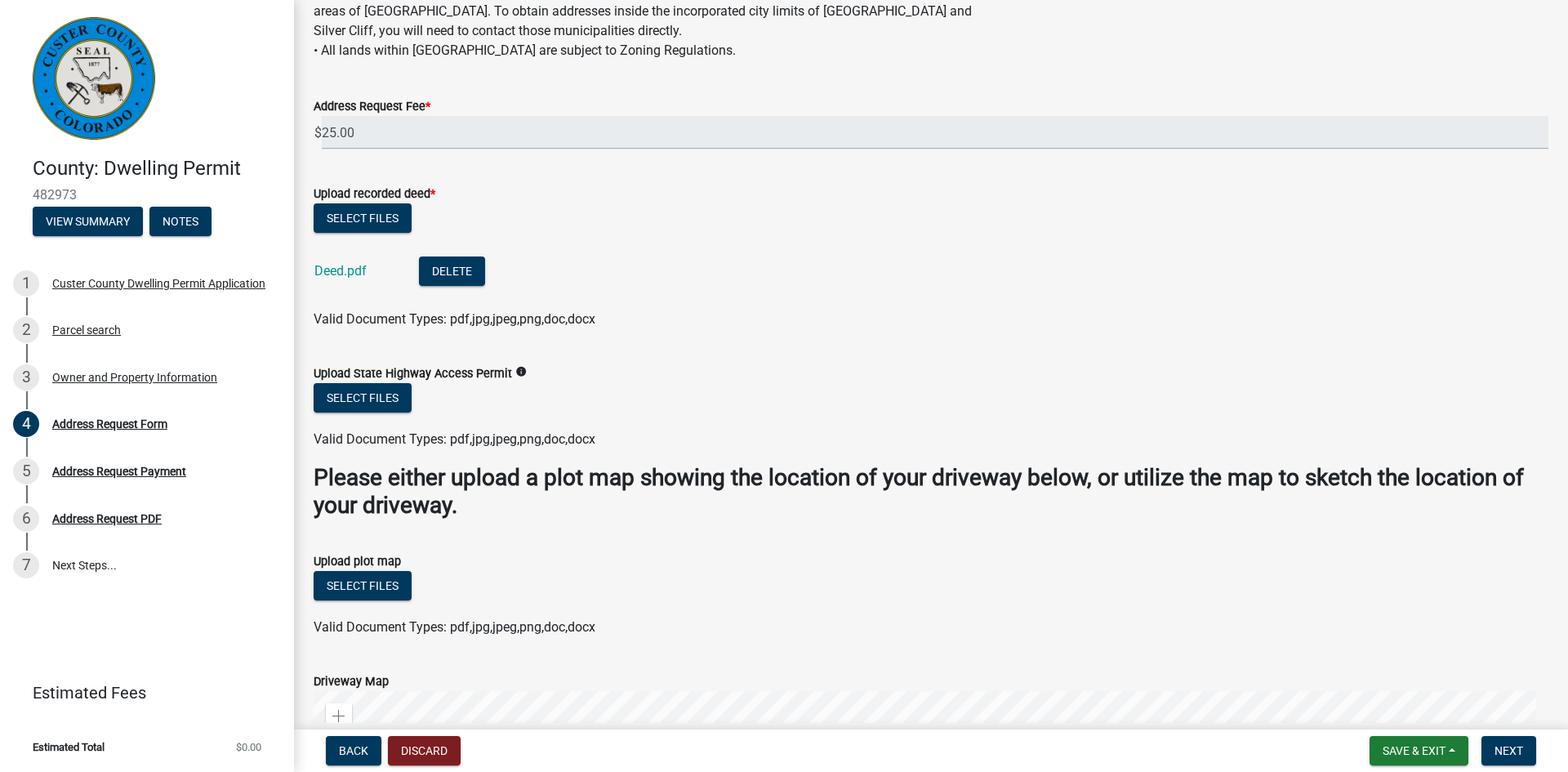
click at [518, 370] on icon "info" at bounding box center [521, 371] width 11 height 11
click at [779, 346] on form "Upload State Highway Access Permit info Select files Valid Document Types: pdf,…" at bounding box center [931, 396] width 1235 height 105
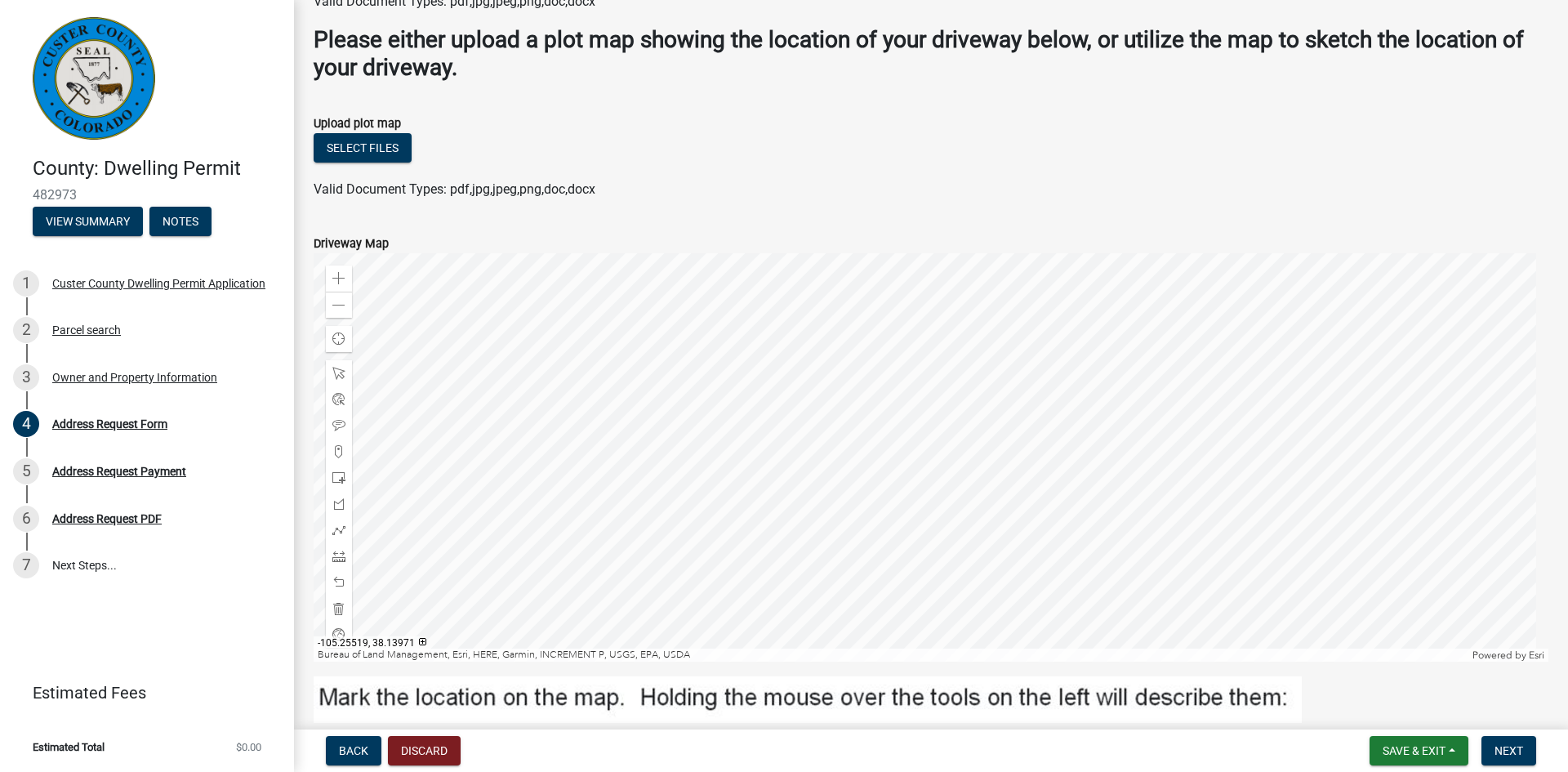
scroll to position [947, 0]
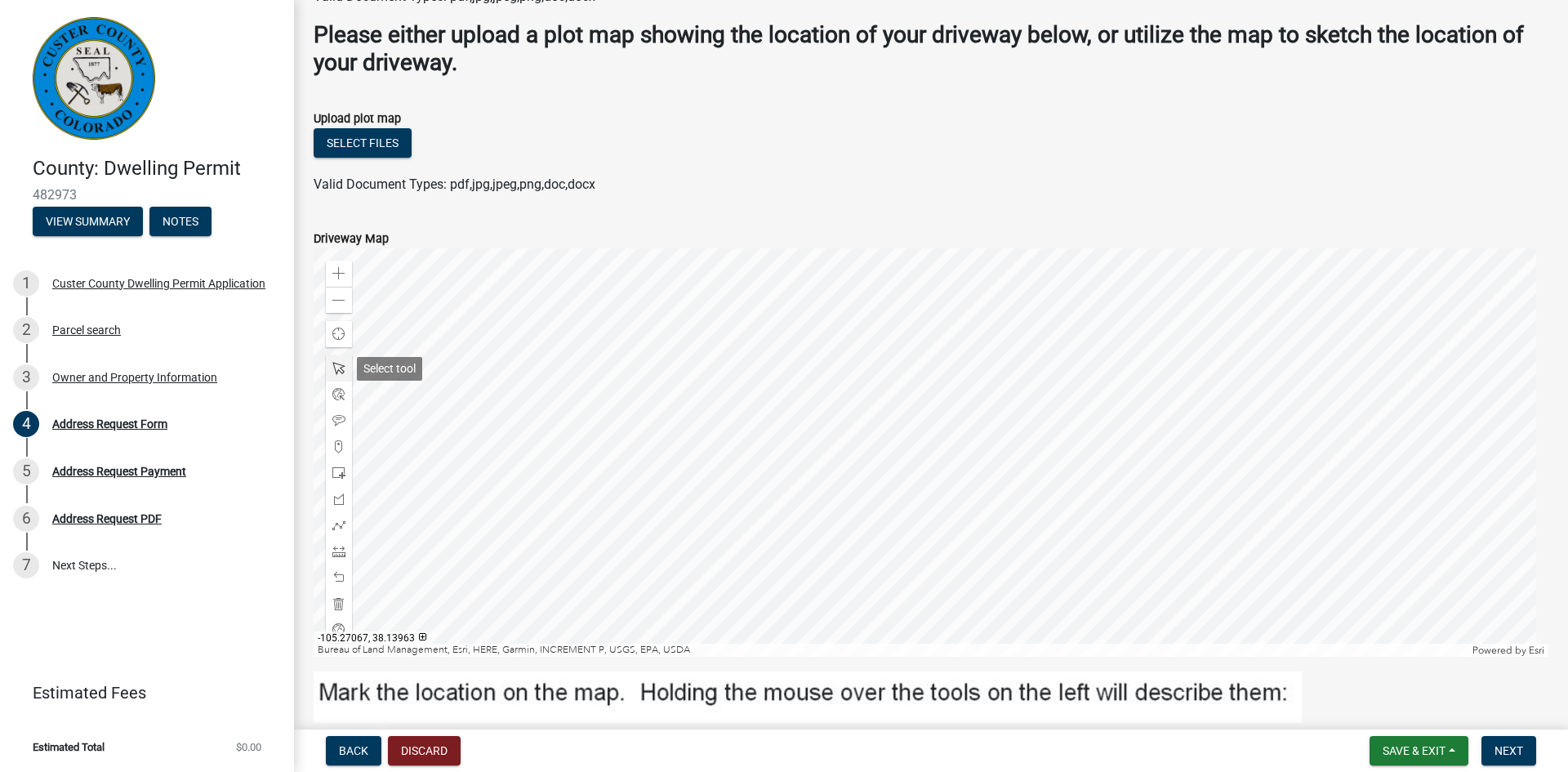
click at [336, 372] on span at bounding box center [339, 368] width 13 height 13
click at [333, 452] on span at bounding box center [339, 447] width 13 height 13
click at [839, 533] on div at bounding box center [931, 452] width 1235 height 408
click at [1516, 747] on span "Next" at bounding box center [1509, 750] width 28 height 13
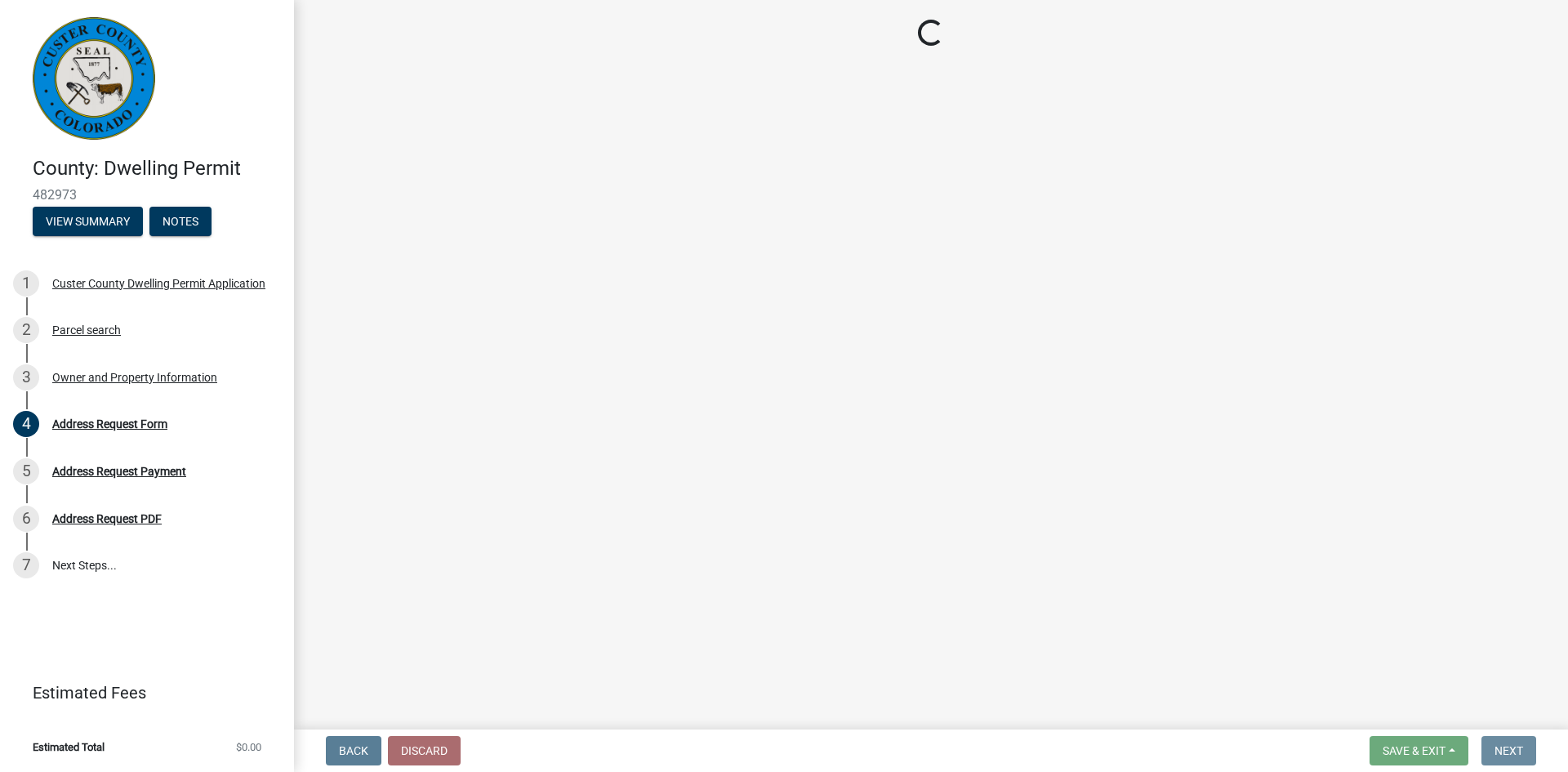
scroll to position [0, 0]
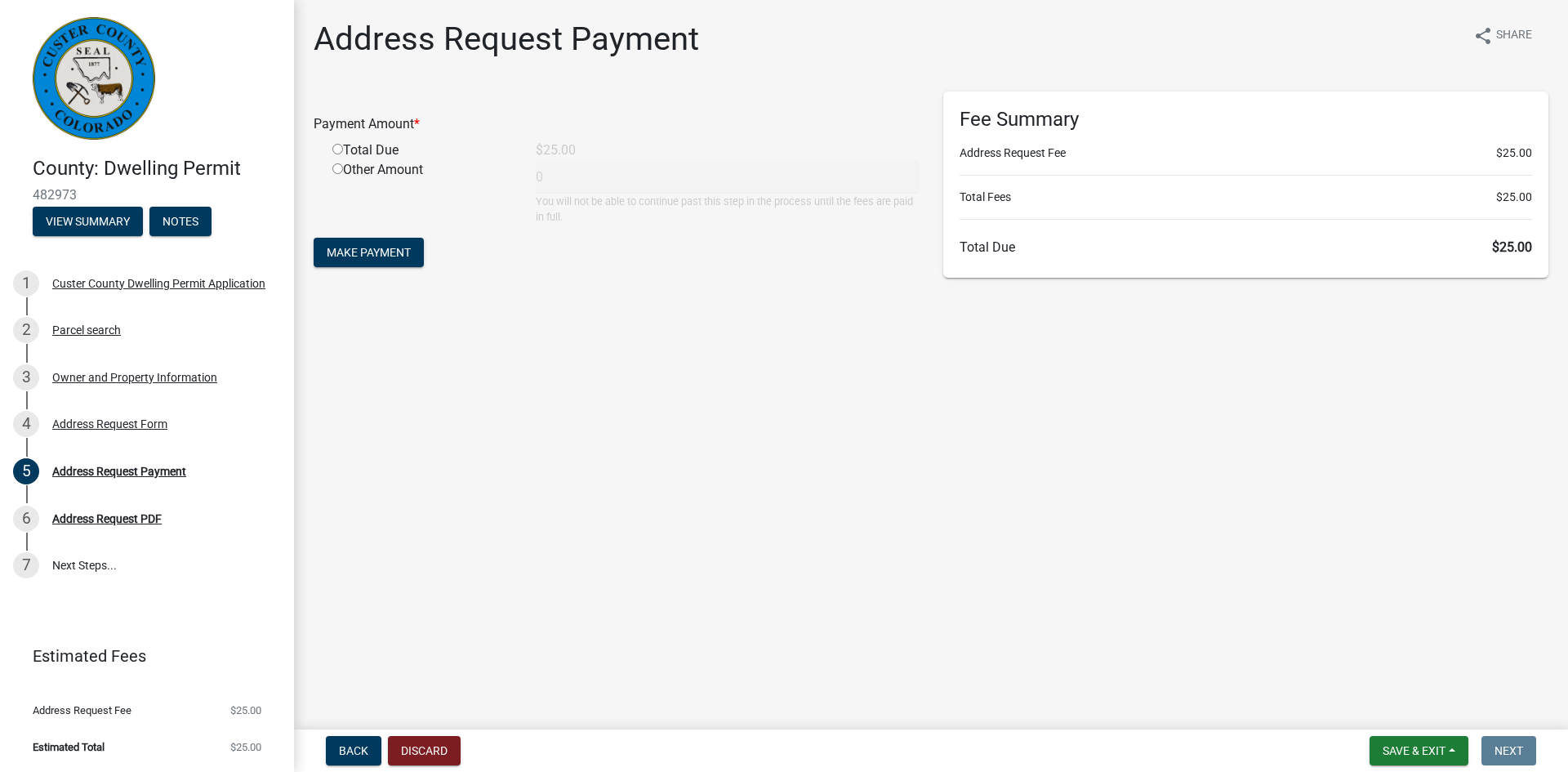
click at [335, 150] on input "radio" at bounding box center [337, 148] width 10 height 10
radio input "true"
type input "25"
click at [393, 256] on span "Make Payment" at bounding box center [368, 253] width 85 height 13
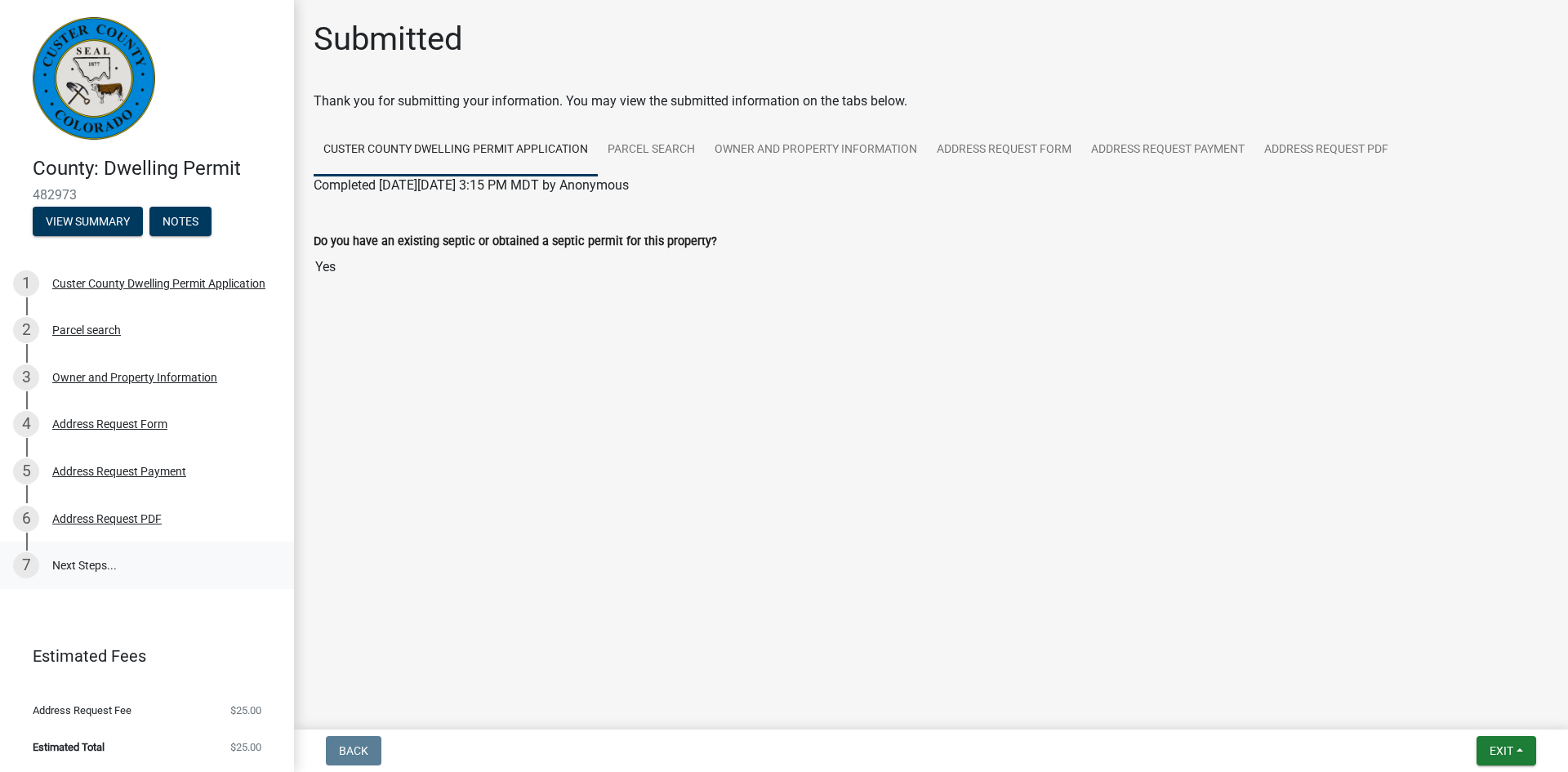
click at [74, 561] on link "7 Next Steps..." at bounding box center [147, 565] width 294 height 47
click at [96, 563] on link "7 Next Steps..." at bounding box center [147, 565] width 294 height 47
click at [1503, 756] on span "Exit" at bounding box center [1502, 750] width 24 height 13
click at [1432, 662] on button "Save" at bounding box center [1471, 668] width 131 height 39
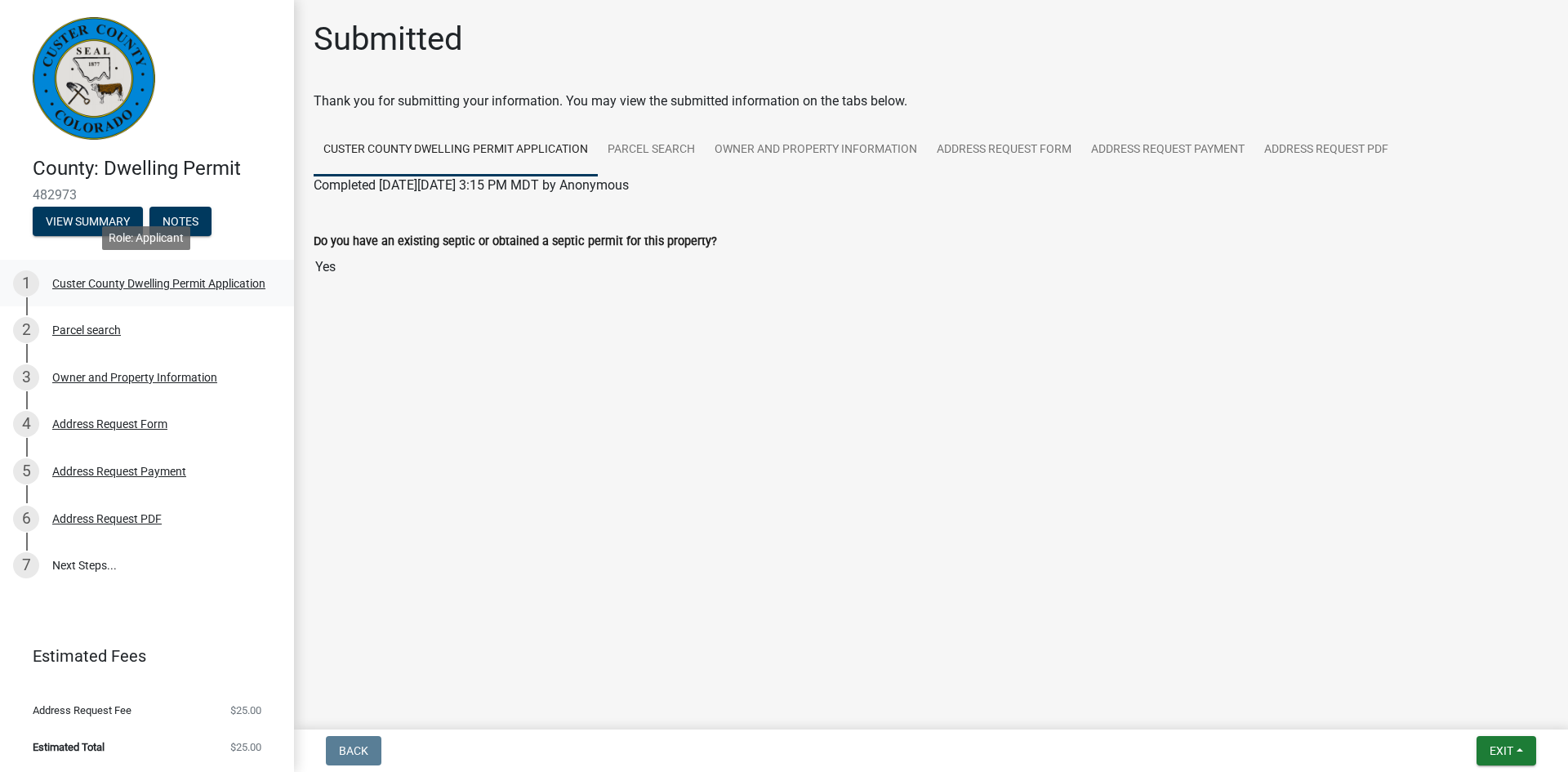
click at [105, 285] on div "Custer County Dwelling Permit Application" at bounding box center [159, 283] width 213 height 11
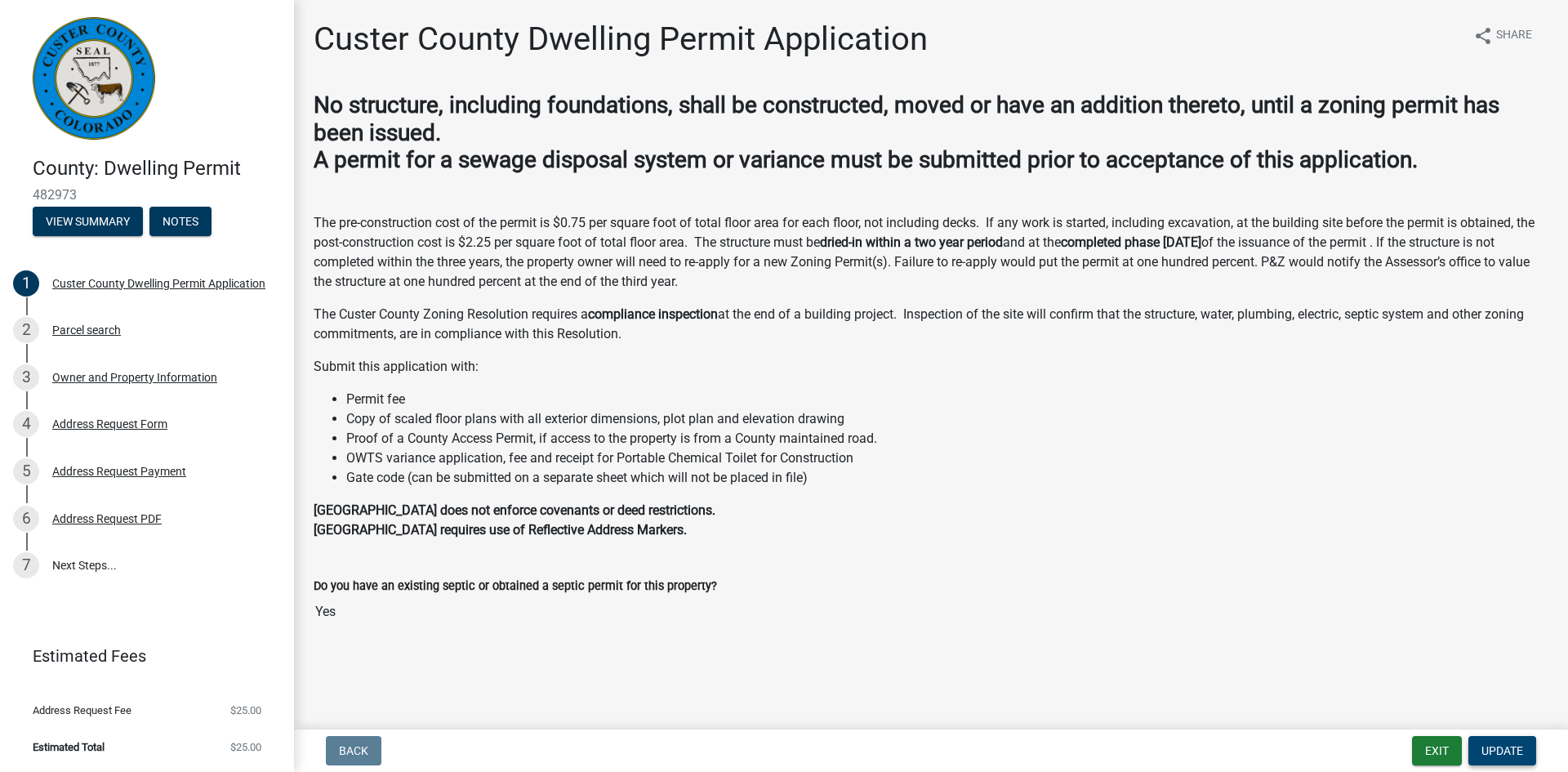
click at [1527, 751] on button "Update" at bounding box center [1502, 750] width 67 height 29
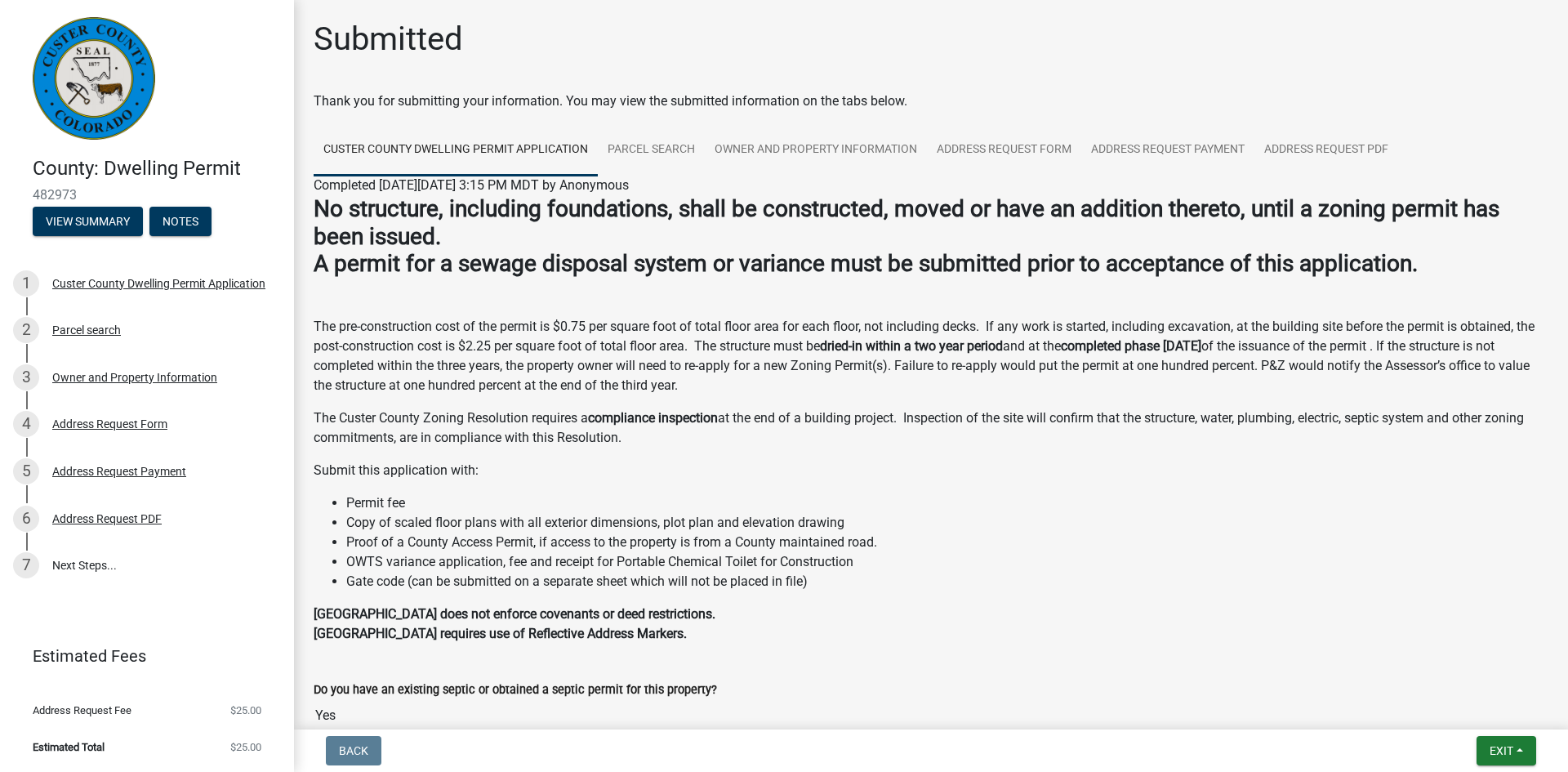
scroll to position [105, 0]
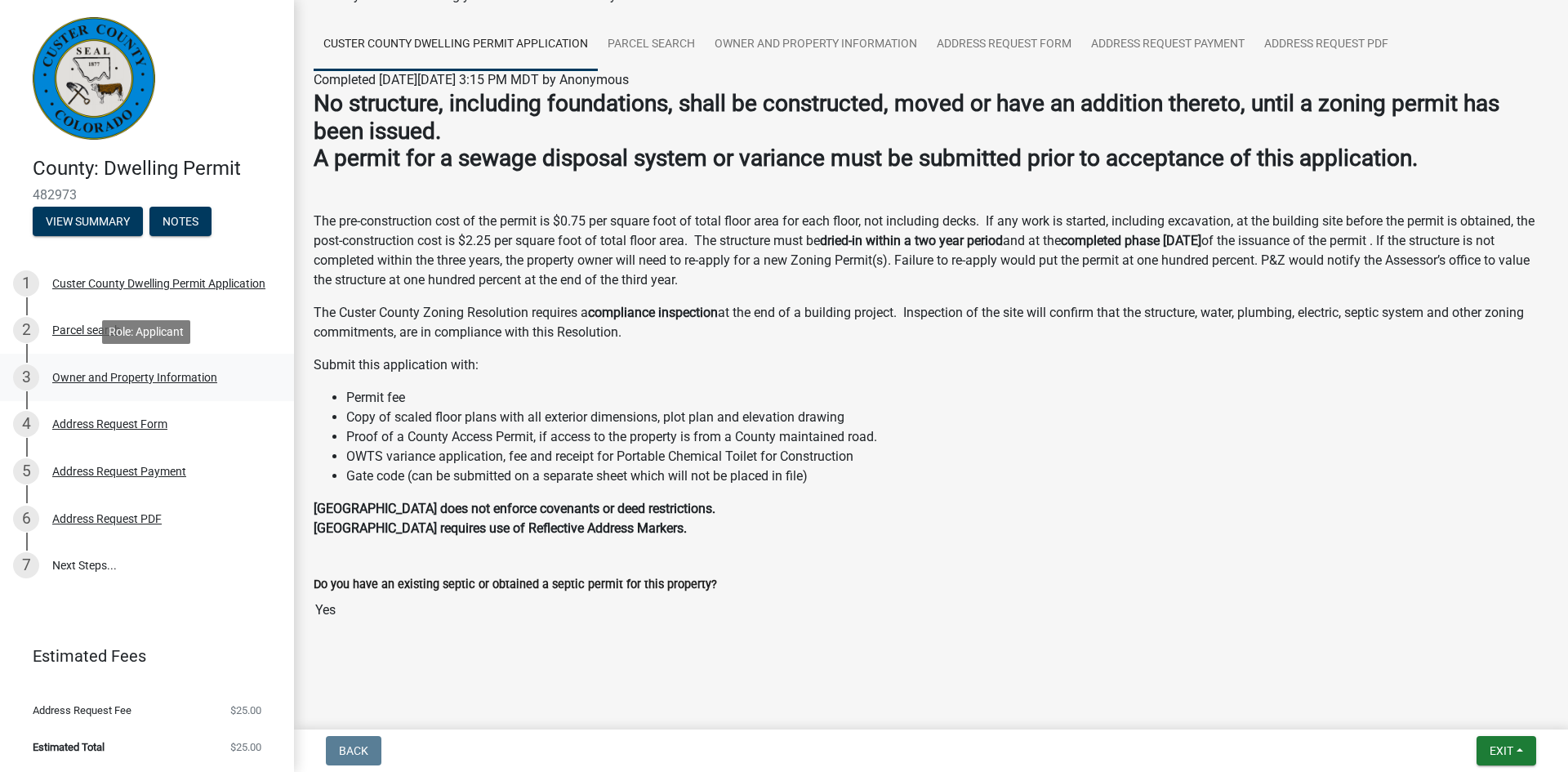
click at [85, 373] on div "Owner and Property Information" at bounding box center [135, 377] width 165 height 11
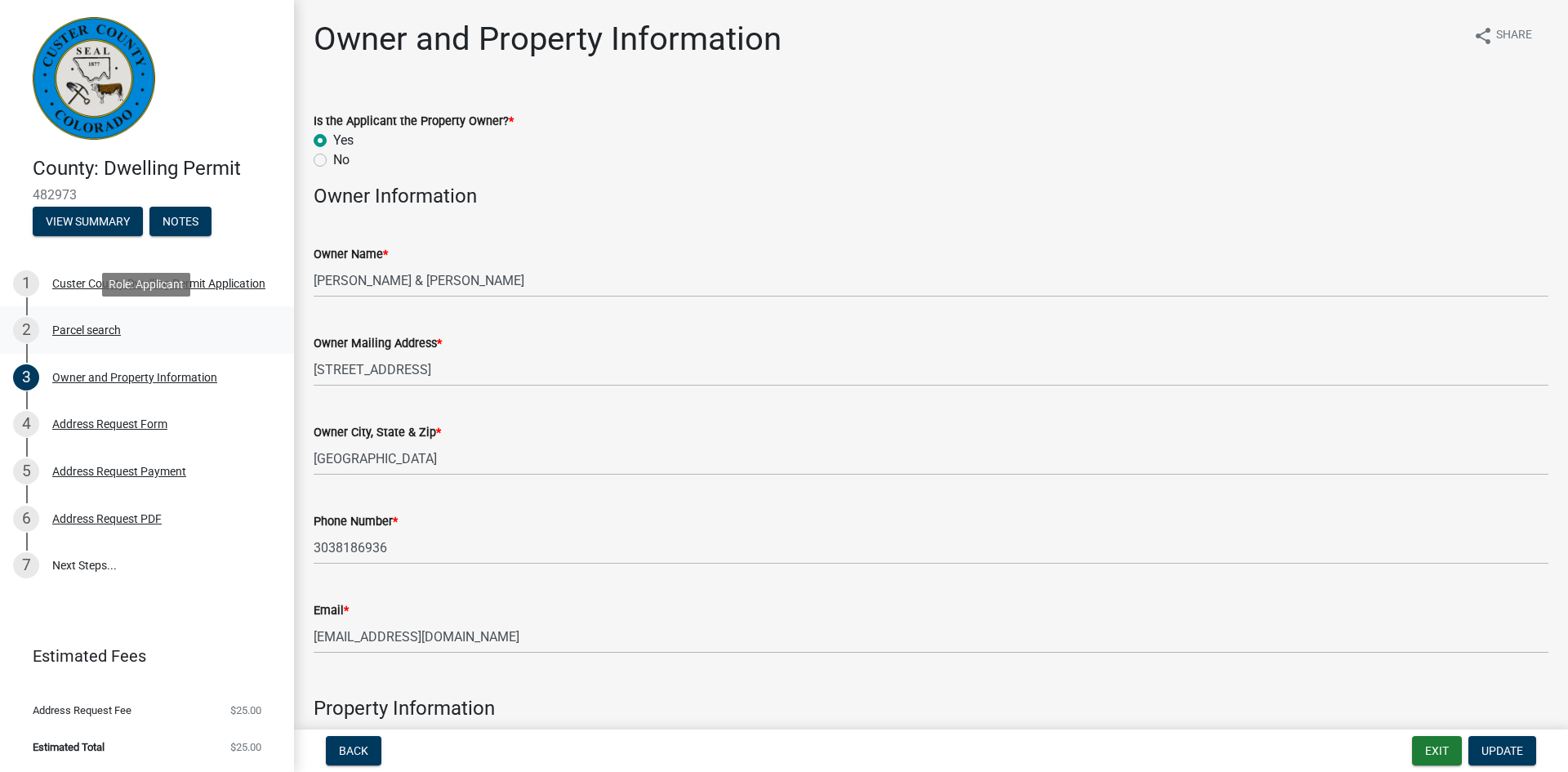
click at [73, 333] on div "Parcel search" at bounding box center [86, 330] width 68 height 11
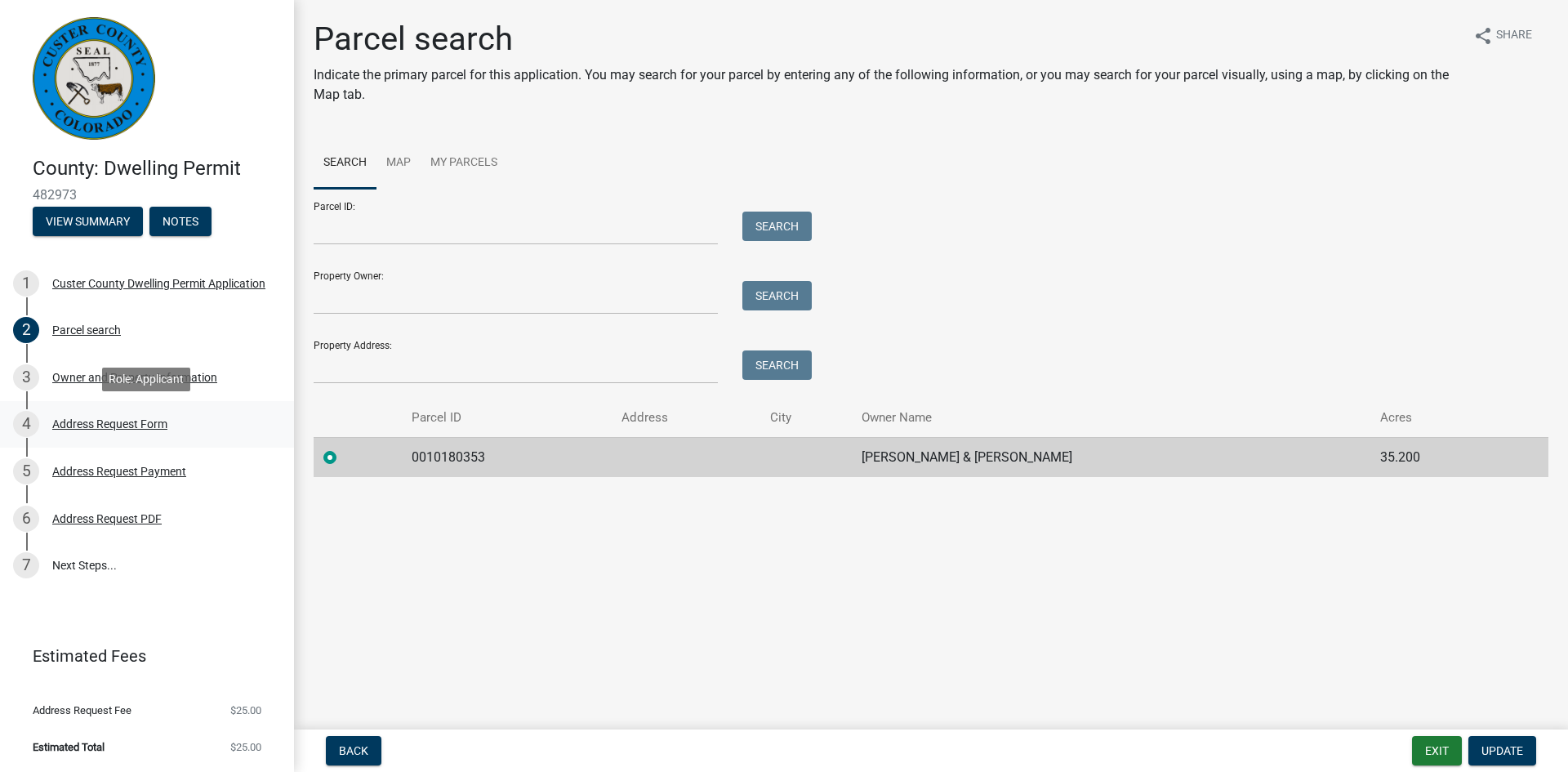
click at [91, 429] on div "Address Request Form" at bounding box center [109, 424] width 115 height 11
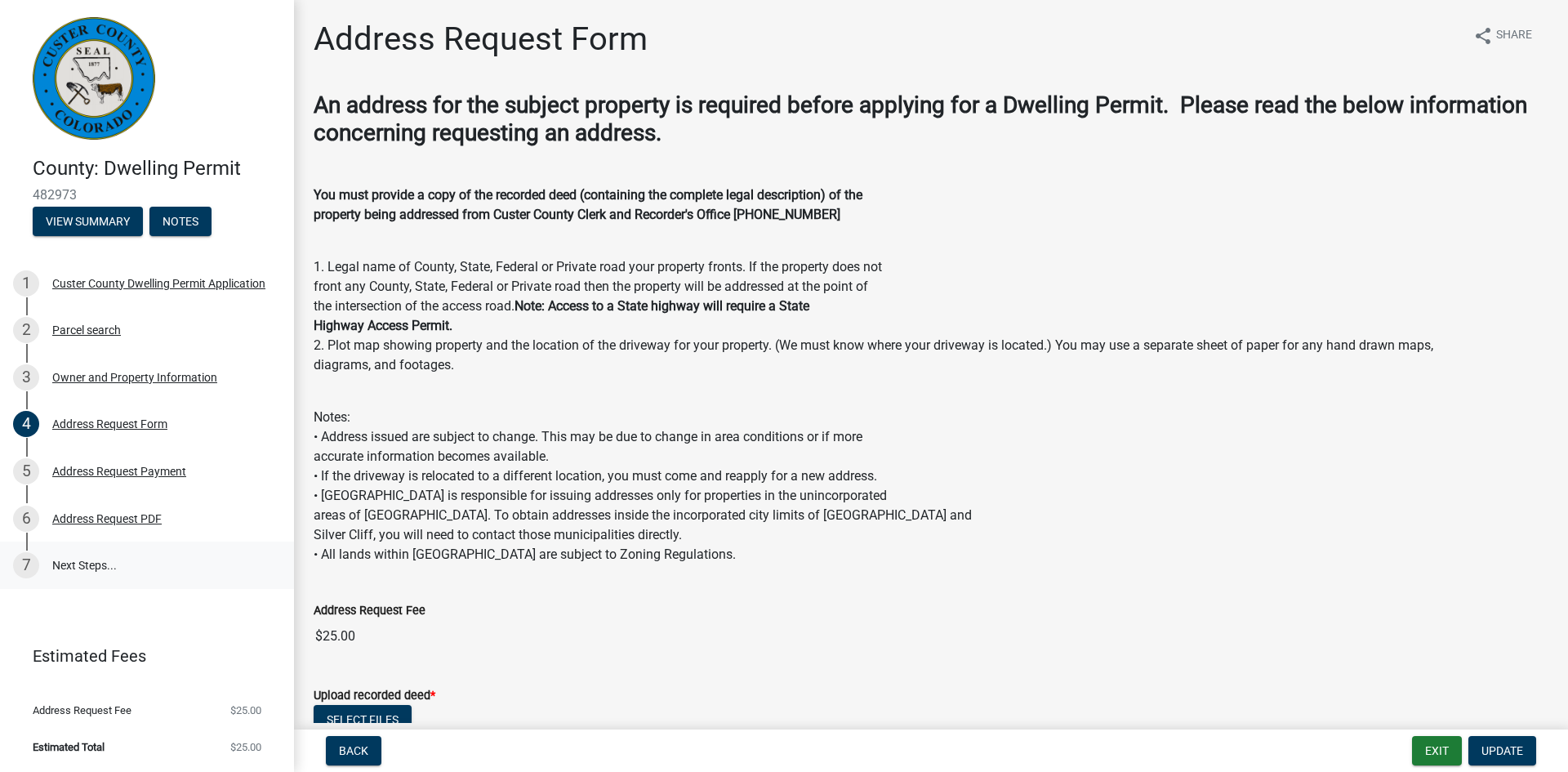
click at [67, 552] on link "7 Next Steps..." at bounding box center [147, 565] width 294 height 47
click at [67, 556] on link "7 Next Steps..." at bounding box center [147, 565] width 294 height 47
click at [78, 518] on div "Address Request PDF" at bounding box center [106, 518] width 109 height 11
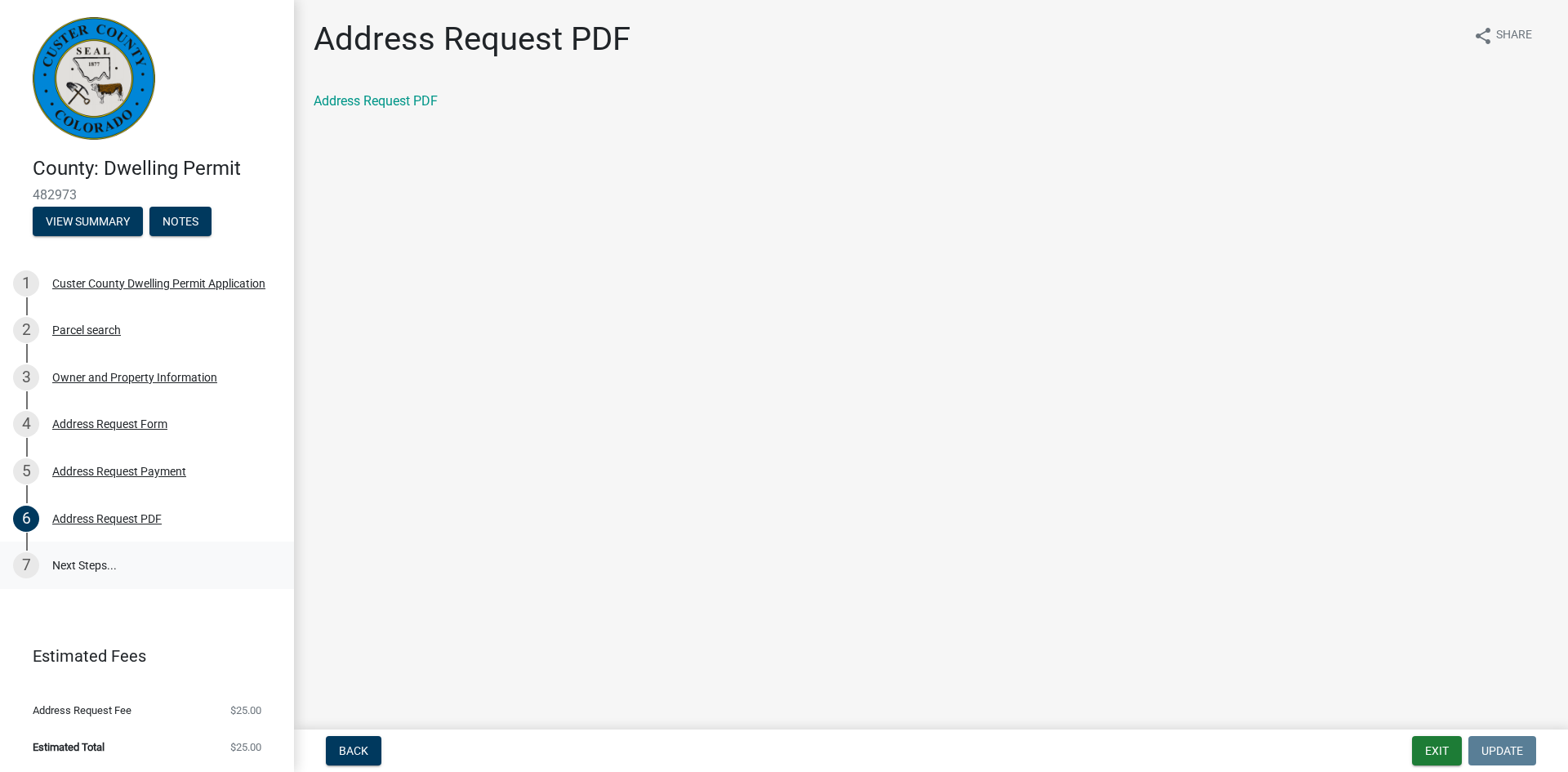
click at [82, 561] on link "7 Next Steps..." at bounding box center [147, 565] width 294 height 47
click at [1441, 756] on button "Exit" at bounding box center [1437, 750] width 49 height 29
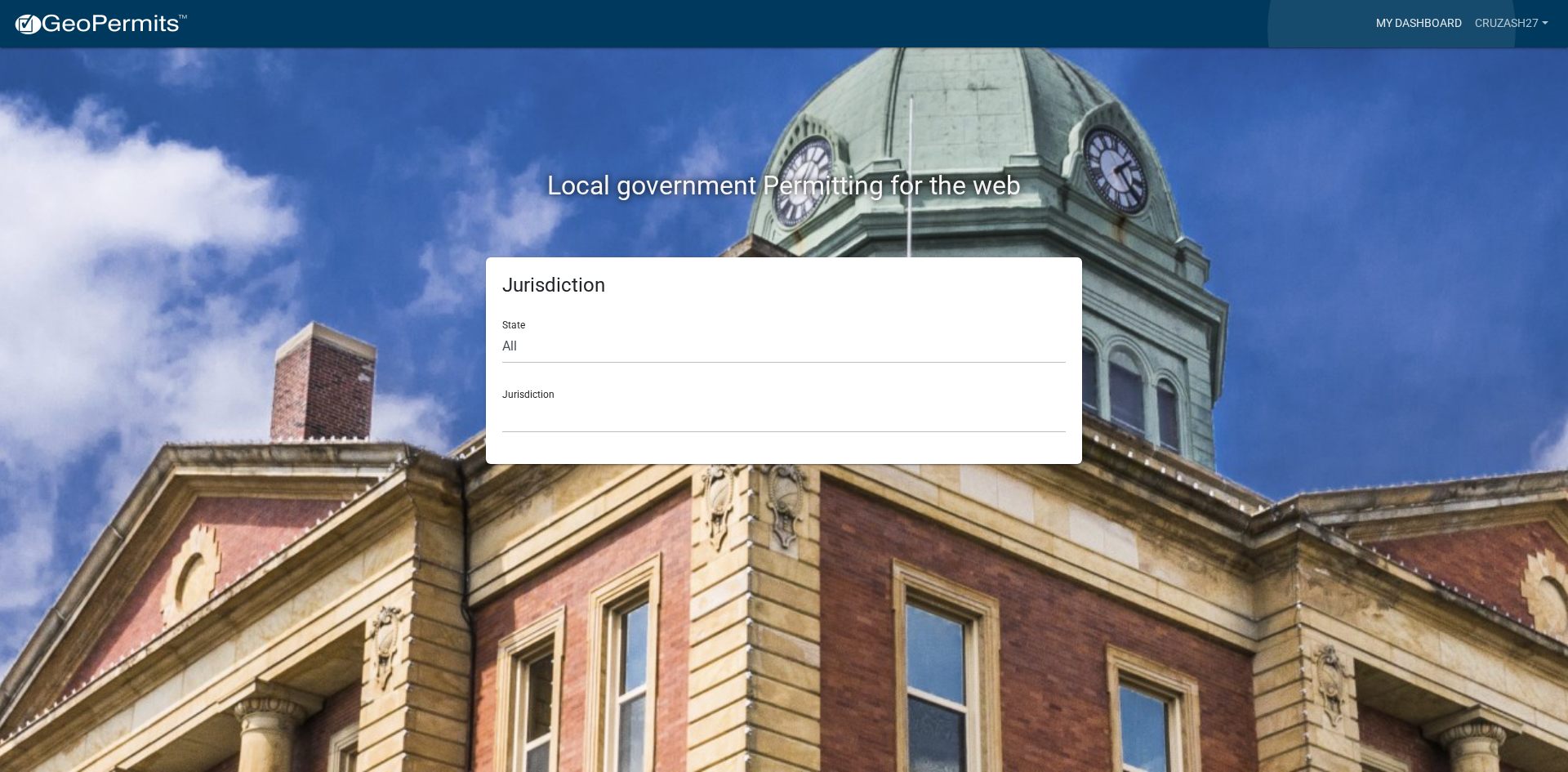
click at [1392, 28] on link "My Dashboard" at bounding box center [1419, 24] width 99 height 31
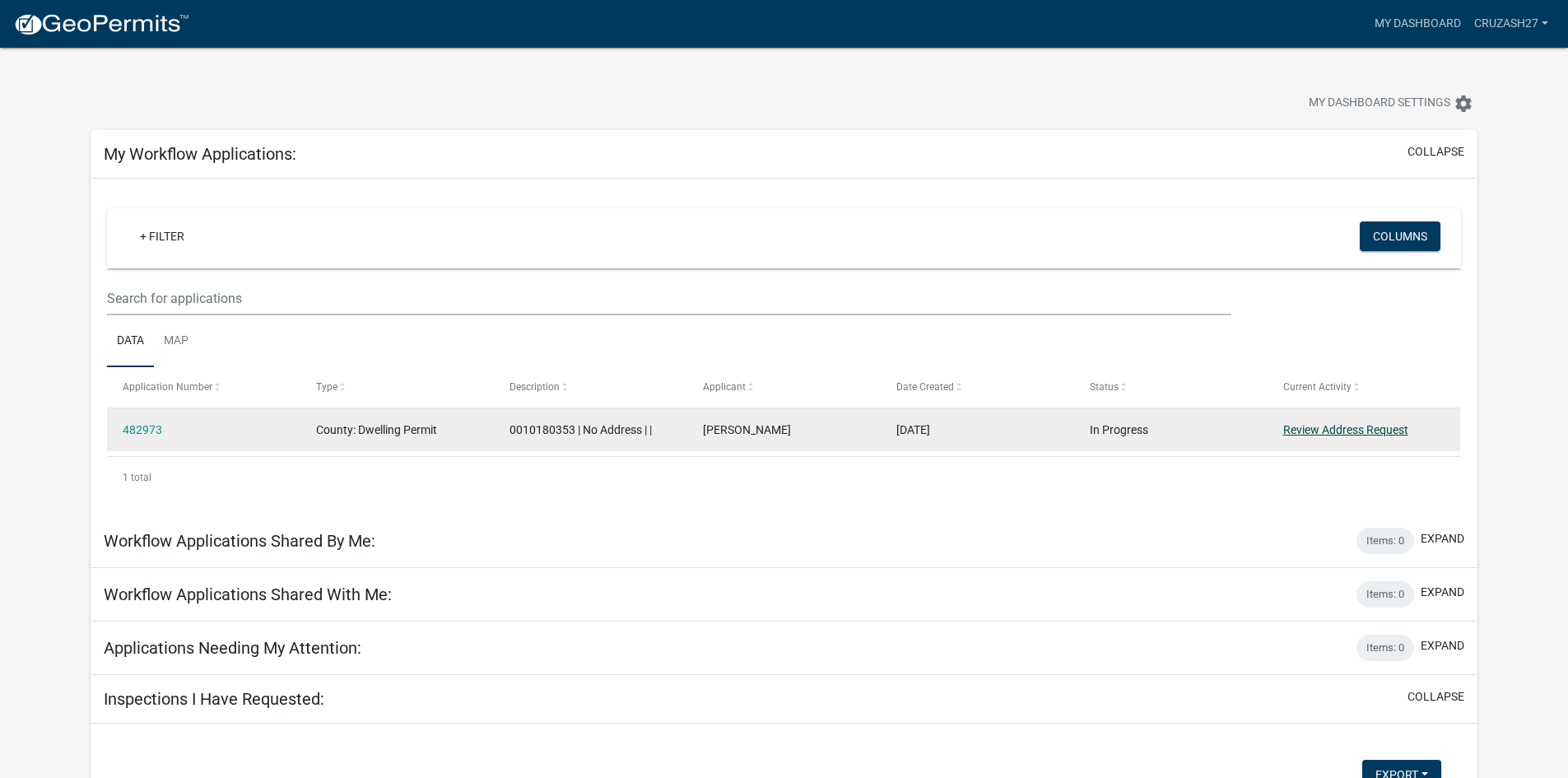
click at [1310, 433] on link "Review Address Request" at bounding box center [1346, 430] width 125 height 13
